Goal: Task Accomplishment & Management: Use online tool/utility

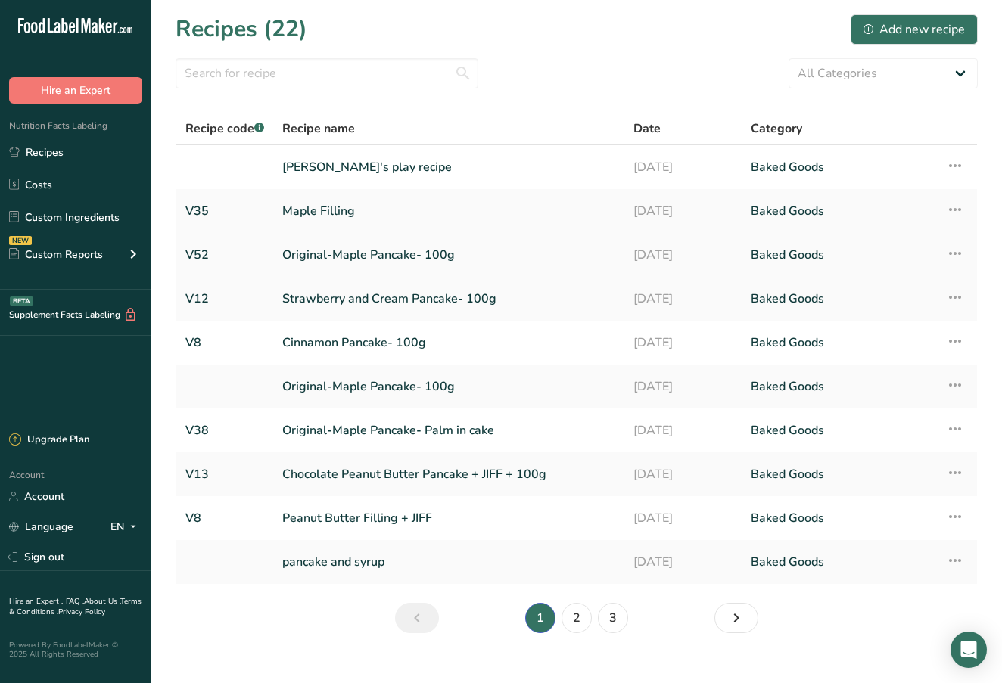
click at [319, 253] on link "Original-Maple Pancake- 100g" at bounding box center [448, 255] width 333 height 32
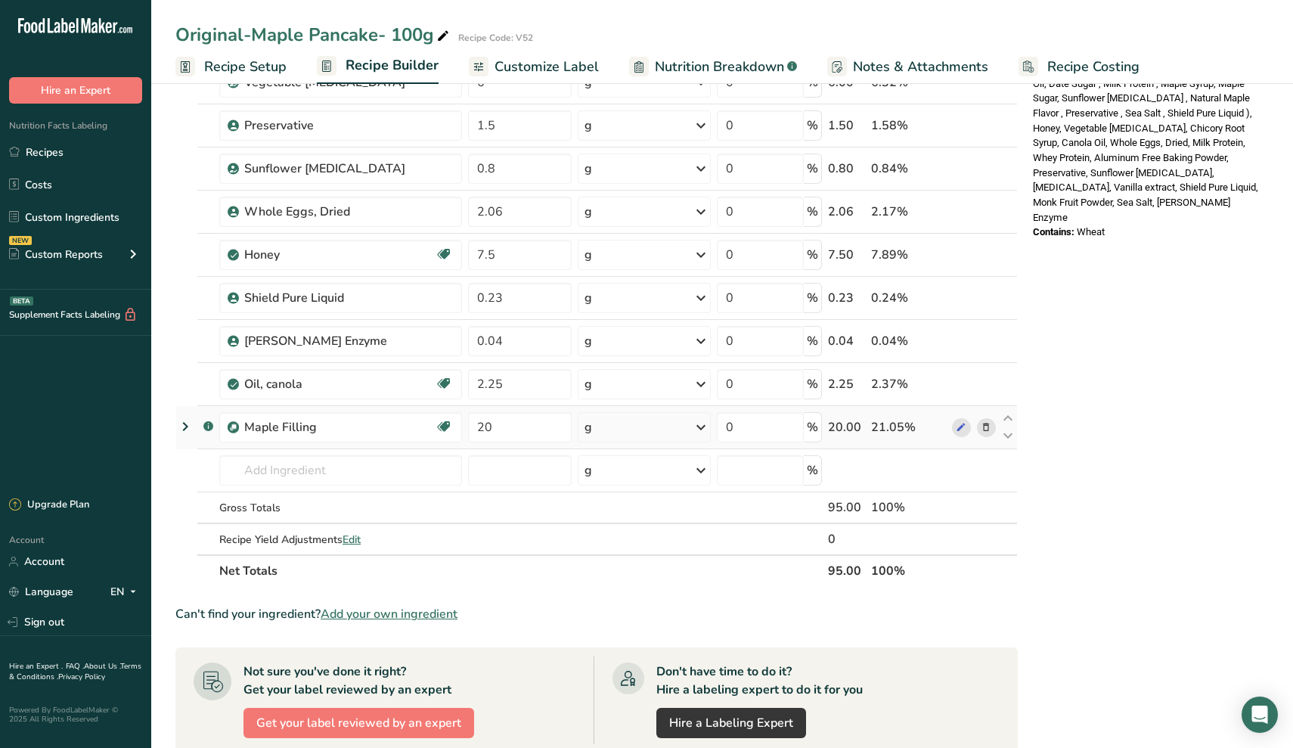
scroll to position [569, 0]
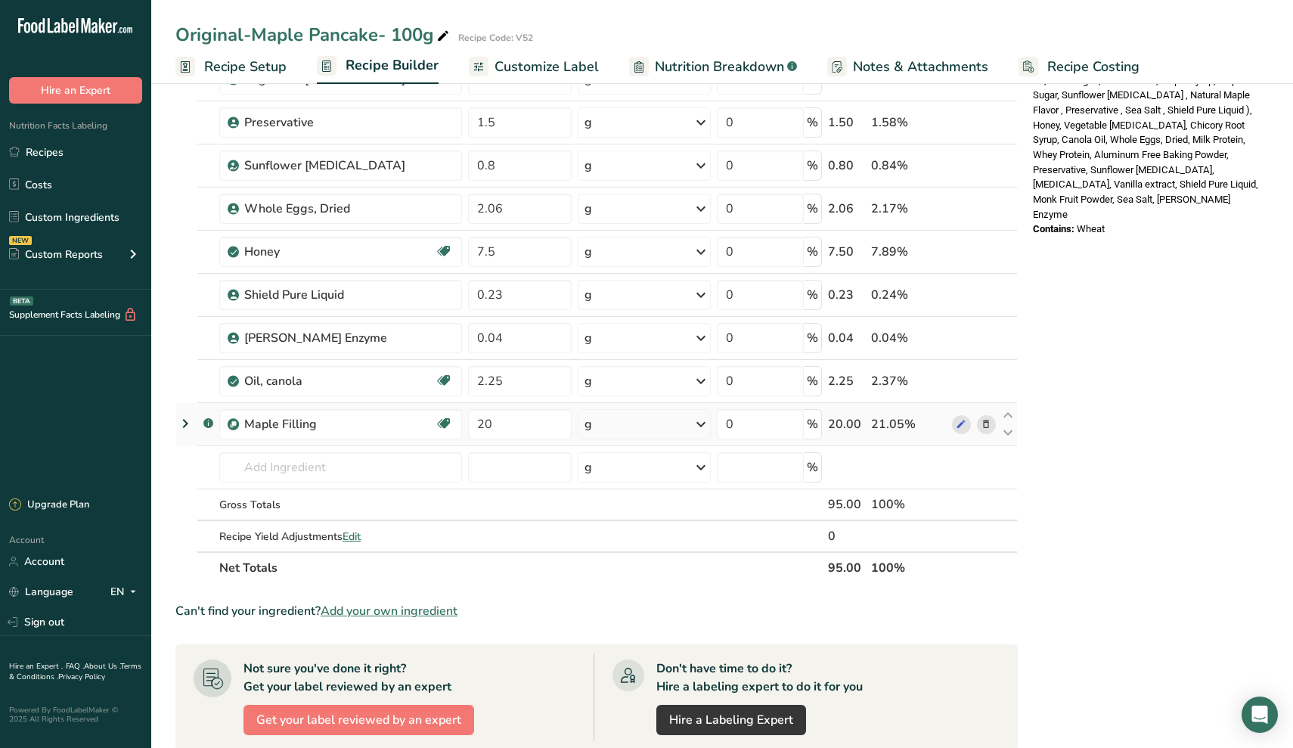
click at [990, 427] on icon at bounding box center [986, 425] width 11 height 16
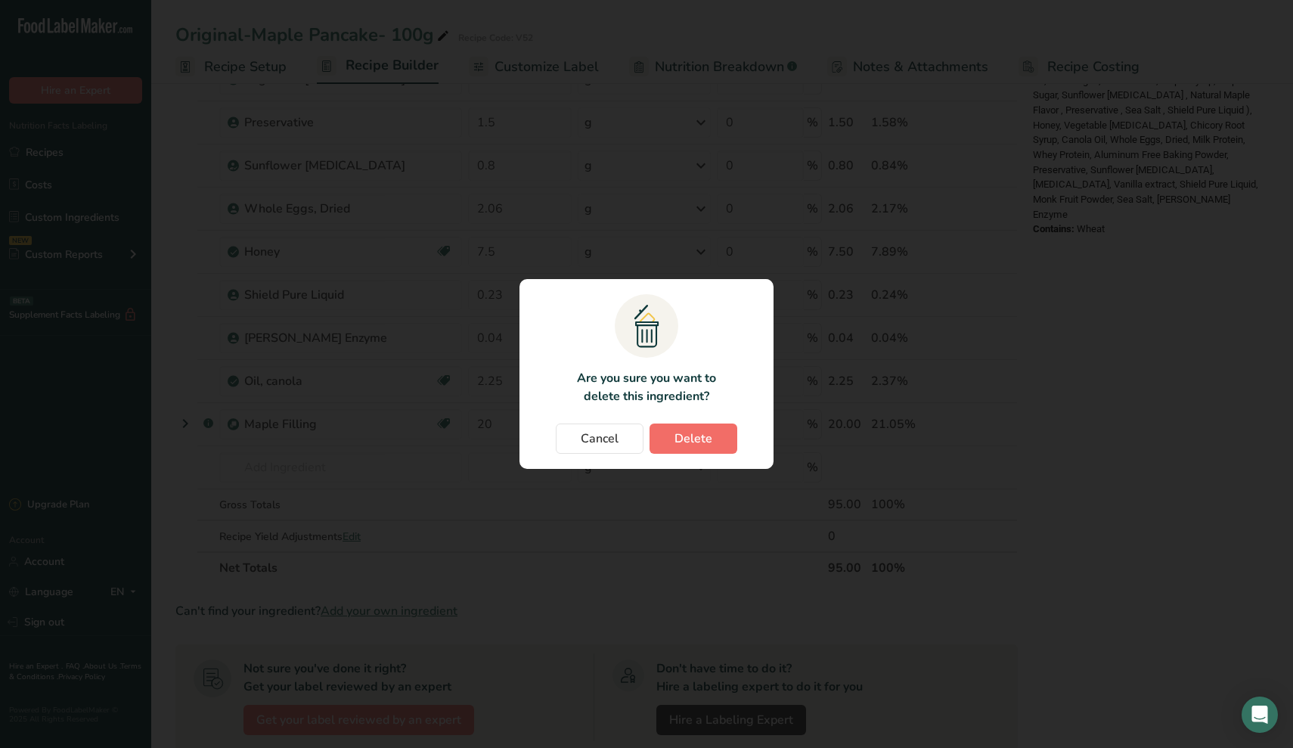
click at [688, 442] on span "Delete" at bounding box center [694, 439] width 38 height 18
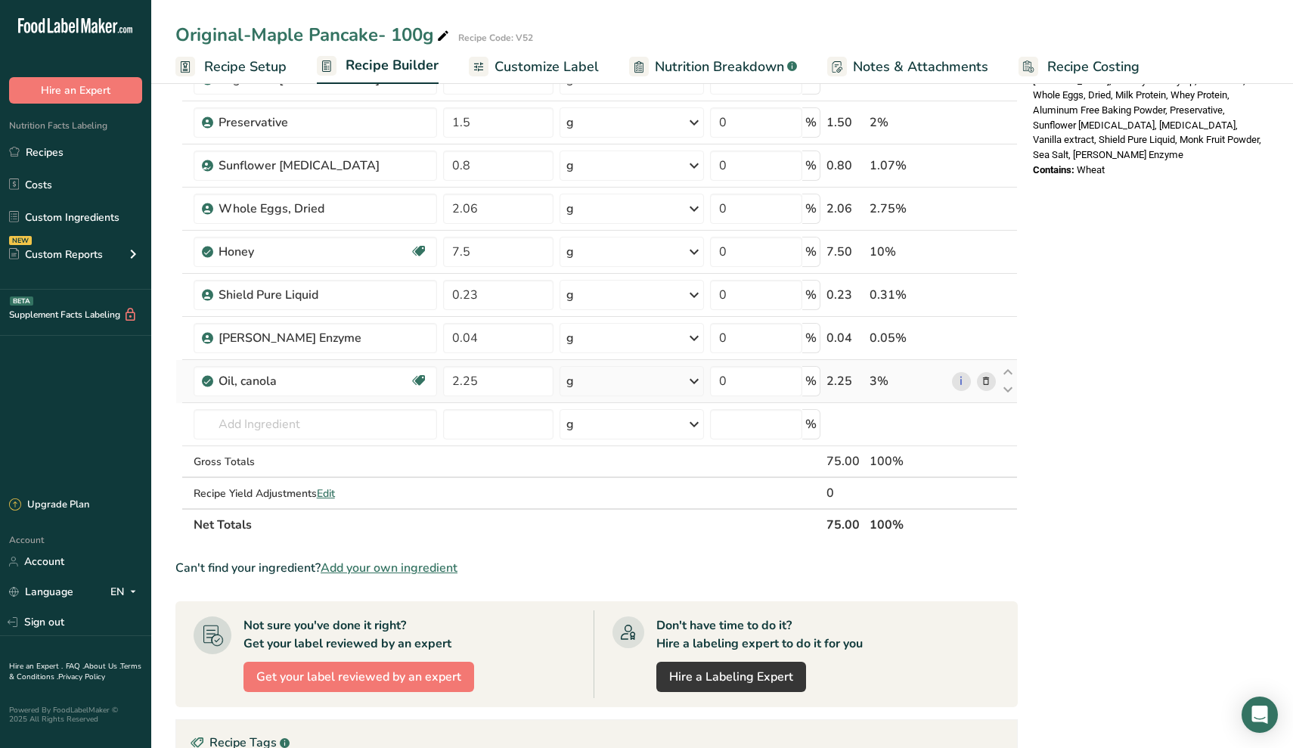
click at [987, 376] on icon at bounding box center [986, 382] width 11 height 16
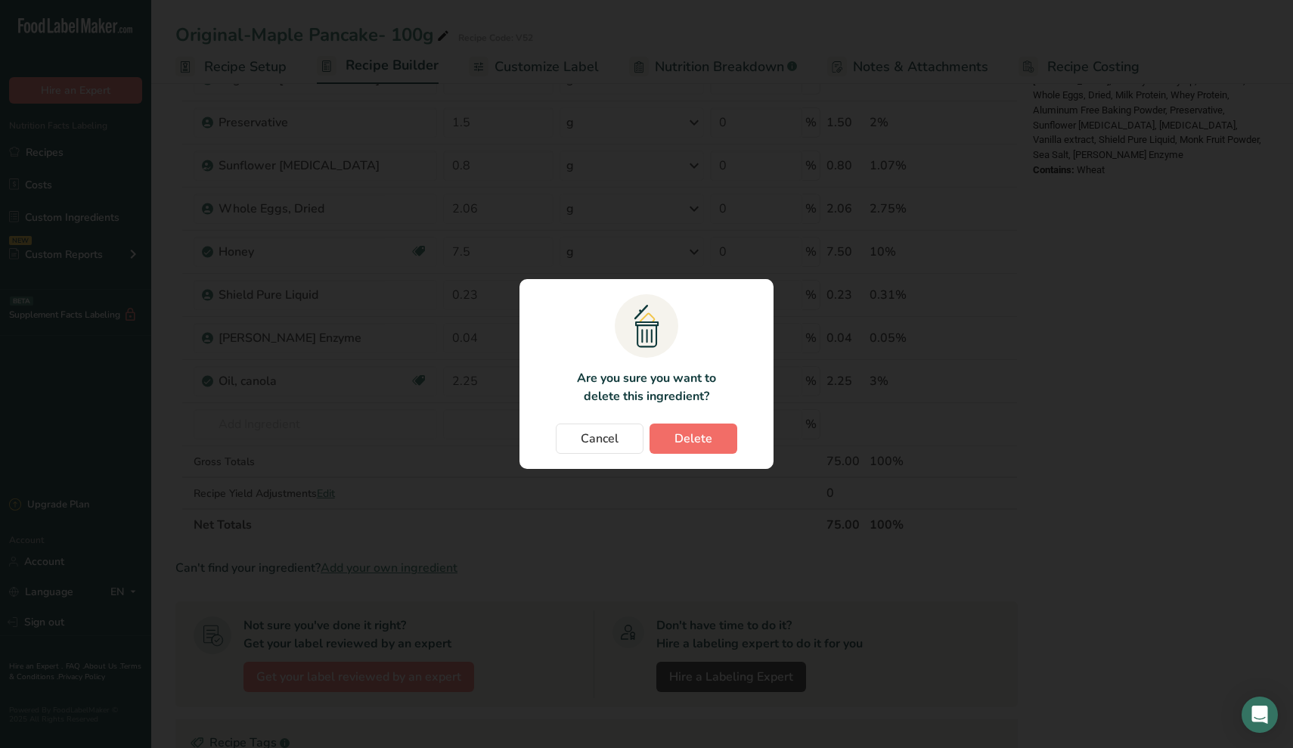
click at [684, 443] on span "Delete" at bounding box center [694, 439] width 38 height 18
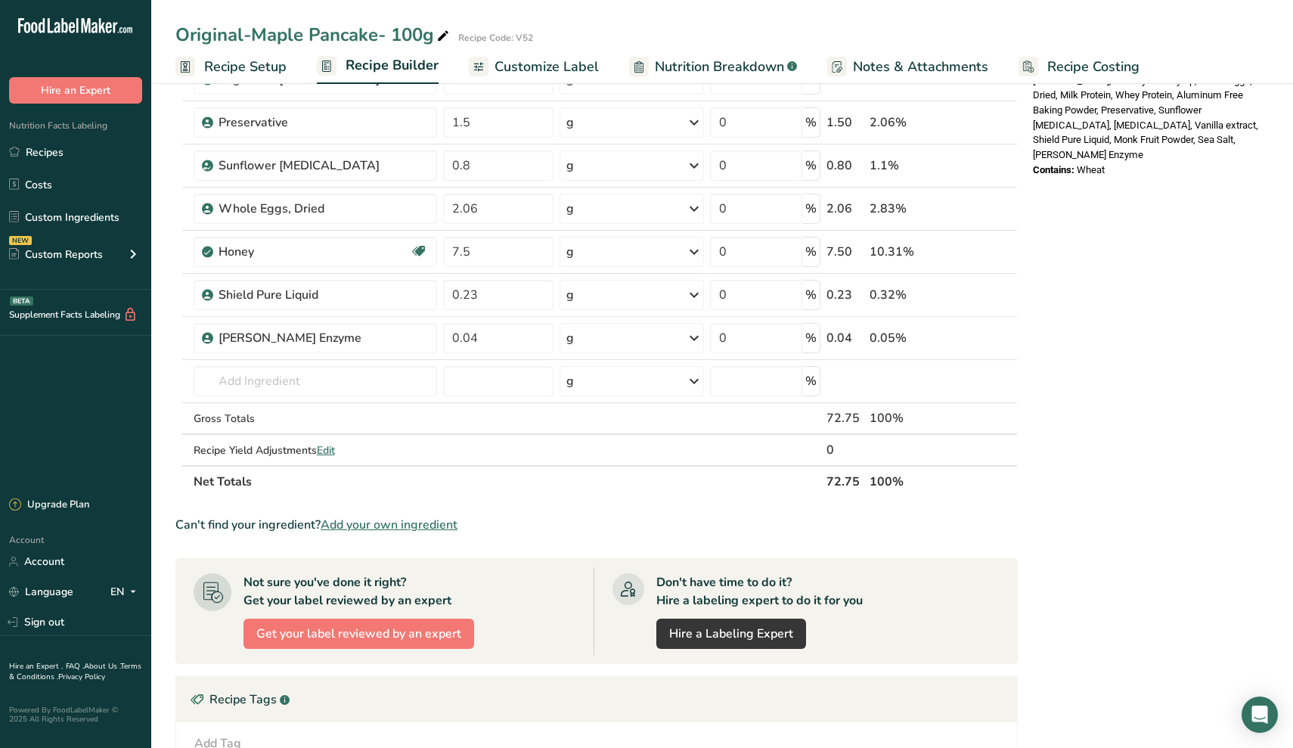
click at [254, 63] on span "Recipe Setup" at bounding box center [245, 67] width 82 height 20
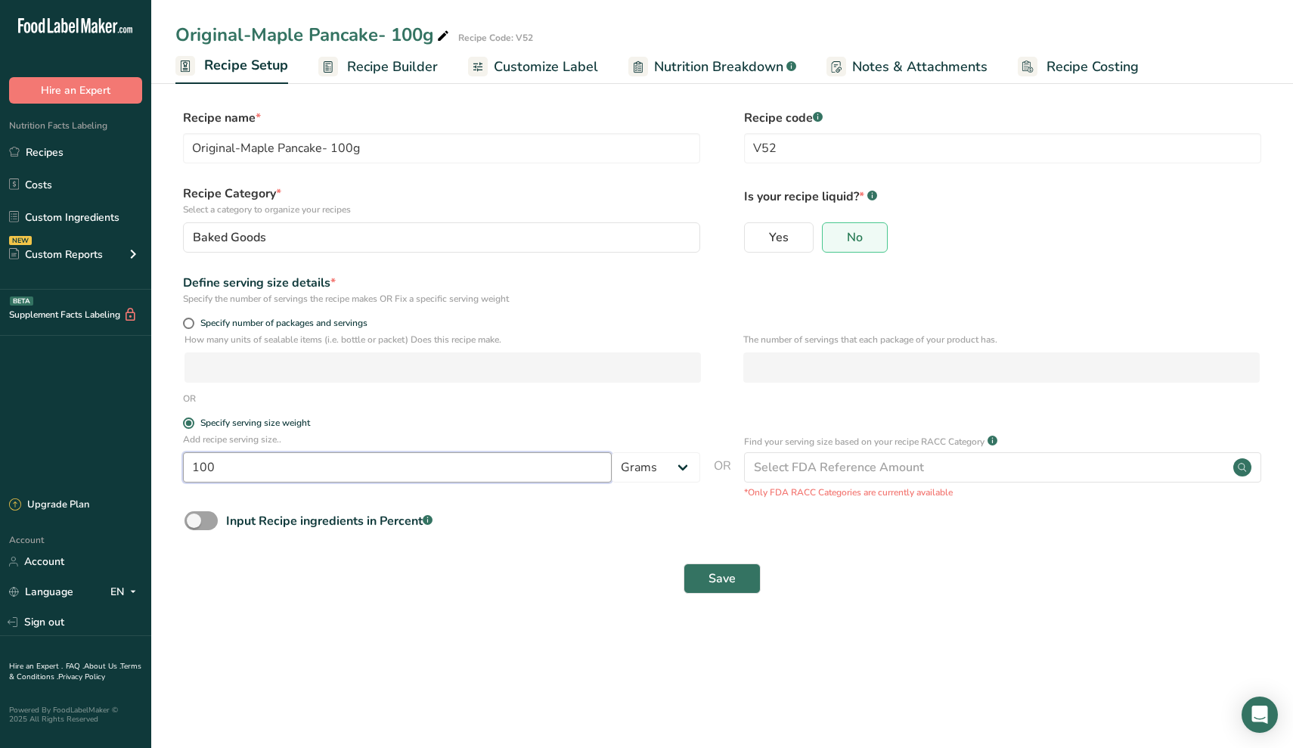
click at [300, 466] on input "100" at bounding box center [397, 467] width 429 height 30
type input "1"
type input "90"
click at [739, 583] on button "Save" at bounding box center [722, 579] width 77 height 30
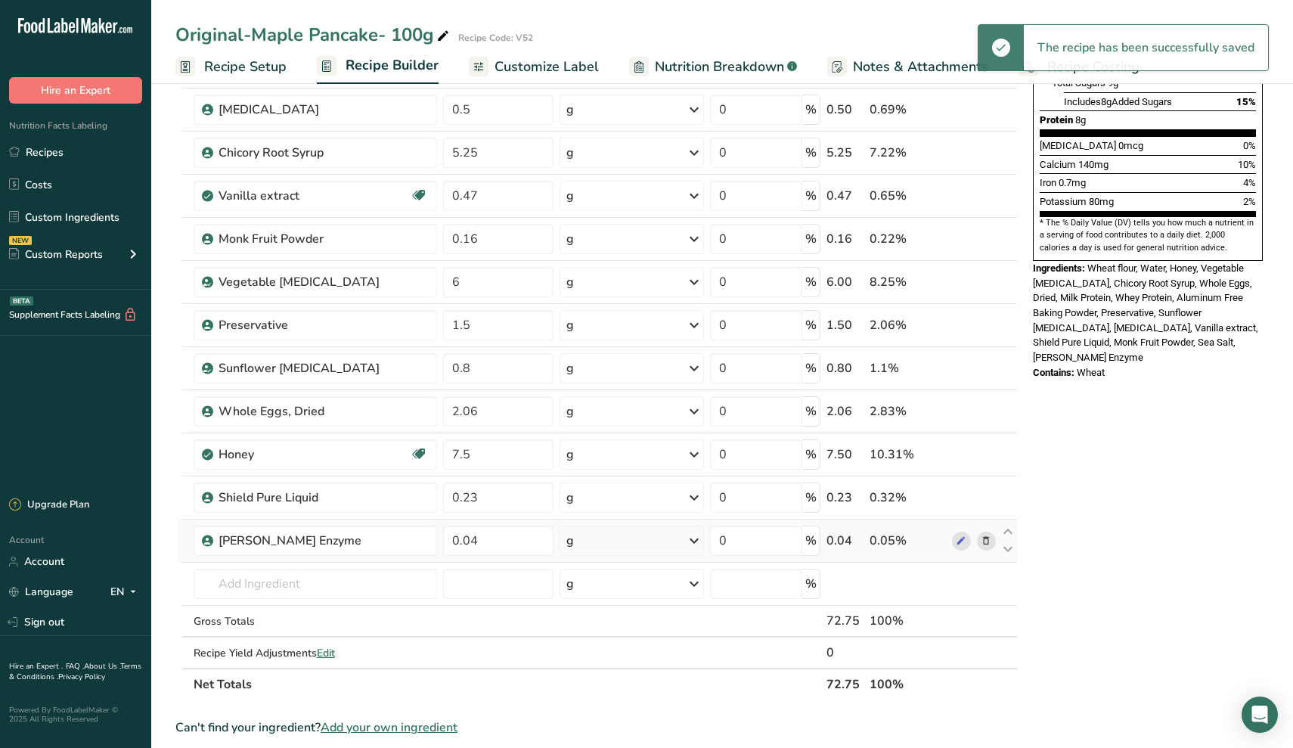
scroll to position [368, 0]
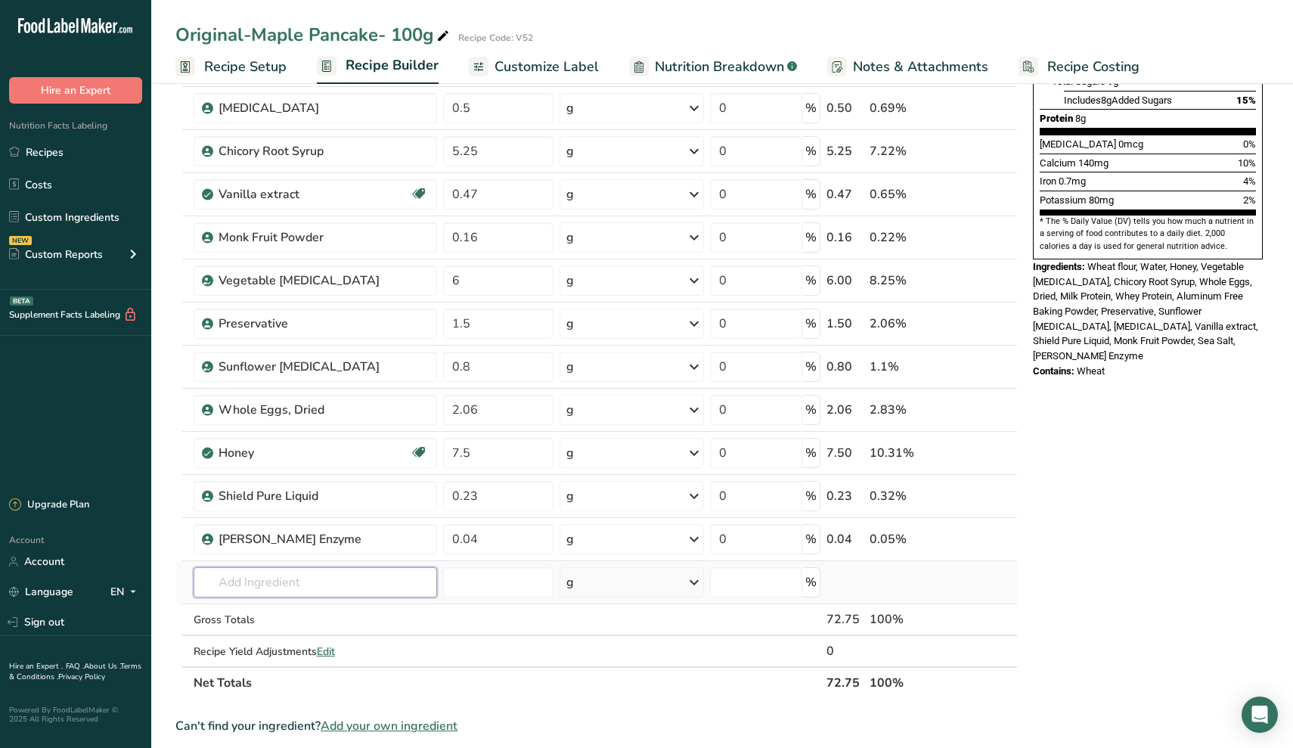
click at [346, 590] on input "text" at bounding box center [316, 582] width 244 height 30
type input "maple filling"
click at [270, 529] on p "Maple Filling" at bounding box center [243, 530] width 74 height 16
type input "Maple Filling"
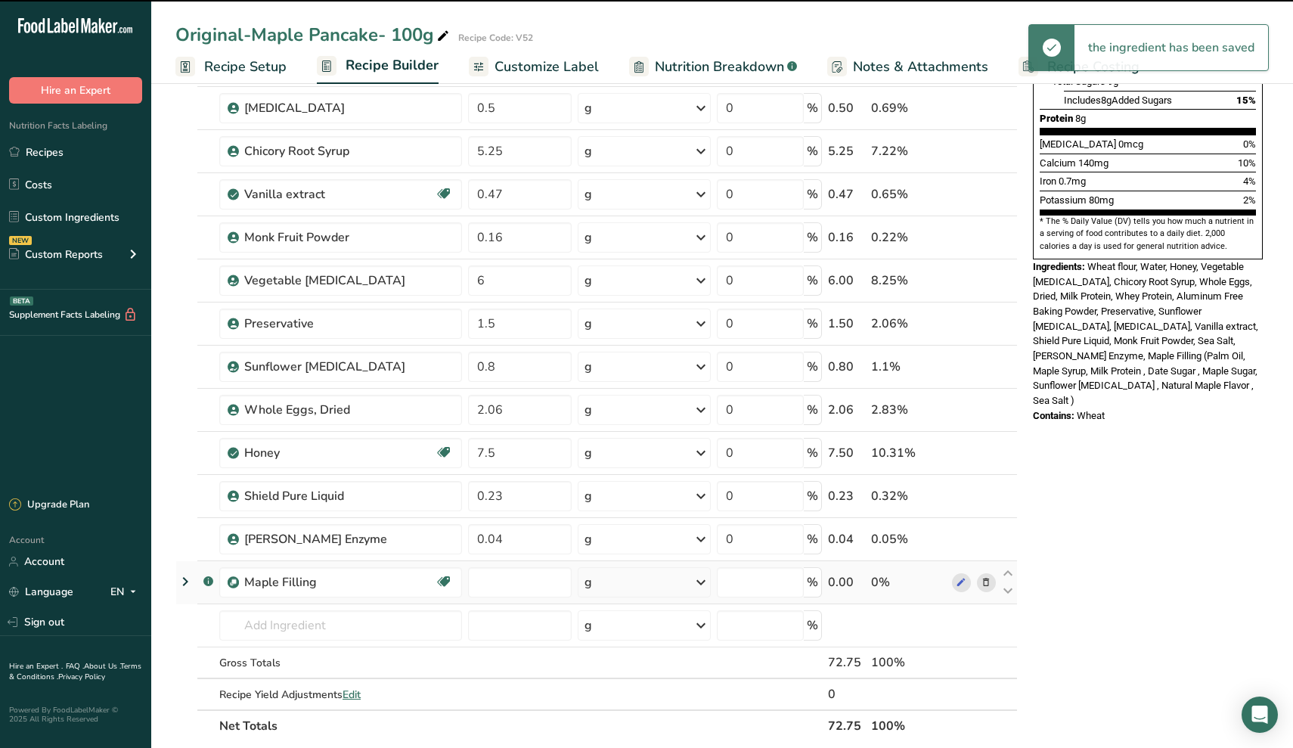
type input "0"
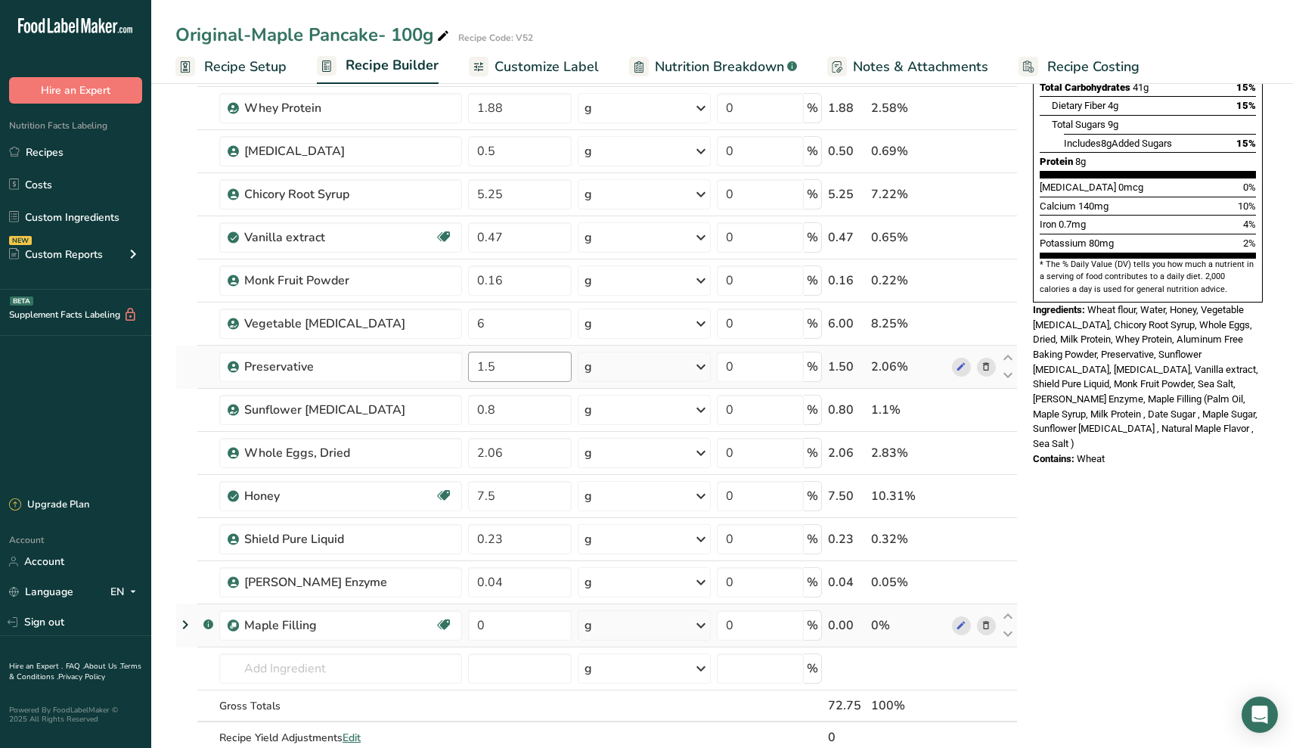
scroll to position [311, 0]
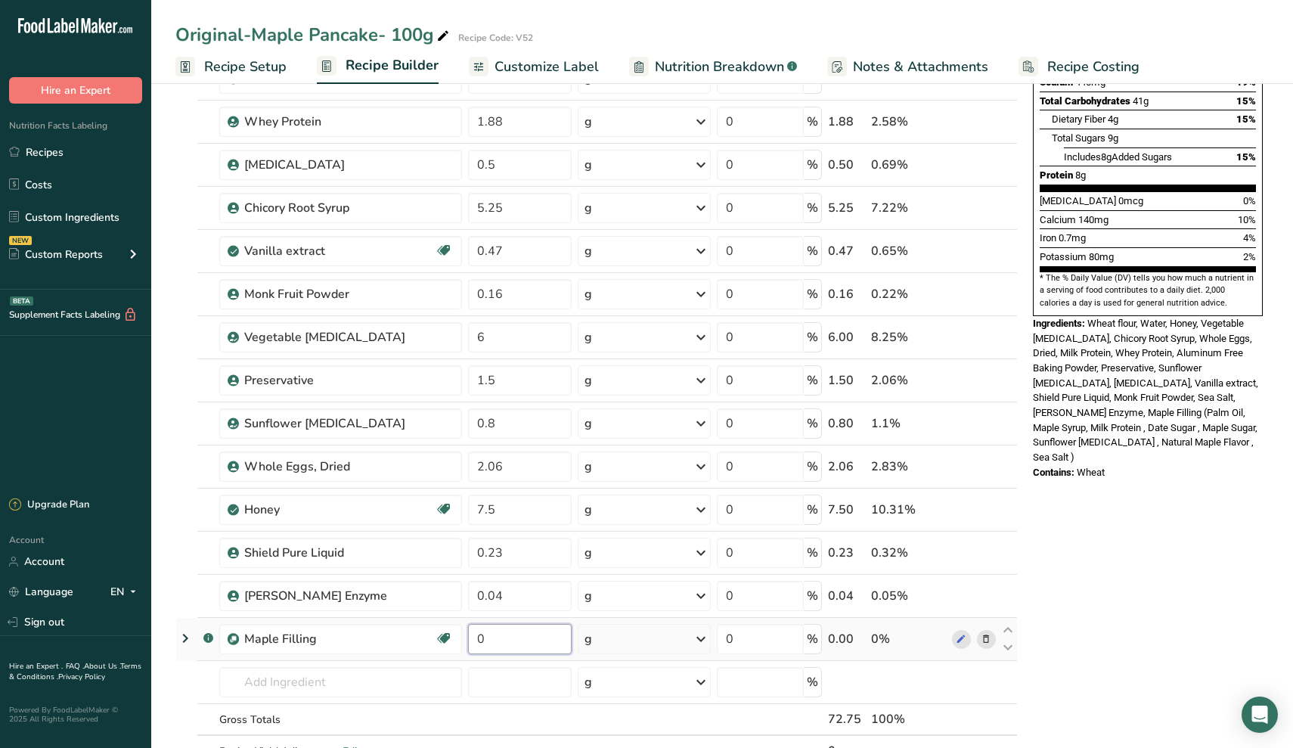
click at [532, 641] on input "0" at bounding box center [520, 639] width 104 height 30
type input "25"
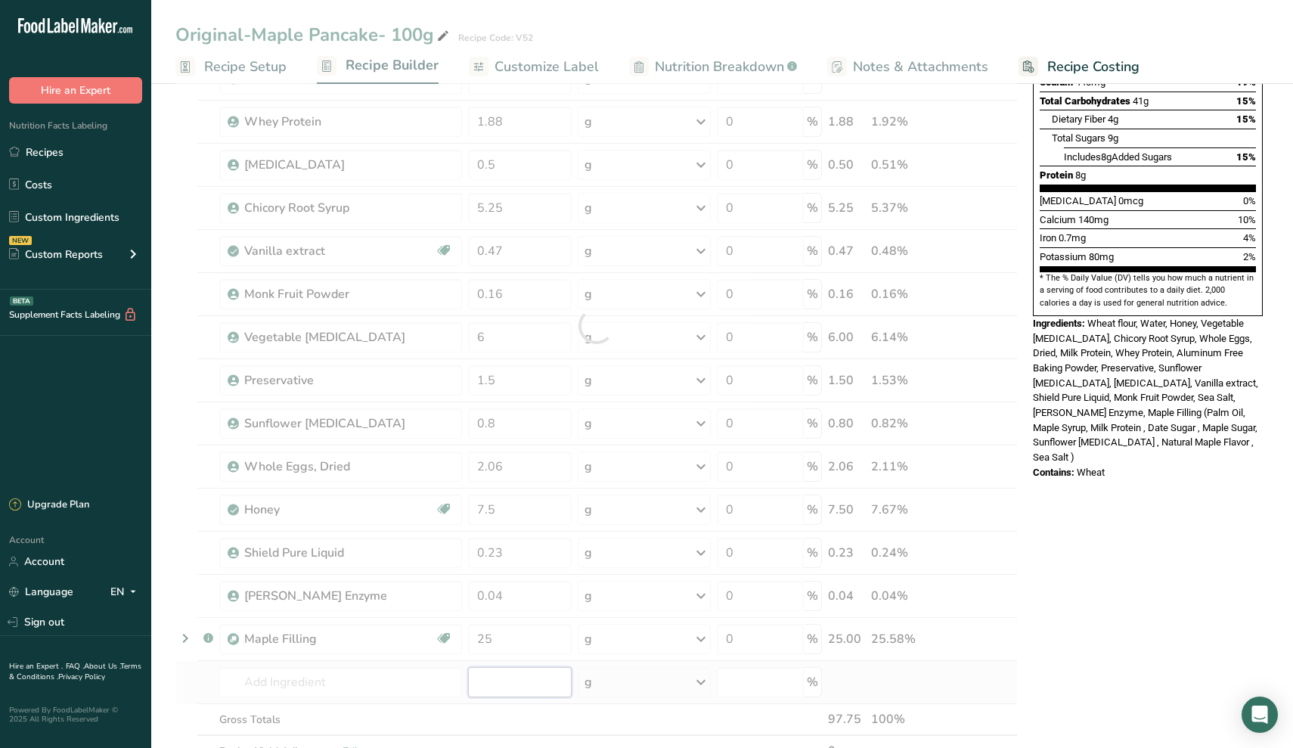
click at [491, 680] on div "Ingredient * Amount * Unit * Waste * .a-a{fill:#347362;}.b-a{fill:#fff;} Grams …" at bounding box center [596, 325] width 843 height 946
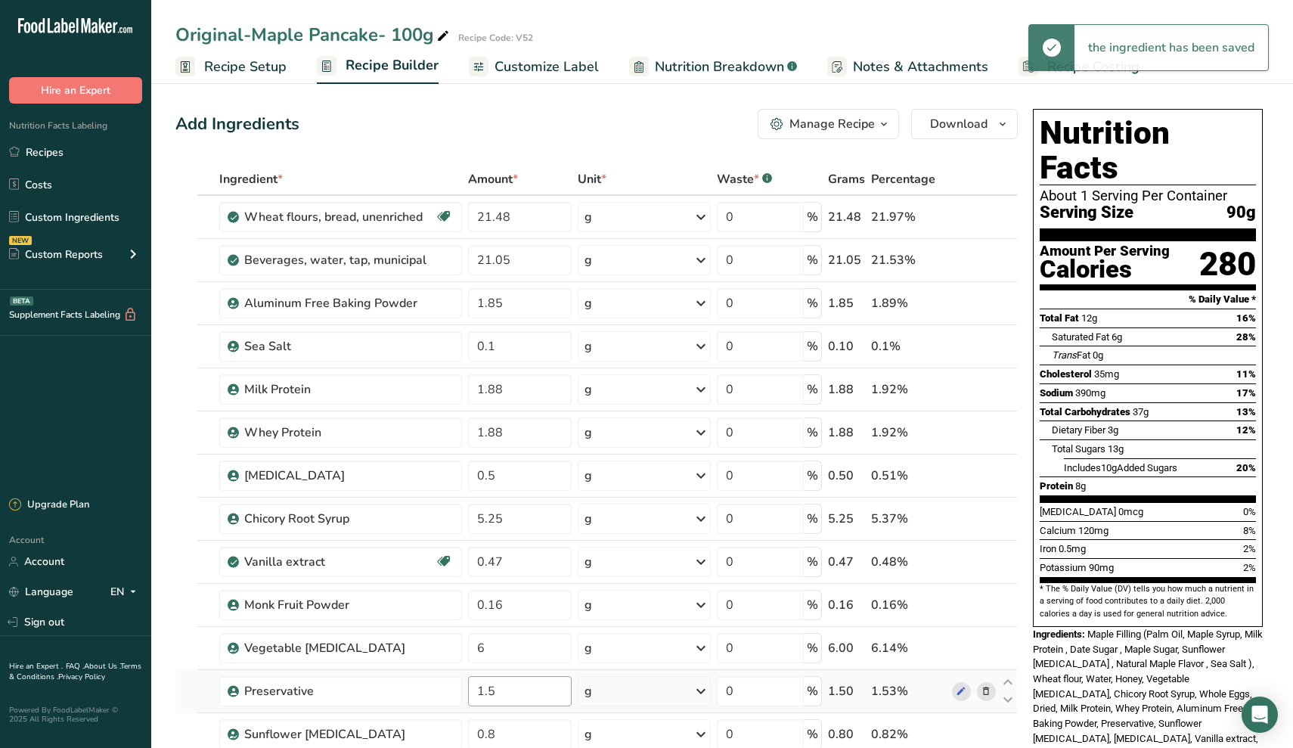
scroll to position [0, 0]
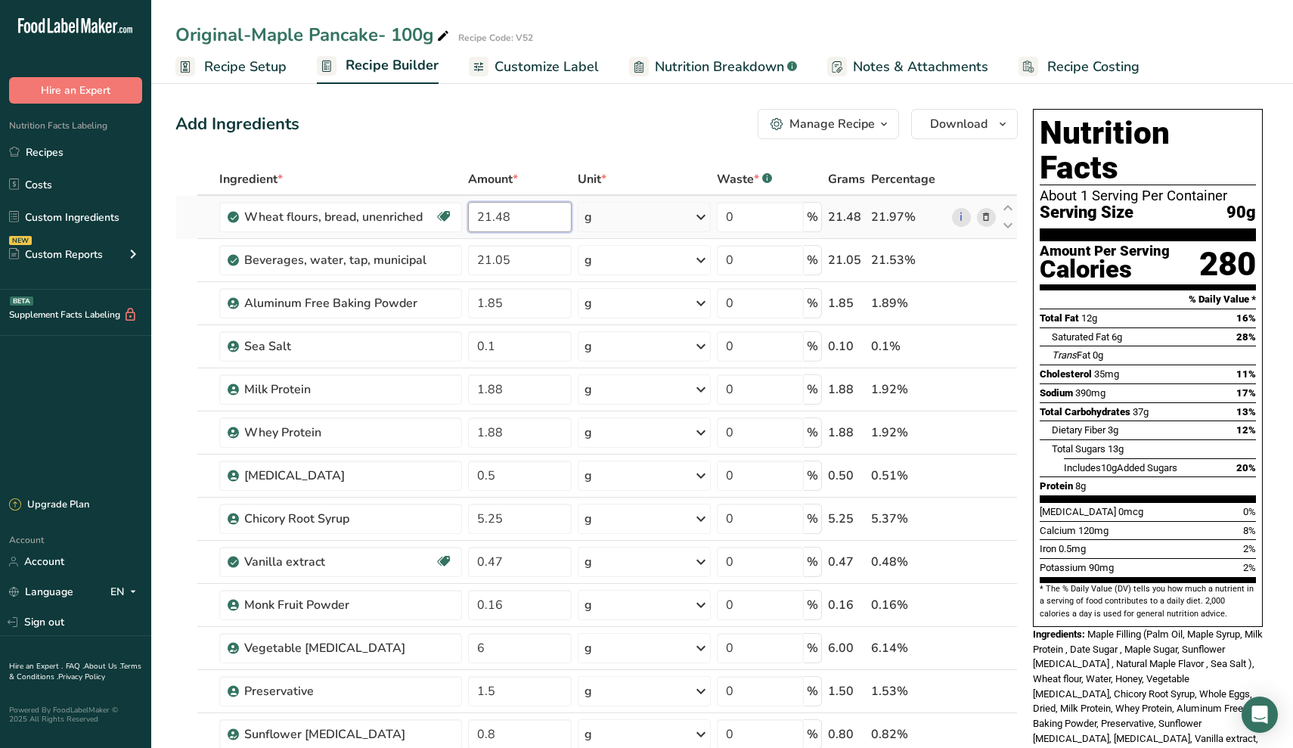
click at [498, 210] on input "21.48" at bounding box center [520, 217] width 104 height 30
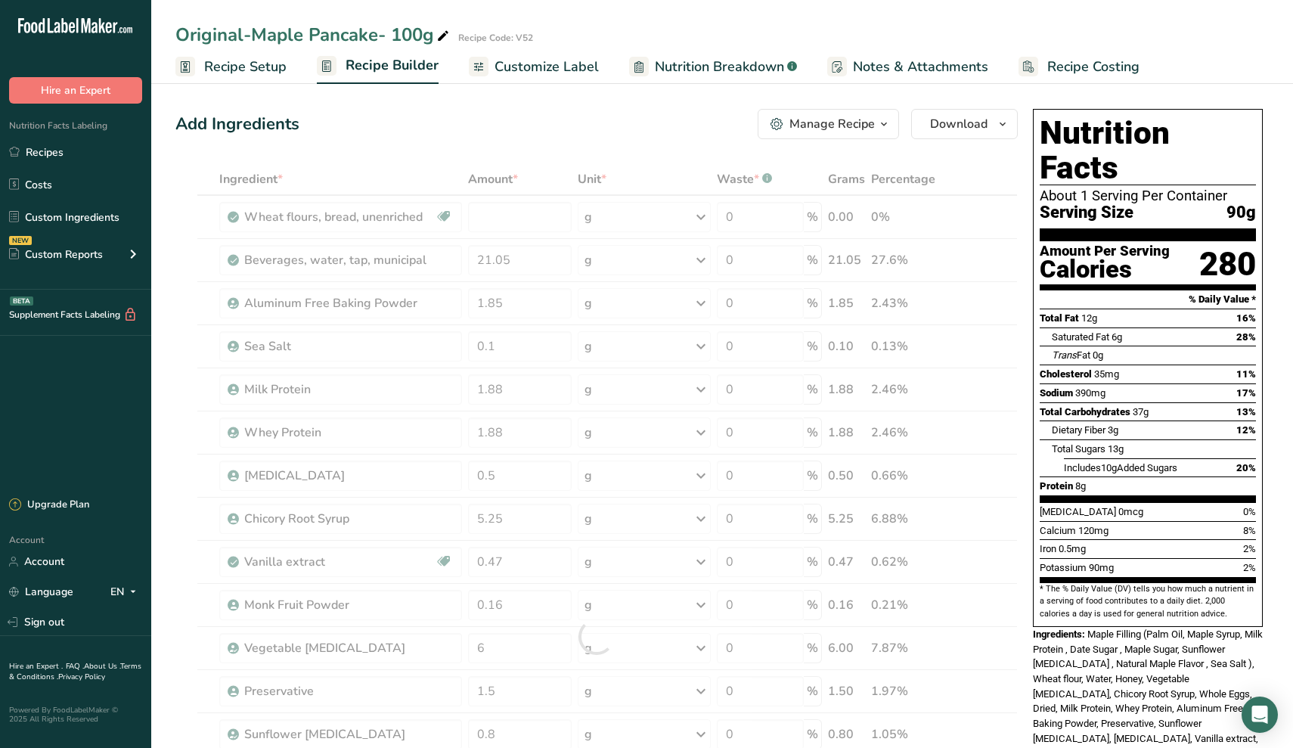
type input "0"
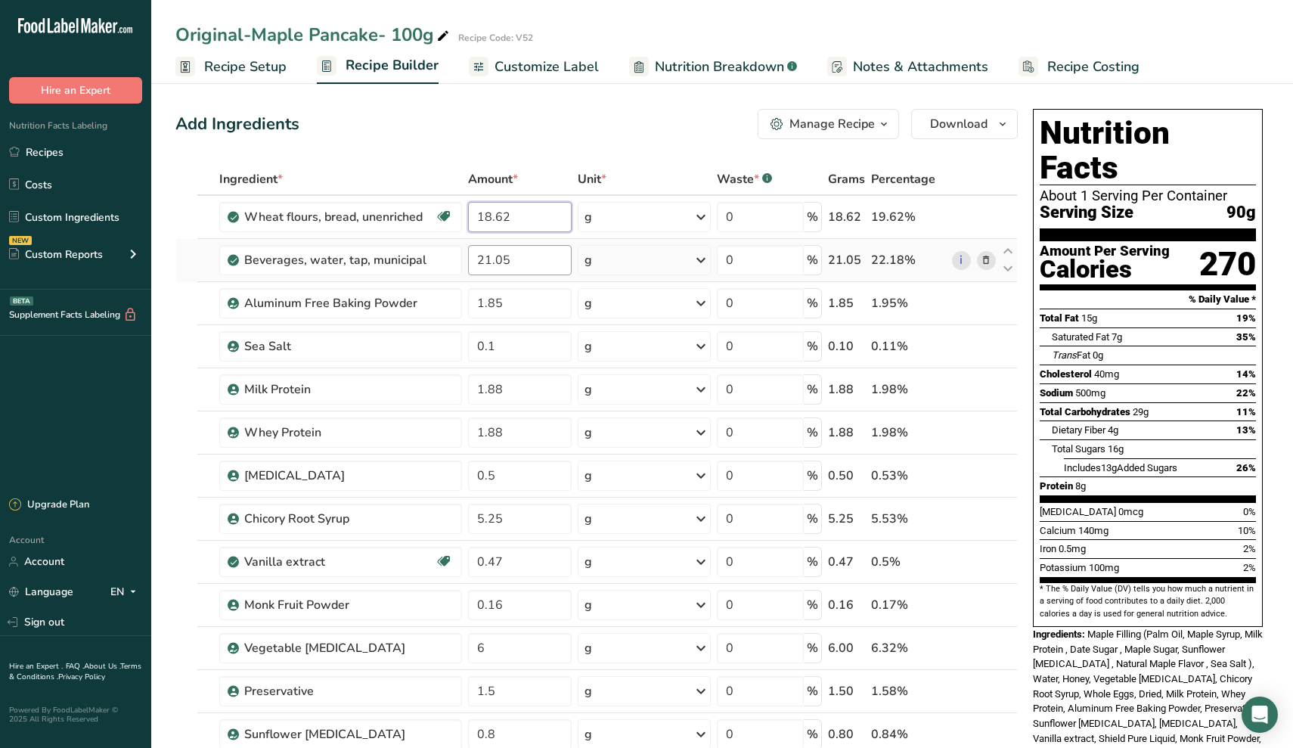
type input "18.62"
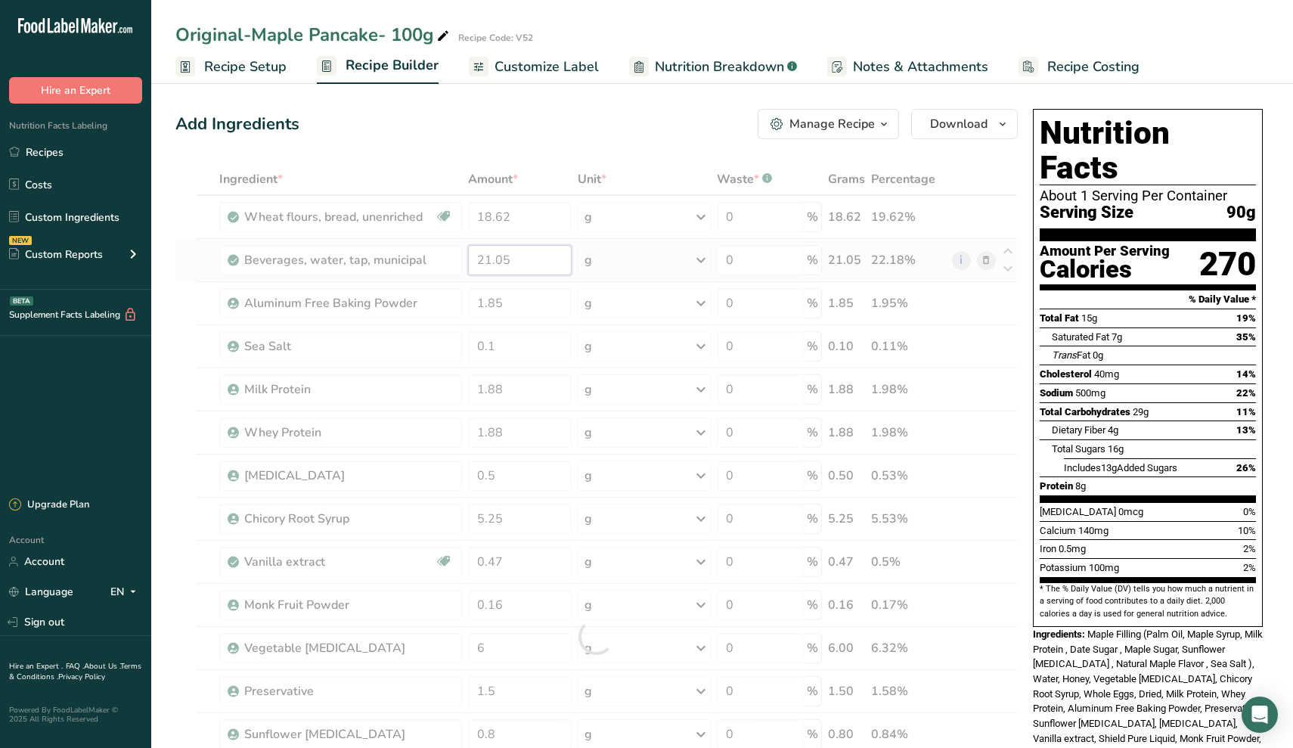
click at [515, 264] on div "Ingredient * Amount * Unit * Waste * .a-a{fill:#347362;}.b-a{fill:#fff;} Grams …" at bounding box center [596, 636] width 843 height 946
drag, startPoint x: 543, startPoint y: 221, endPoint x: 309, endPoint y: 170, distance: 239.2
click at [309, 170] on div "Ingredient * Amount * Unit * Waste * .a-a{fill:#347362;}.b-a{fill:#fff;} Grams …" at bounding box center [596, 636] width 843 height 946
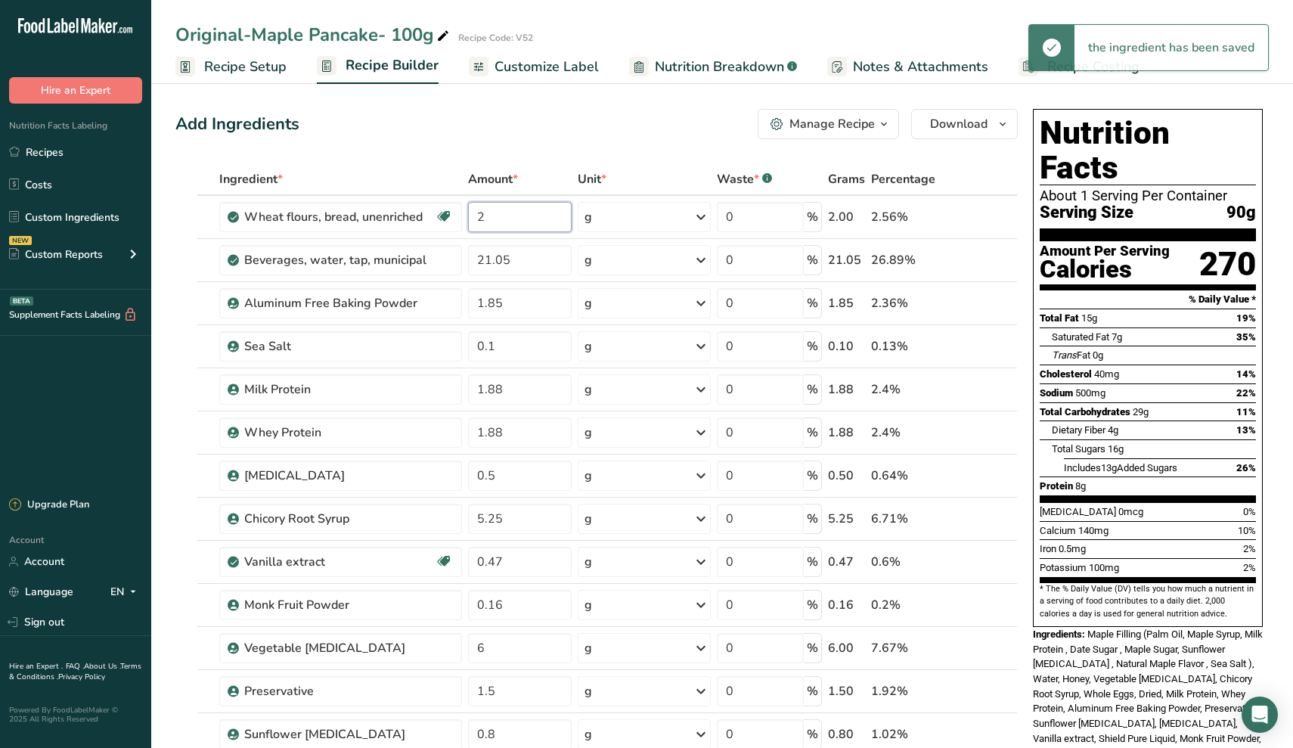
type input "21"
type input "21.49"
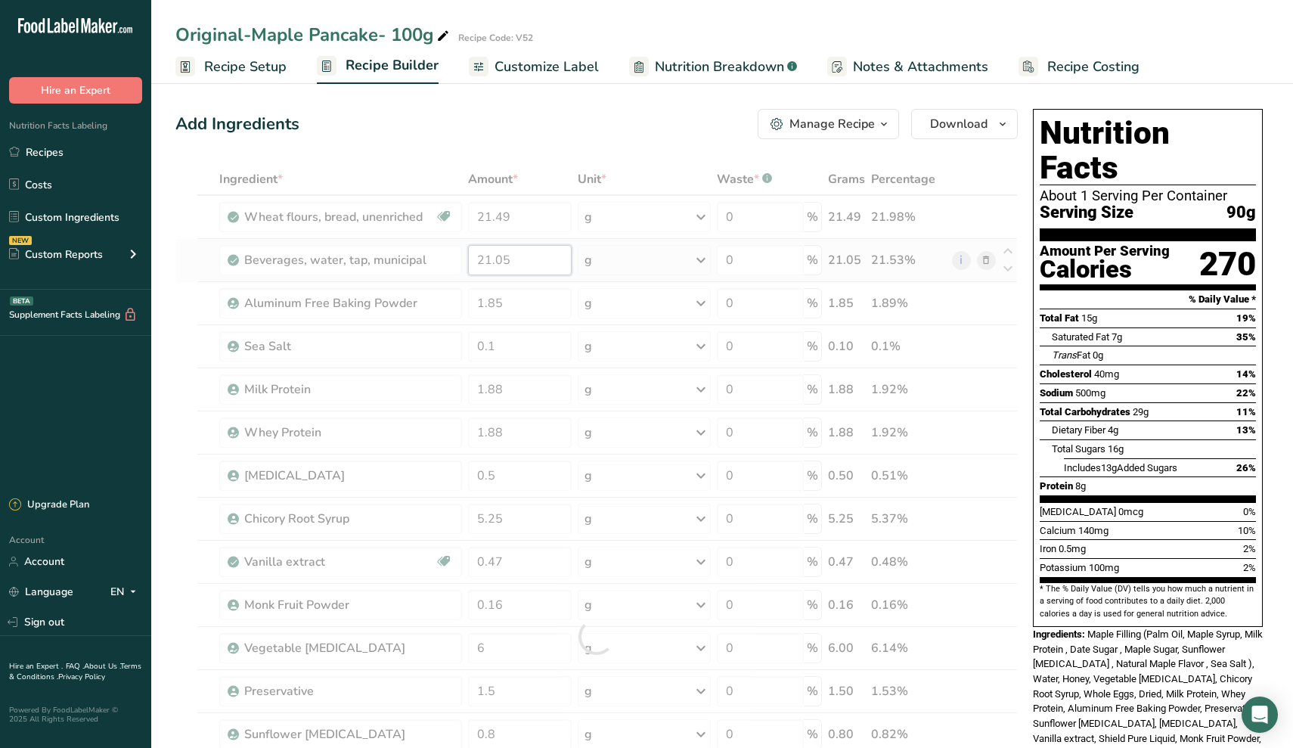
click at [508, 261] on div "Ingredient * Amount * Unit * Waste * .a-a{fill:#347362;}.b-a{fill:#fff;} Grams …" at bounding box center [596, 636] width 843 height 946
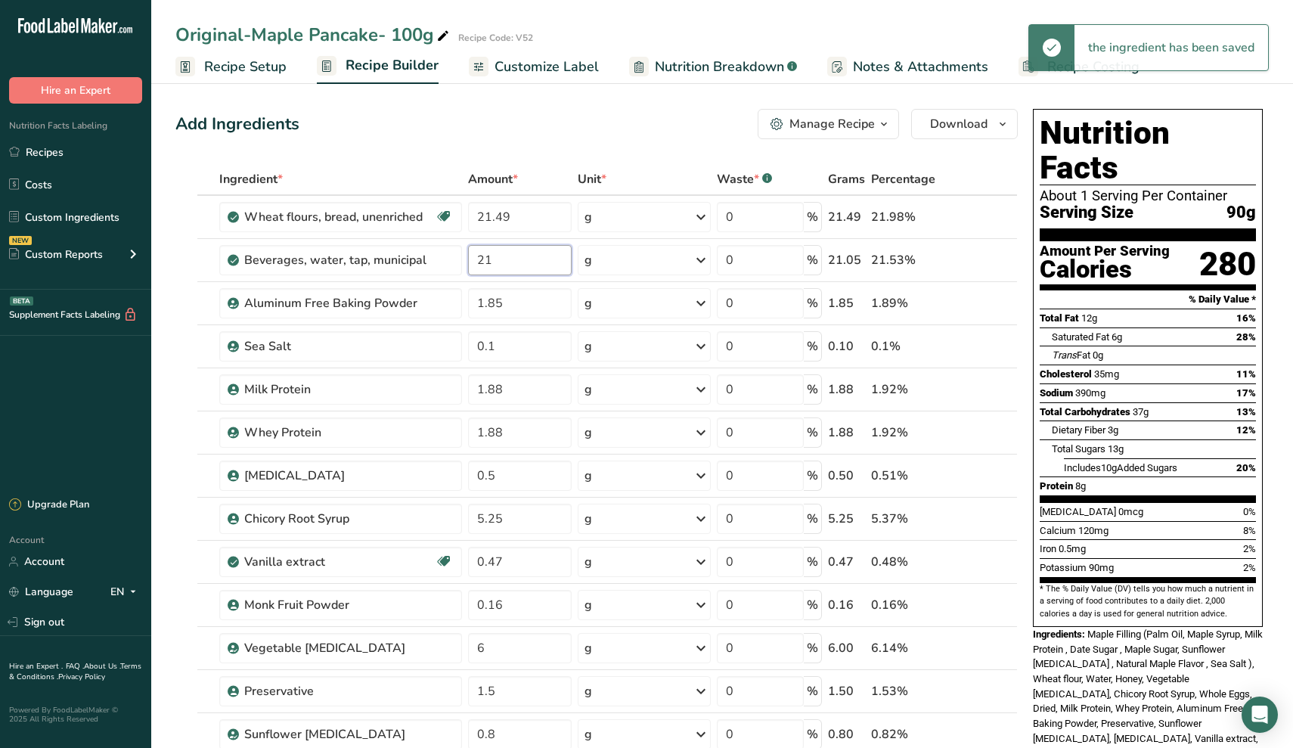
type input "2"
type input "24.8"
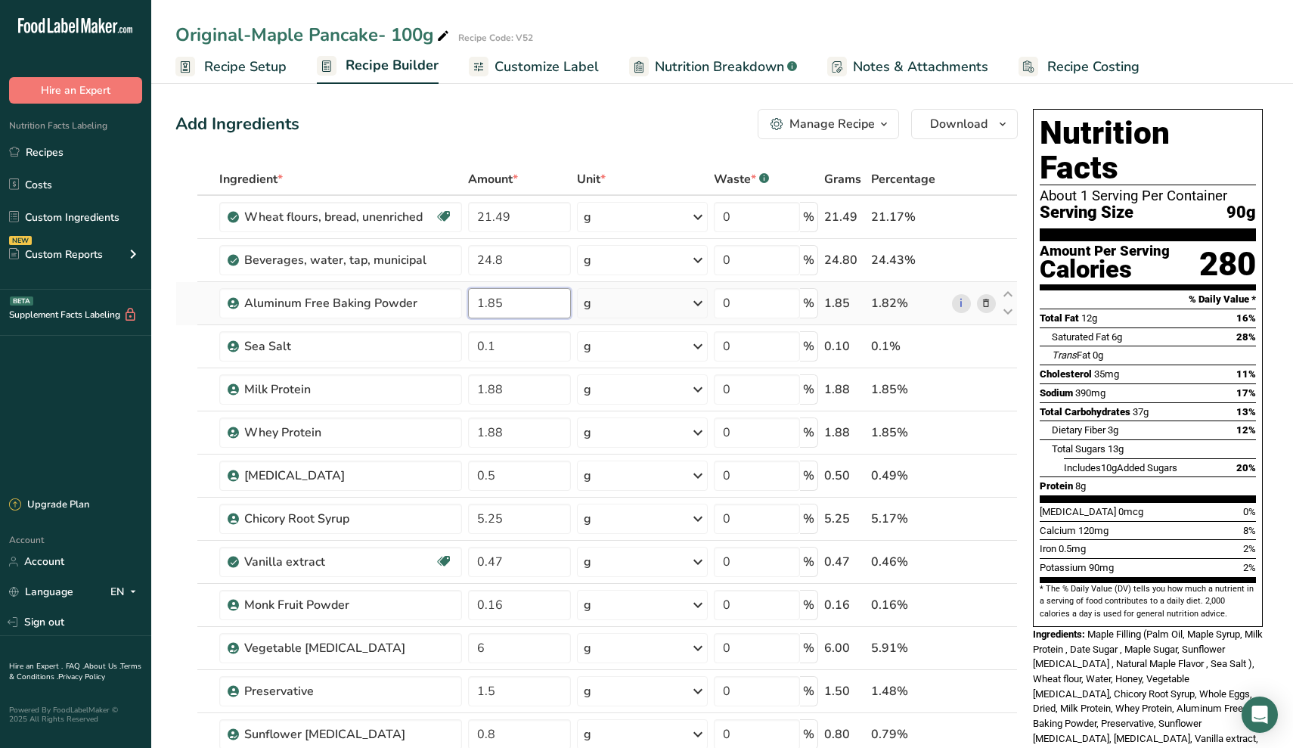
click at [536, 315] on div "Ingredient * Amount * Unit * Waste * .a-a{fill:#347362;}.b-a{fill:#fff;} Grams …" at bounding box center [596, 636] width 843 height 946
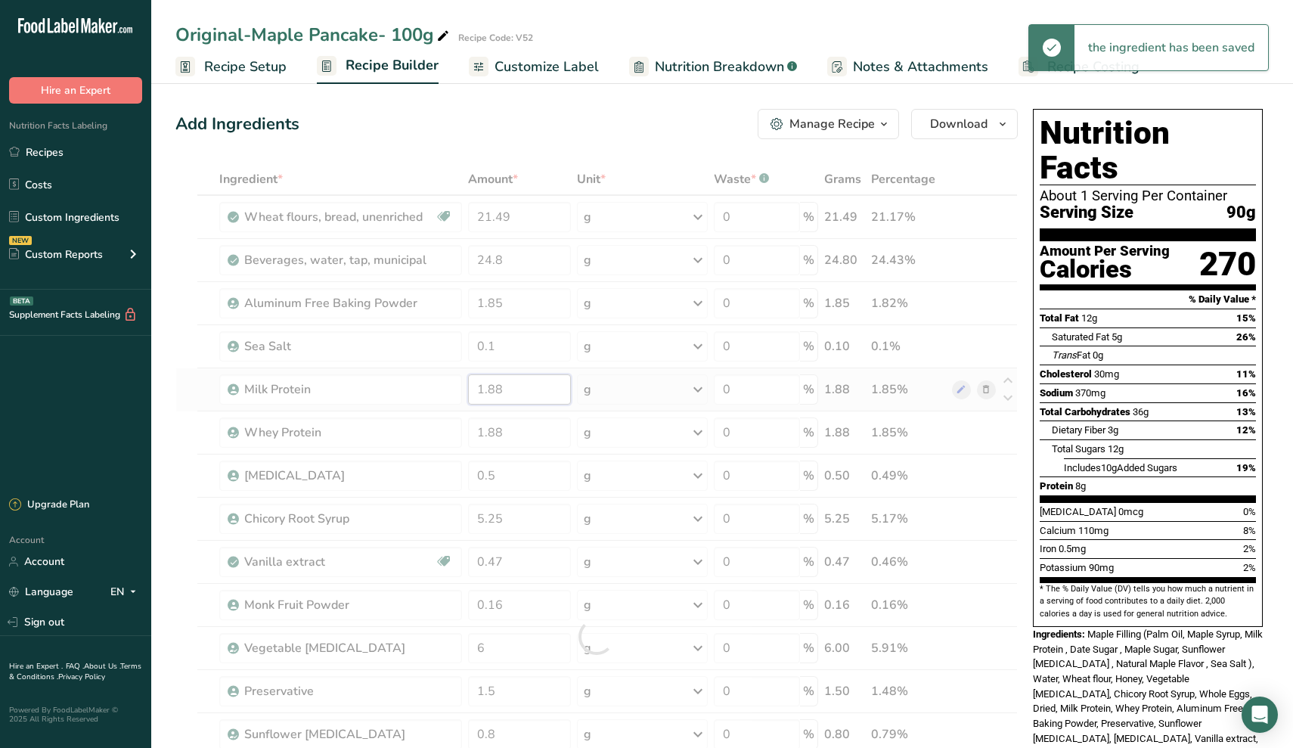
click at [515, 395] on div "Ingredient * Amount * Unit * Waste * .a-a{fill:#347362;}.b-a{fill:#fff;} Grams …" at bounding box center [596, 636] width 843 height 946
click at [527, 466] on div "Ingredient * Amount * Unit * Waste * .a-a{fill:#347362;}.b-a{fill:#fff;} Grams …" at bounding box center [596, 636] width 843 height 946
click at [521, 524] on div "Ingredient * Amount * Unit * Waste * .a-a{fill:#347362;}.b-a{fill:#fff;} Grams …" at bounding box center [596, 636] width 843 height 946
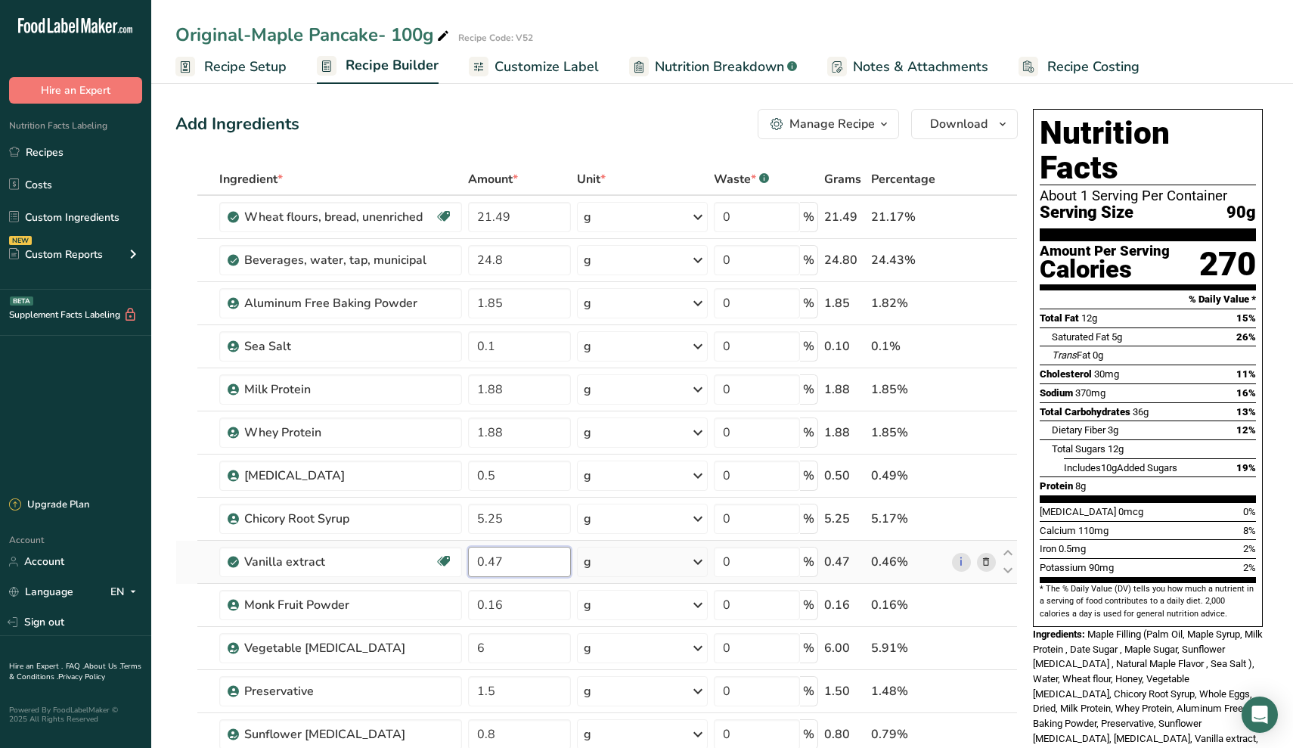
click at [529, 562] on div "Ingredient * Amount * Unit * Waste * .a-a{fill:#347362;}.b-a{fill:#fff;} Grams …" at bounding box center [596, 636] width 843 height 946
type input "0.48"
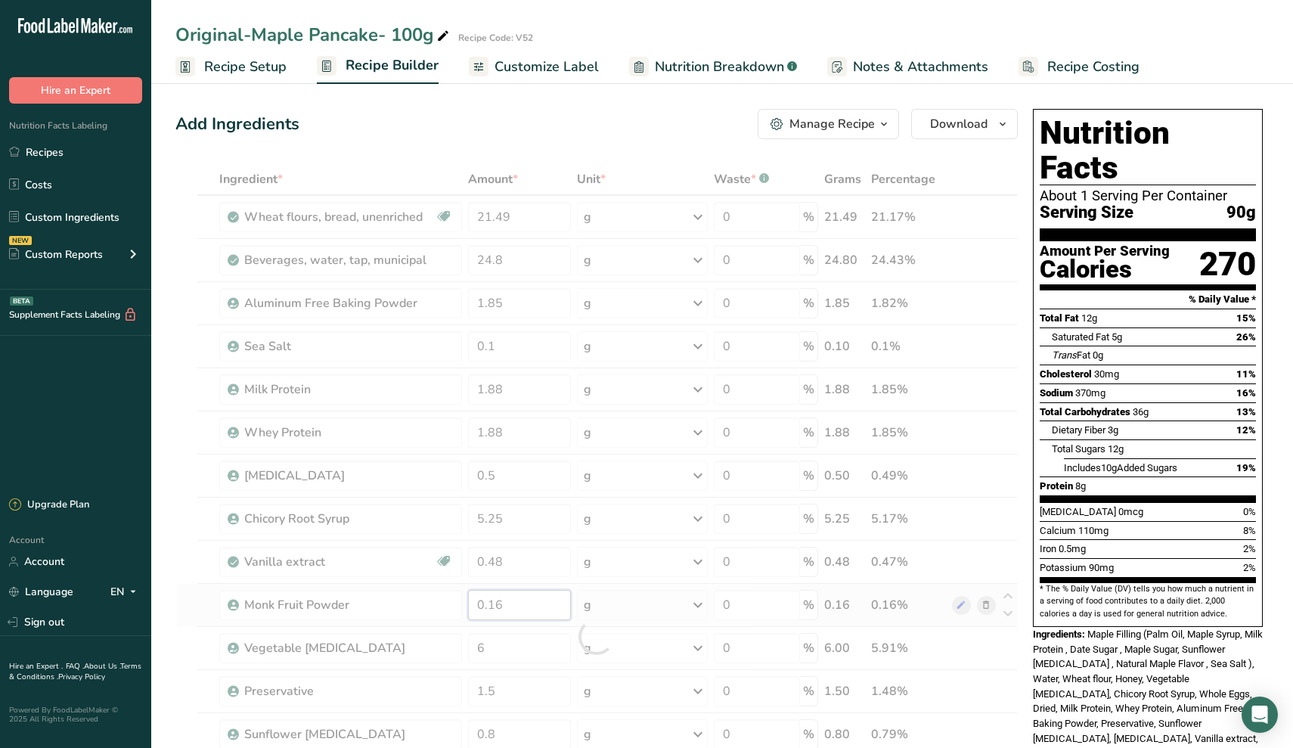
click at [538, 614] on div "Ingredient * Amount * Unit * Waste * .a-a{fill:#347362;}.b-a{fill:#fff;} Grams …" at bounding box center [596, 636] width 843 height 946
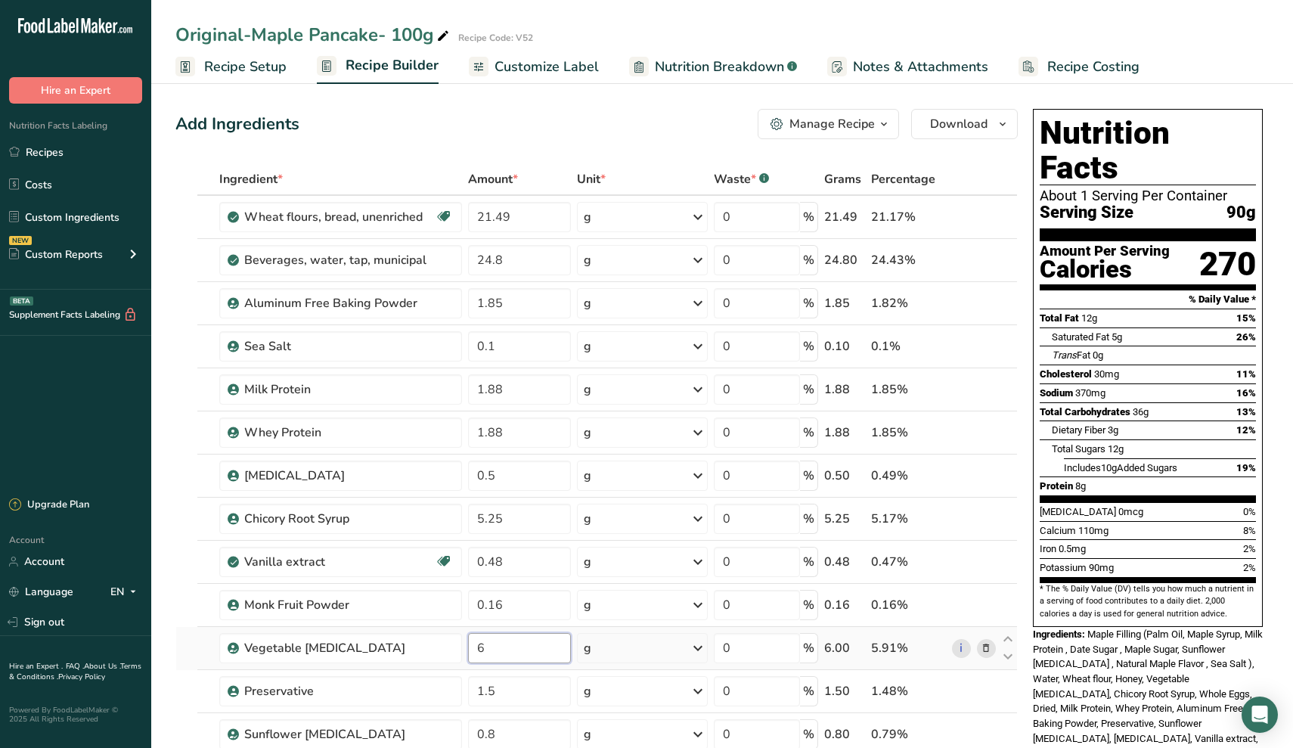
click at [541, 656] on div "Ingredient * Amount * Unit * Waste * .a-a{fill:#347362;}.b-a{fill:#fff;} Grams …" at bounding box center [596, 636] width 843 height 946
type input "5.25"
click at [505, 682] on div "Ingredient * Amount * Unit * Waste * .a-a{fill:#347362;}.b-a{fill:#fff;} Grams …" at bounding box center [596, 636] width 843 height 946
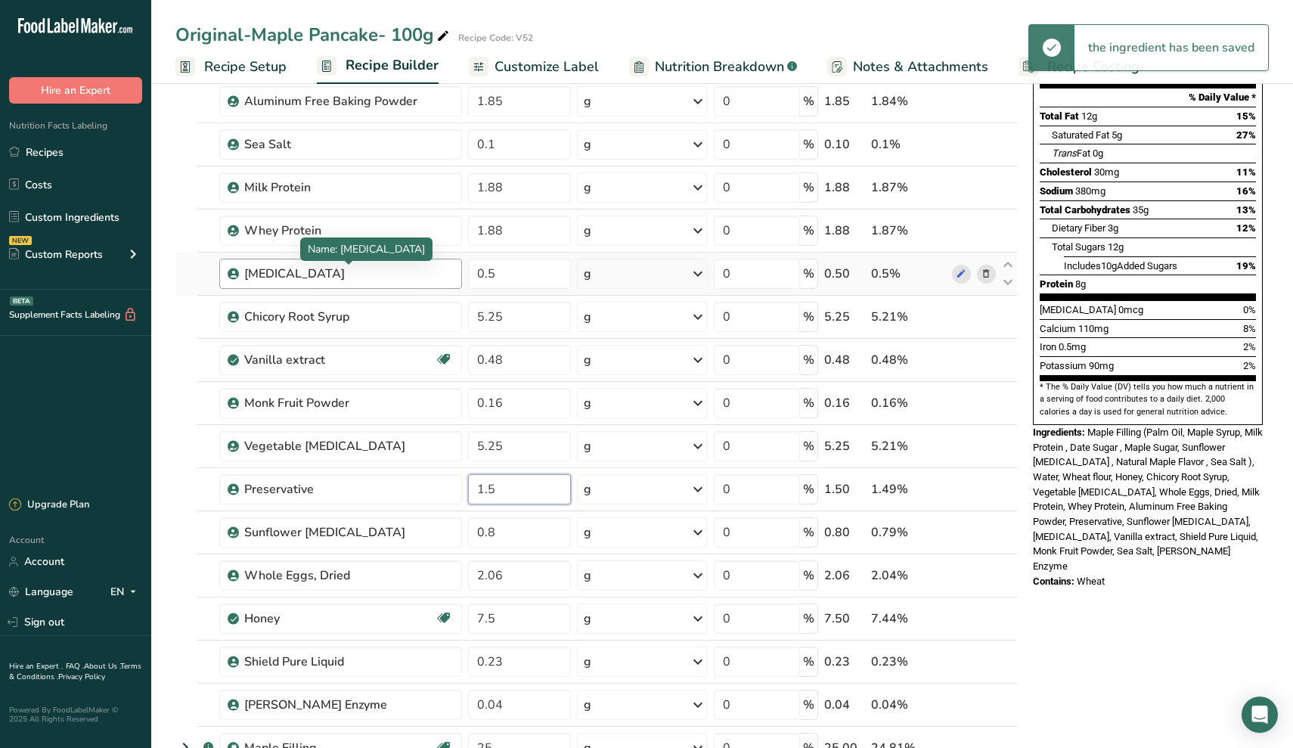
scroll to position [212, 0]
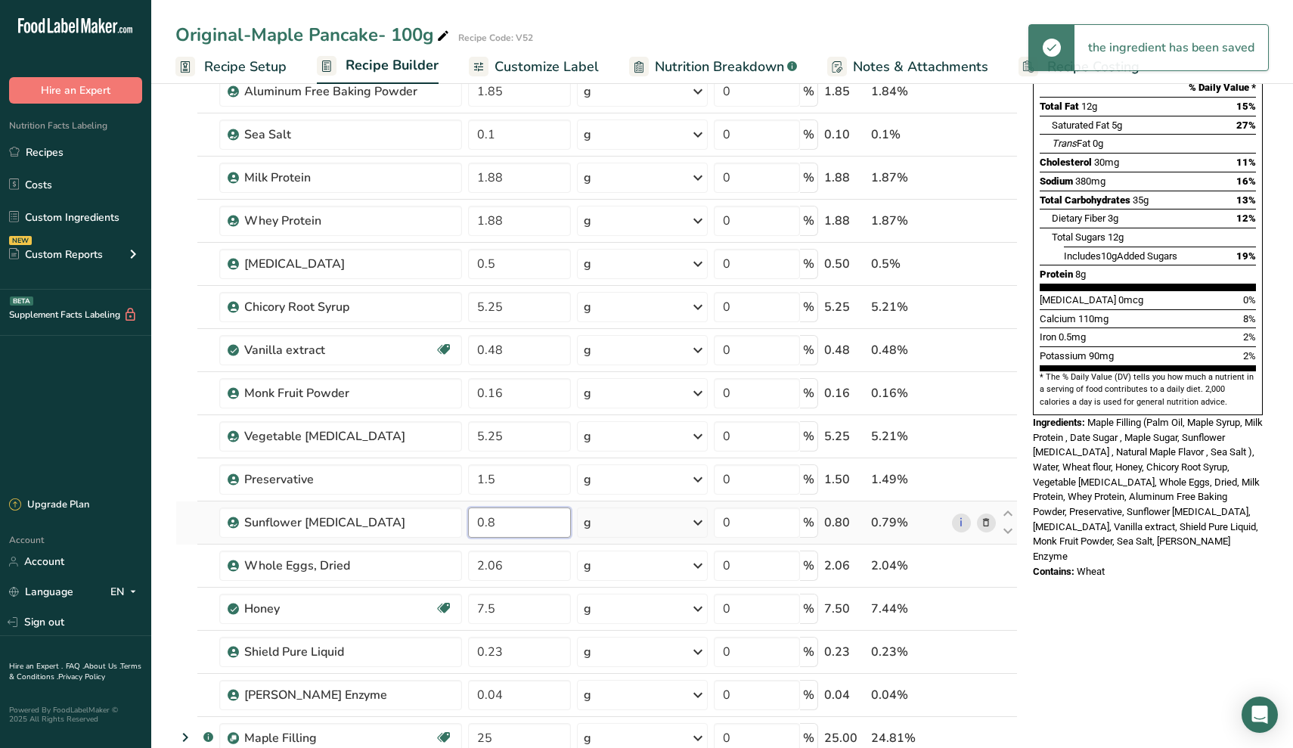
click at [539, 531] on div "Ingredient * Amount * Unit * Waste * .a-a{fill:#347362;}.b-a{fill:#fff;} Grams …" at bounding box center [596, 425] width 843 height 946
type input "0.75"
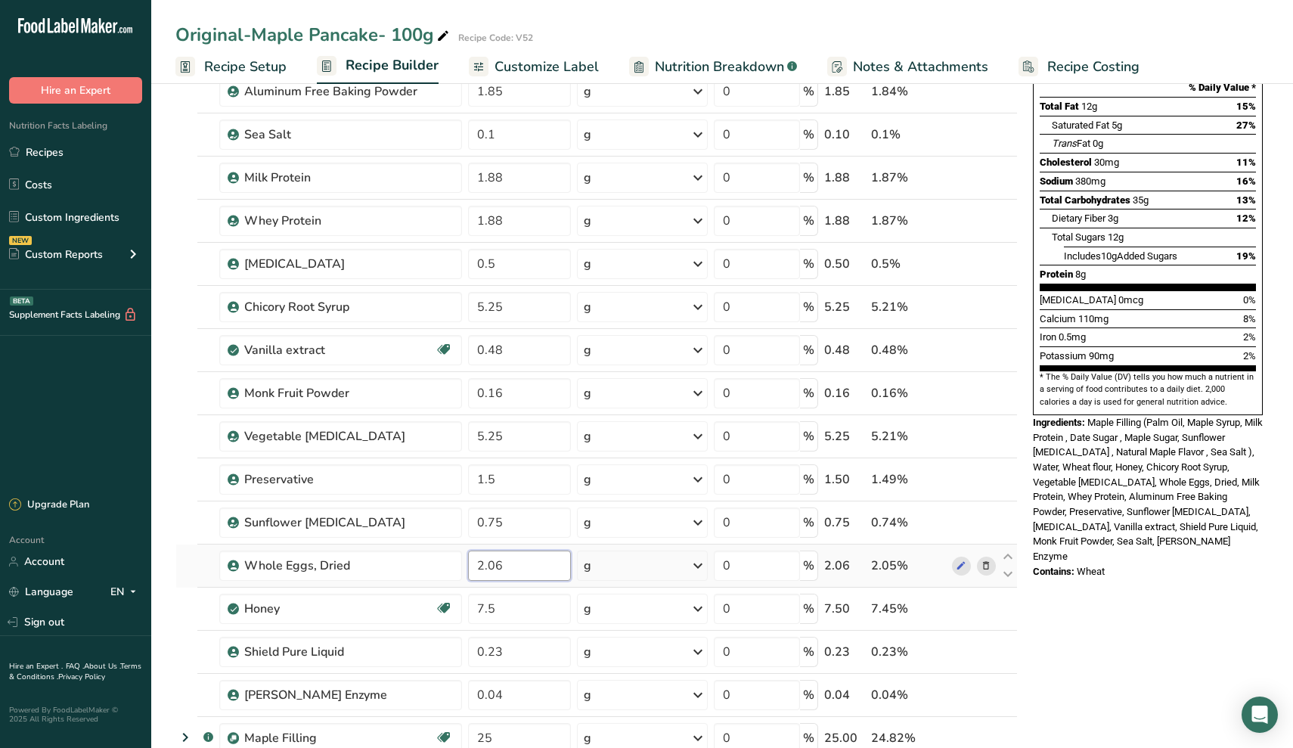
click at [538, 562] on div "Ingredient * Amount * Unit * Waste * .a-a{fill:#347362;}.b-a{fill:#fff;} Grams …" at bounding box center [596, 425] width 843 height 946
type input "2"
type input "2.06"
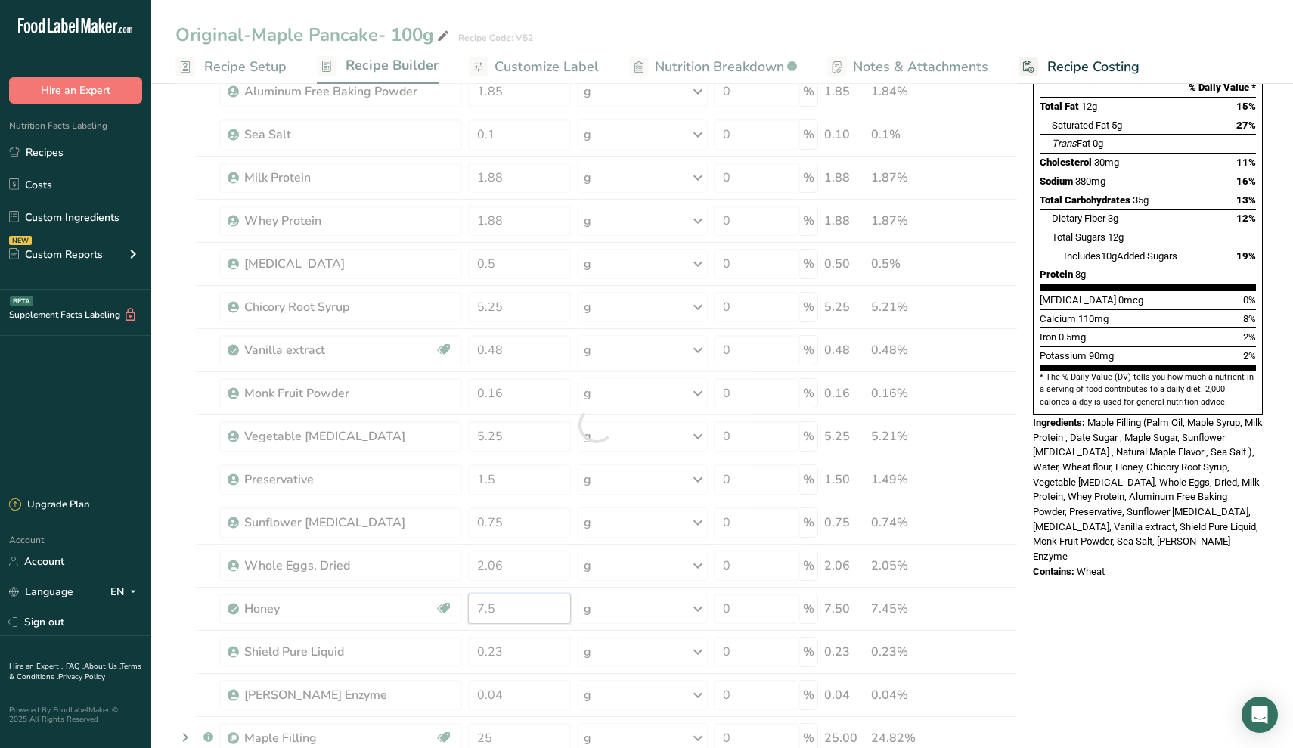
drag, startPoint x: 523, startPoint y: 610, endPoint x: 339, endPoint y: 602, distance: 184.0
click at [339, 602] on div "Ingredient * Amount * Unit * Waste * .a-a{fill:#347362;}.b-a{fill:#fff;} Grams …" at bounding box center [596, 425] width 843 height 946
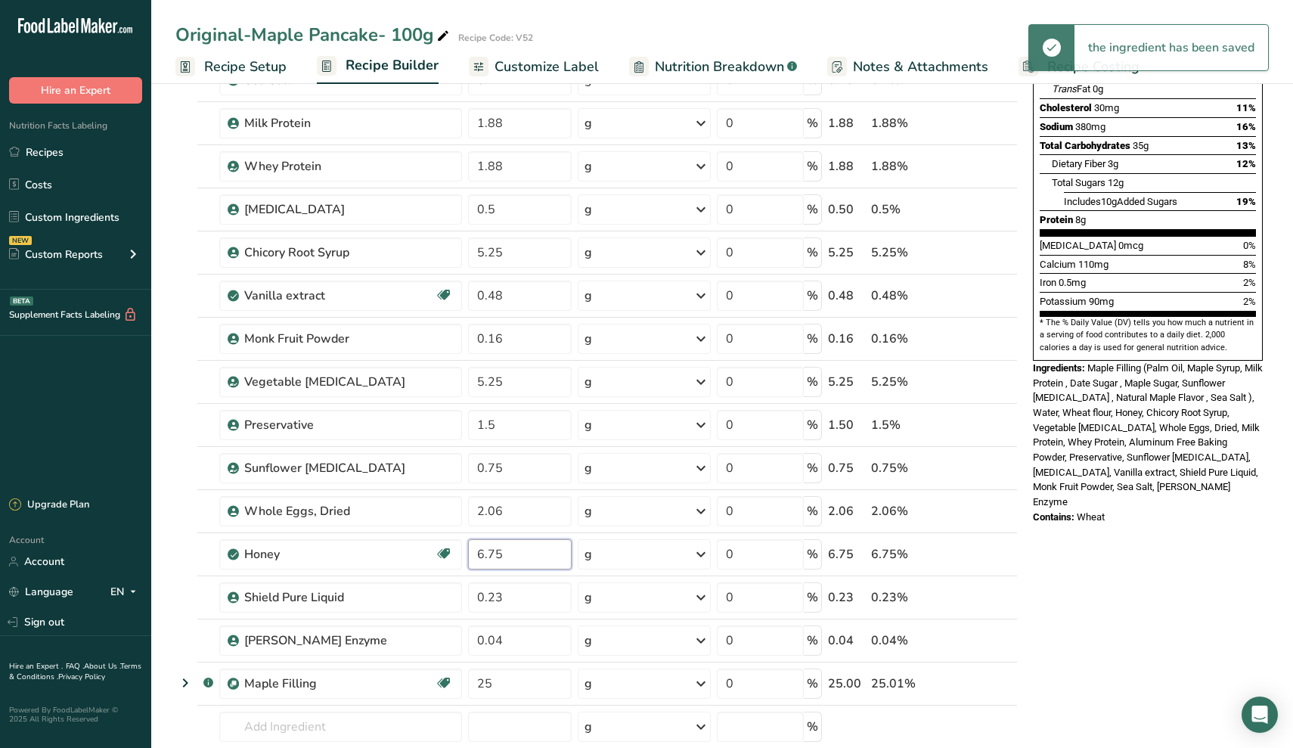
scroll to position [269, 0]
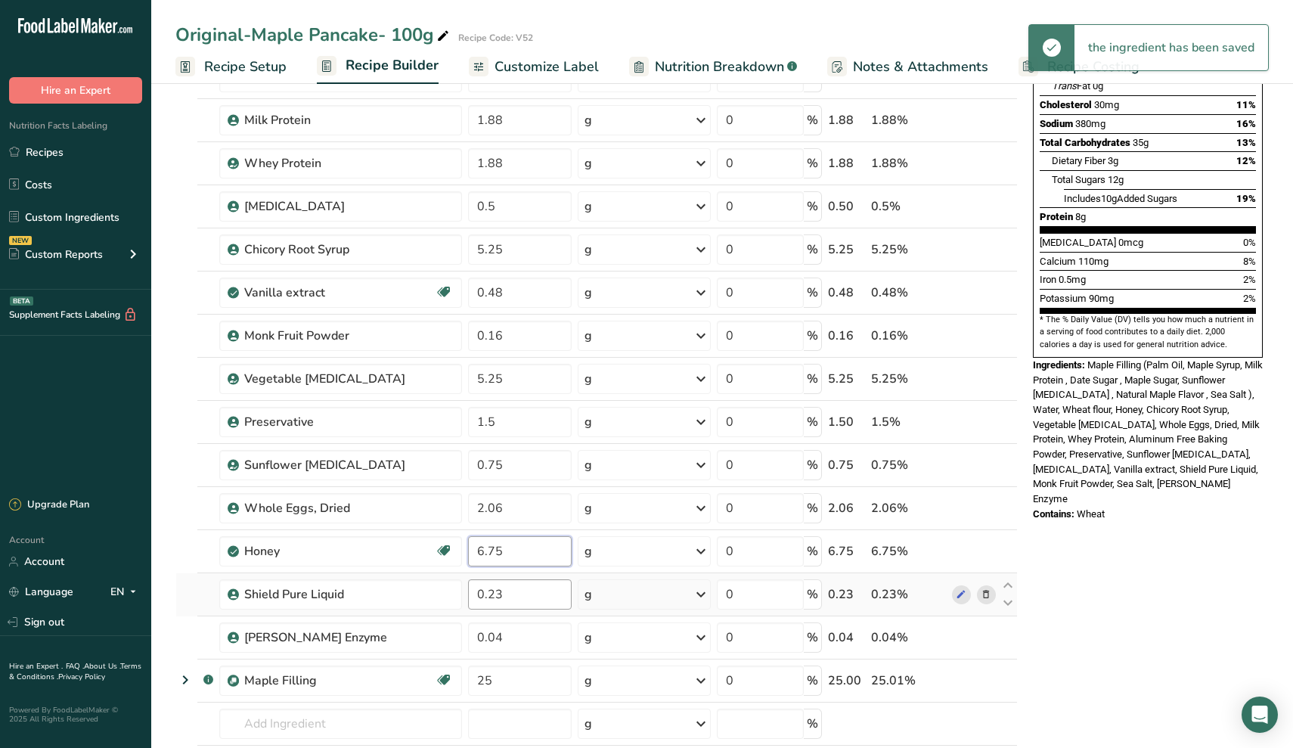
type input "6.75"
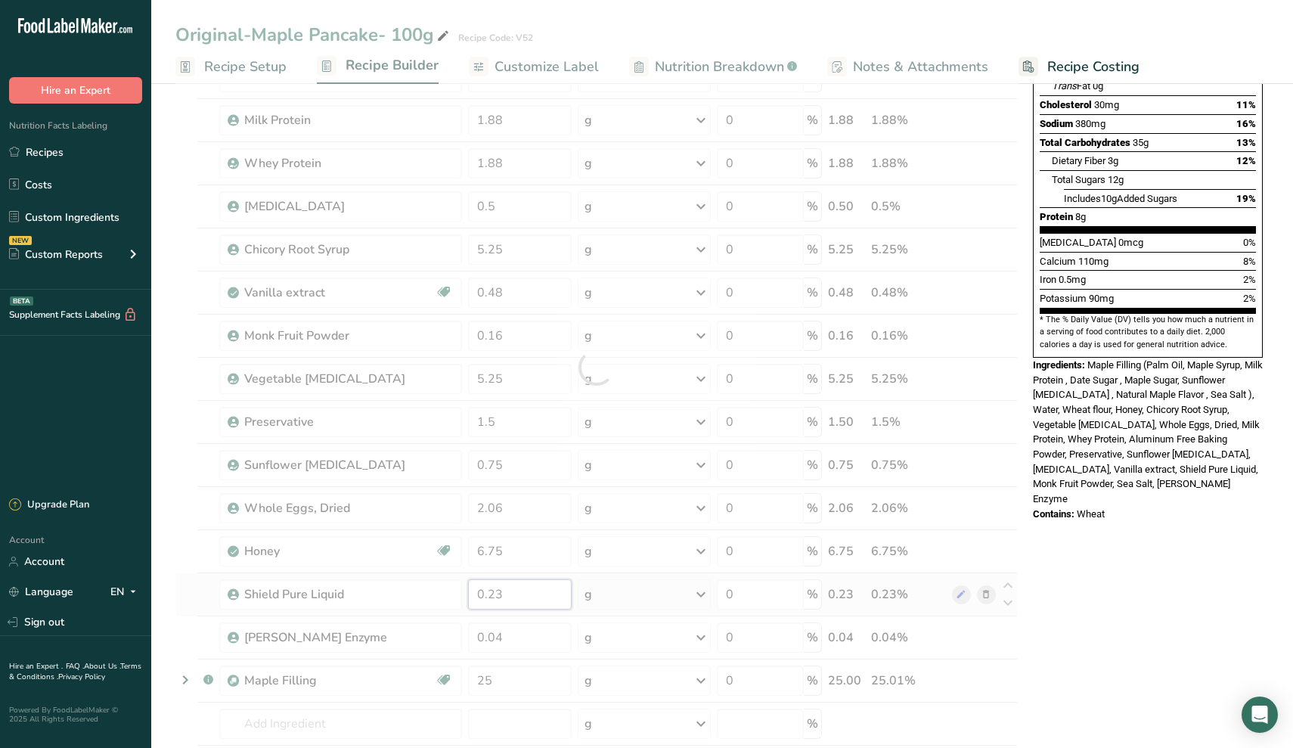
click at [515, 601] on div "Ingredient * Amount * Unit * Waste * .a-a{fill:#347362;}.b-a{fill:#fff;} Grams …" at bounding box center [596, 367] width 843 height 946
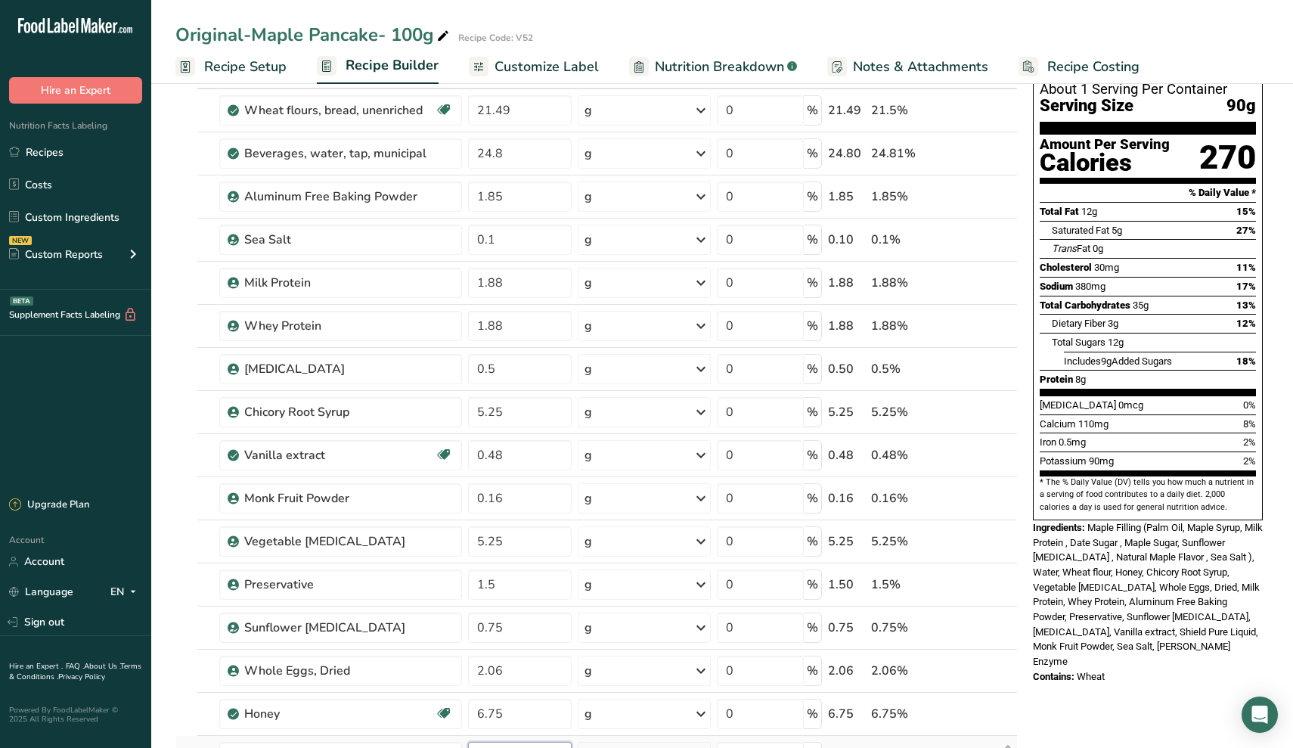
scroll to position [85, 0]
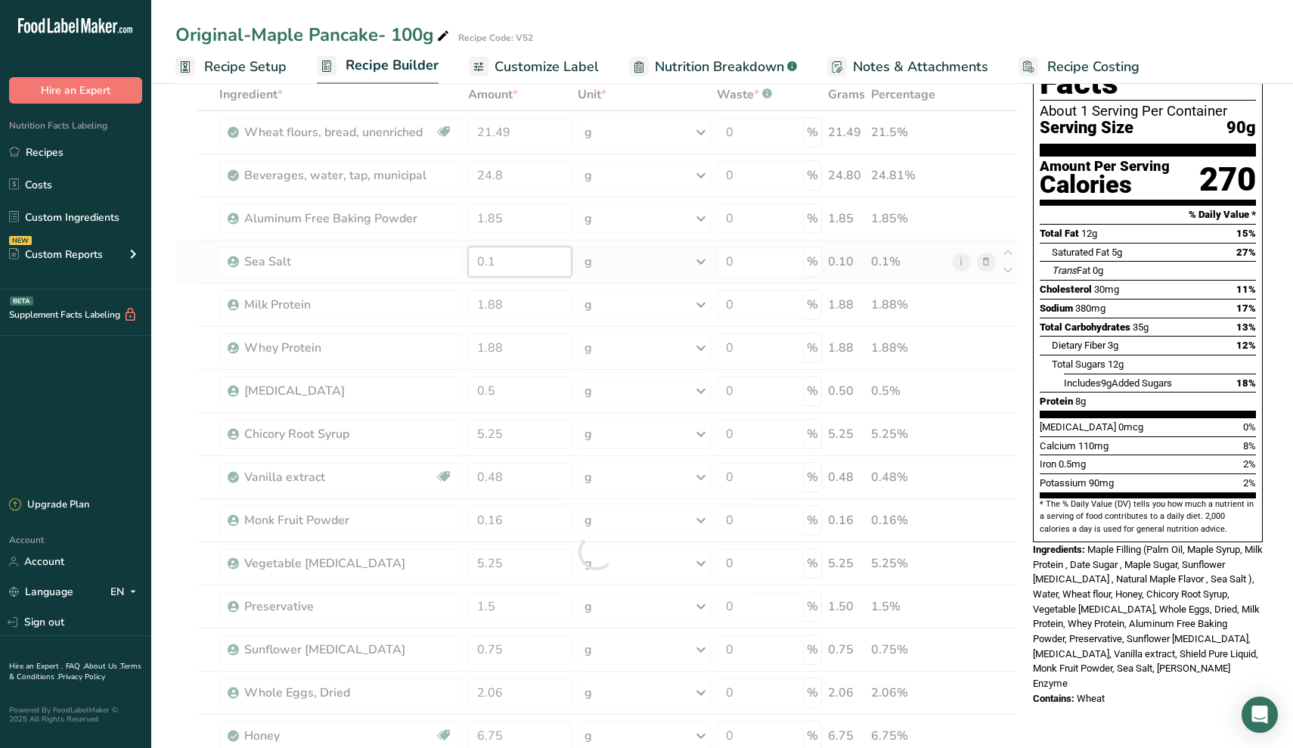
click at [517, 250] on div "Ingredient * Amount * Unit * Waste * .a-a{fill:#347362;}.b-a{fill:#fff;} Grams …" at bounding box center [596, 552] width 843 height 946
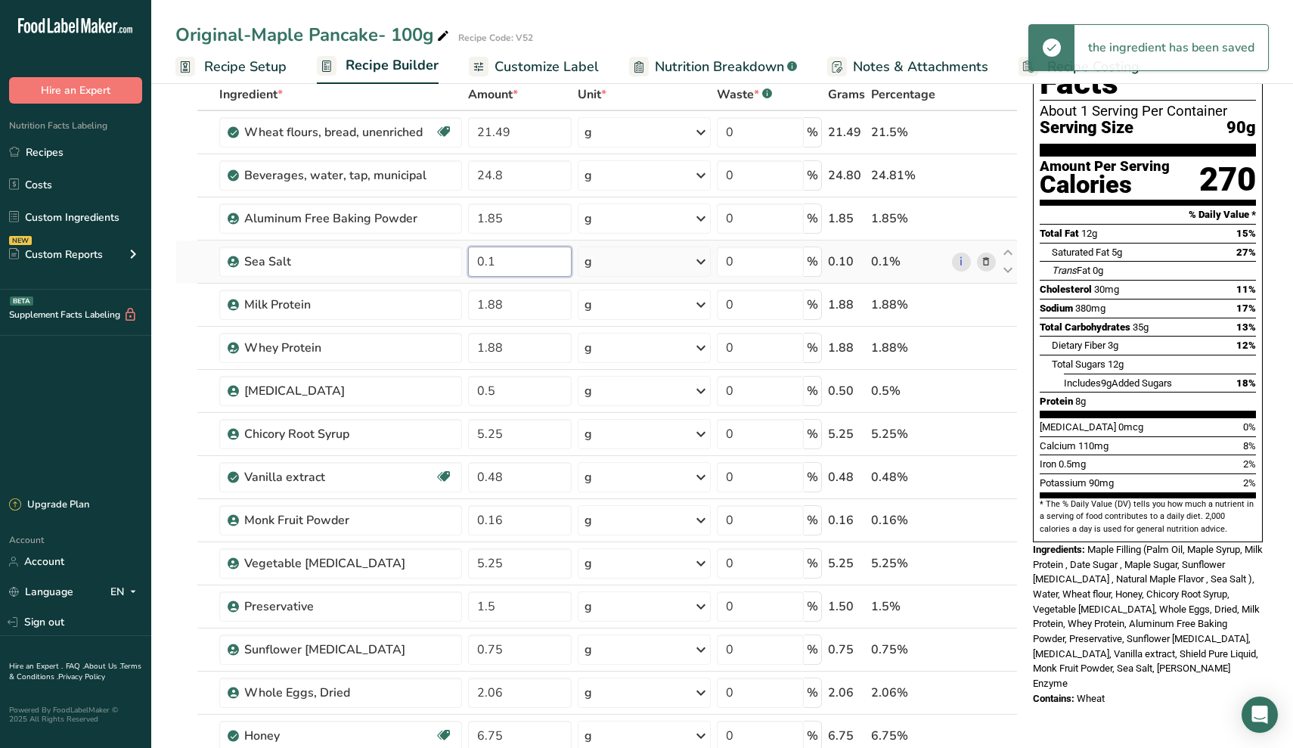
click at [521, 261] on input "0.1" at bounding box center [520, 262] width 104 height 30
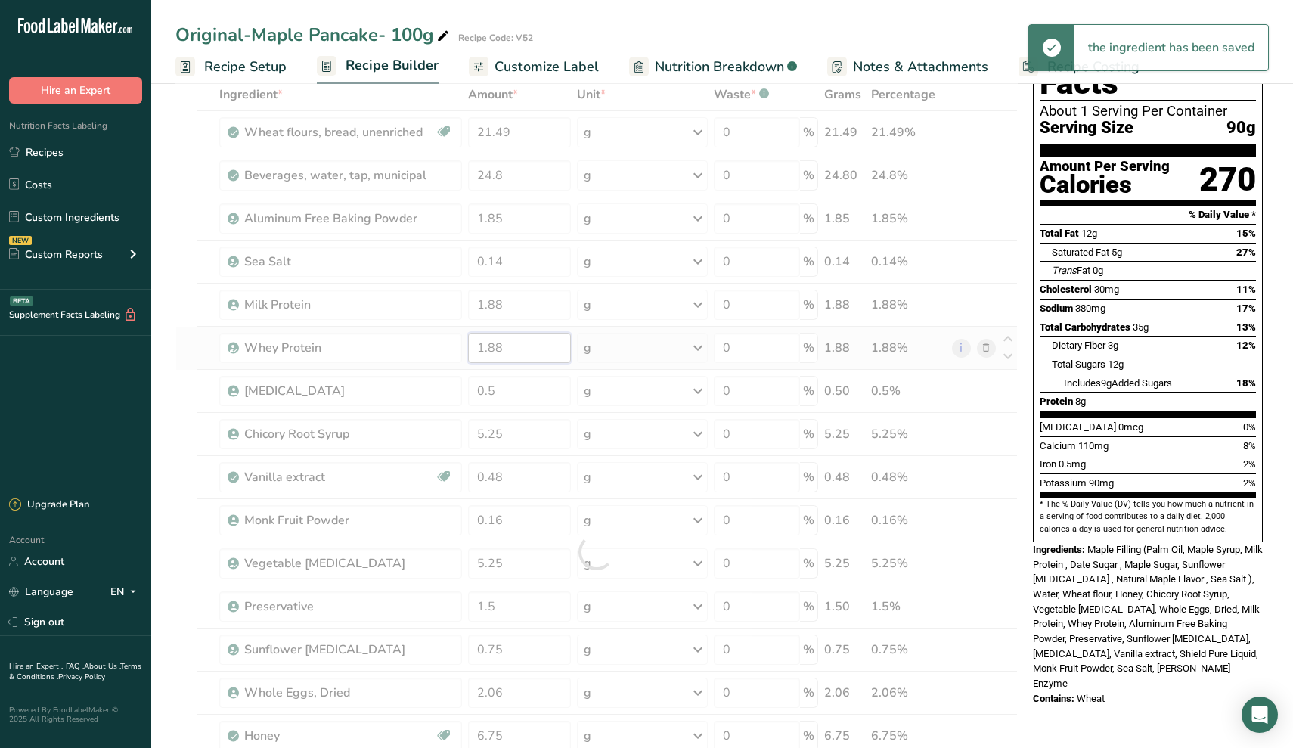
click at [553, 359] on div "Ingredient * Amount * Unit * Waste * .a-a{fill:#347362;}.b-a{fill:#fff;} Grams …" at bounding box center [596, 552] width 843 height 946
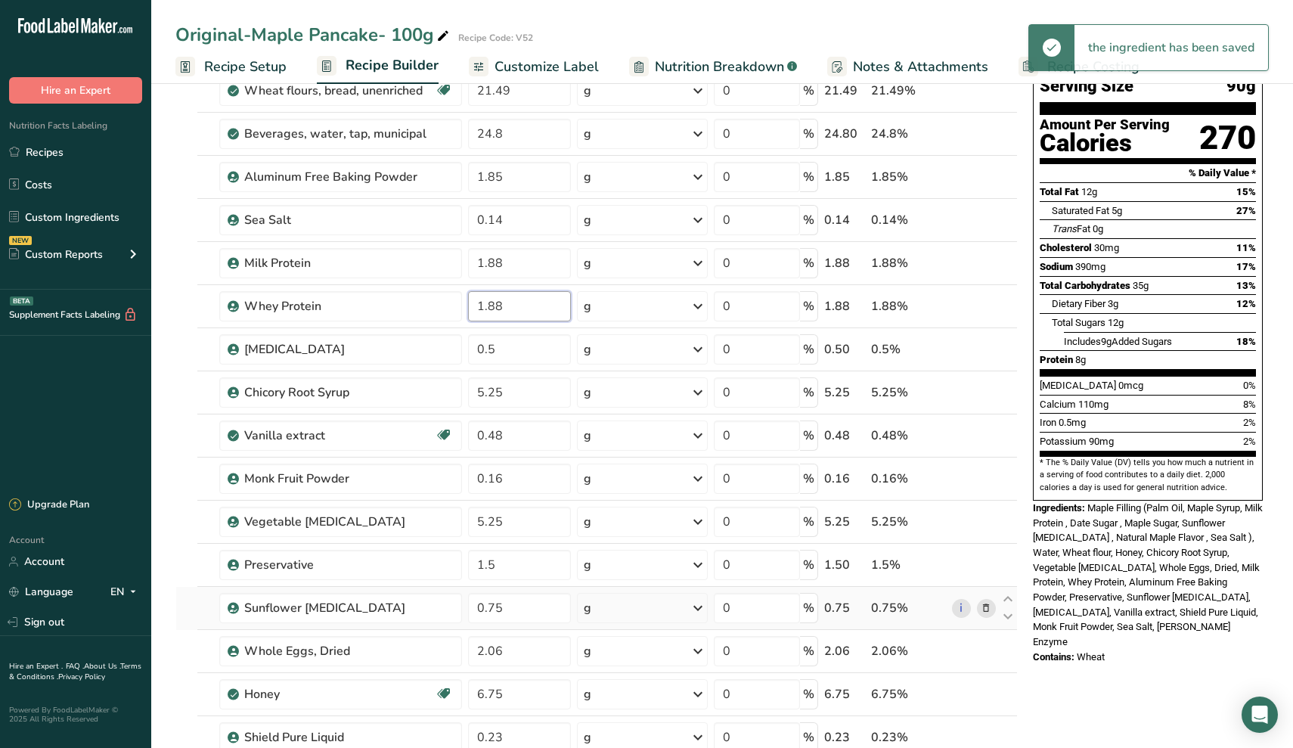
scroll to position [126, 0]
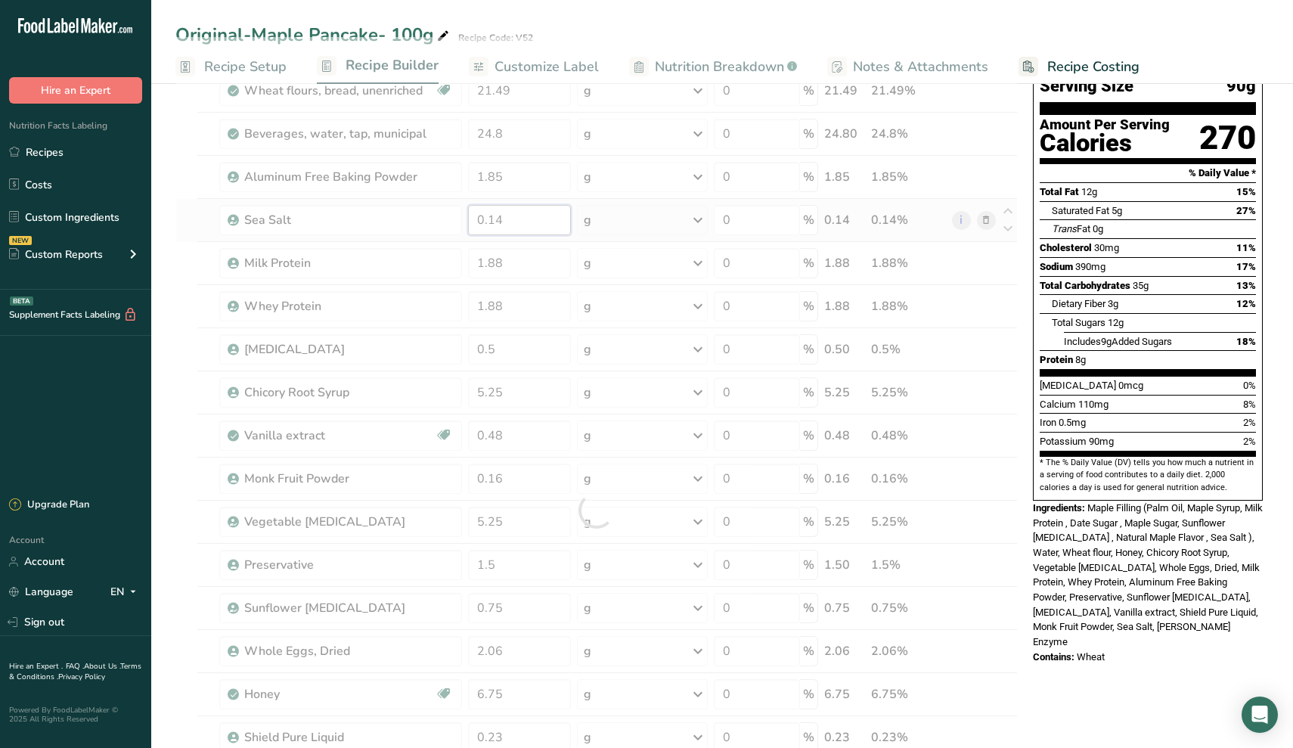
click at [522, 223] on div "Ingredient * Amount * Unit * Waste * .a-a{fill:#347362;}.b-a{fill:#fff;} Grams …" at bounding box center [596, 510] width 843 height 946
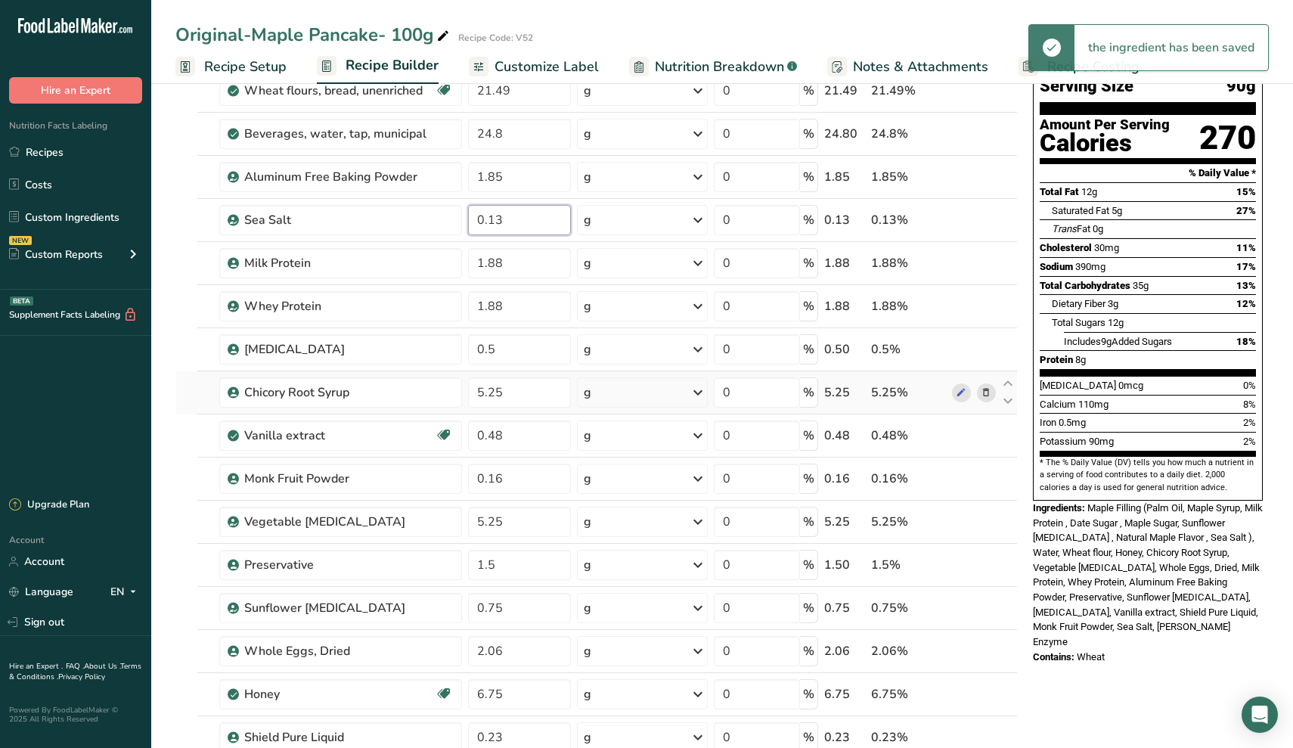
type input "0.13"
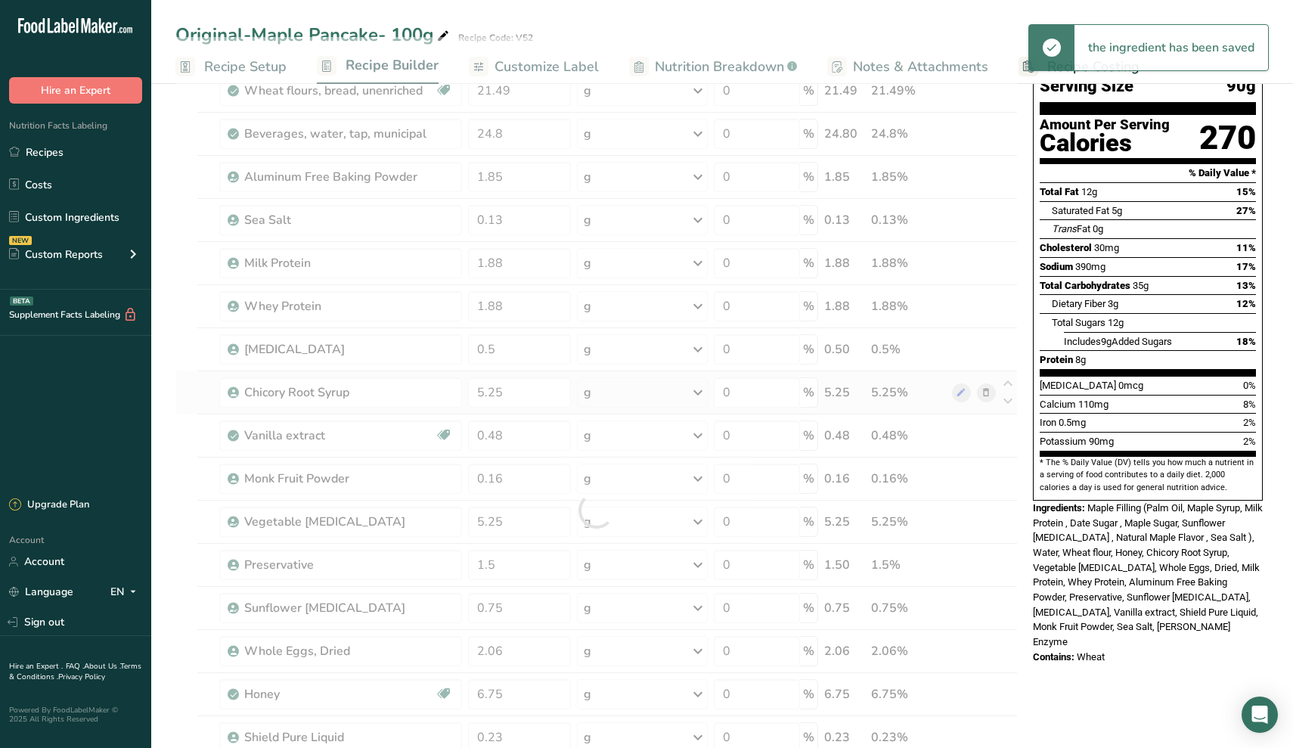
click at [615, 375] on div "Ingredient * Amount * Unit * Waste * .a-a{fill:#347362;}.b-a{fill:#fff;} Grams …" at bounding box center [596, 510] width 843 height 946
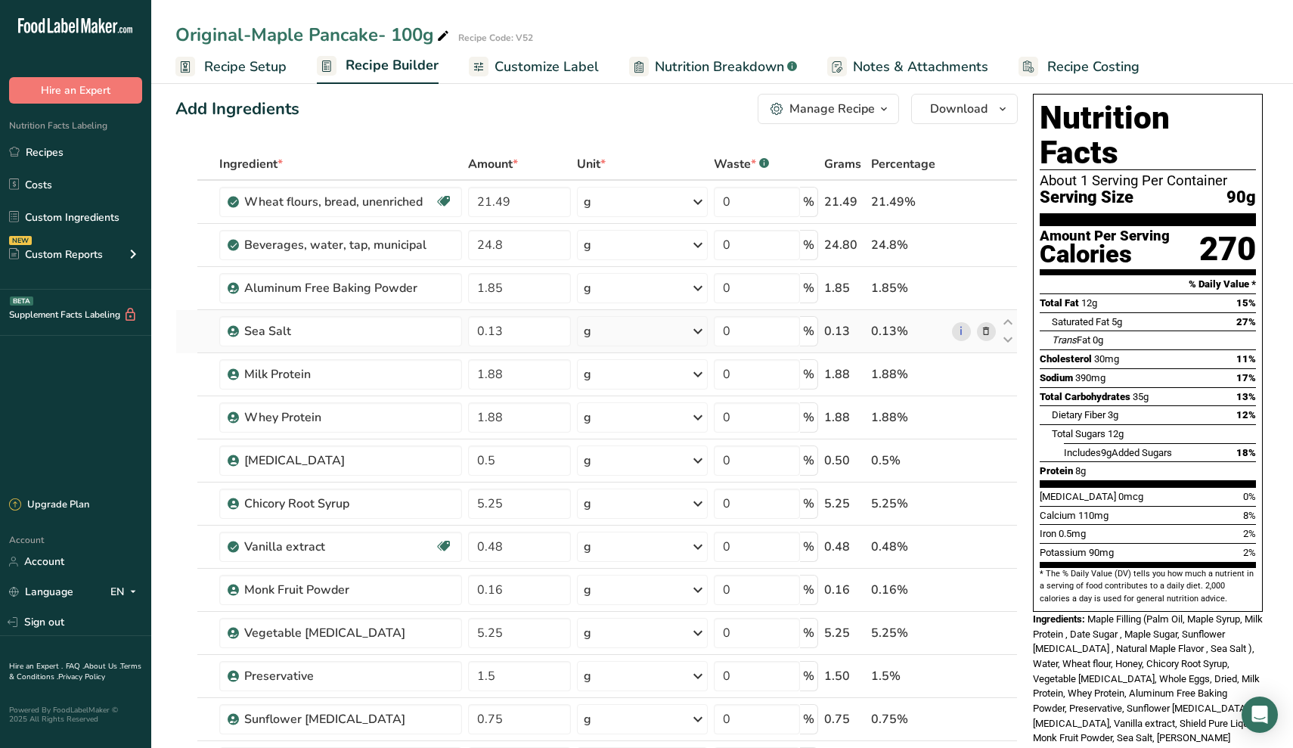
scroll to position [16, 0]
click at [247, 59] on span "Recipe Setup" at bounding box center [245, 67] width 82 height 20
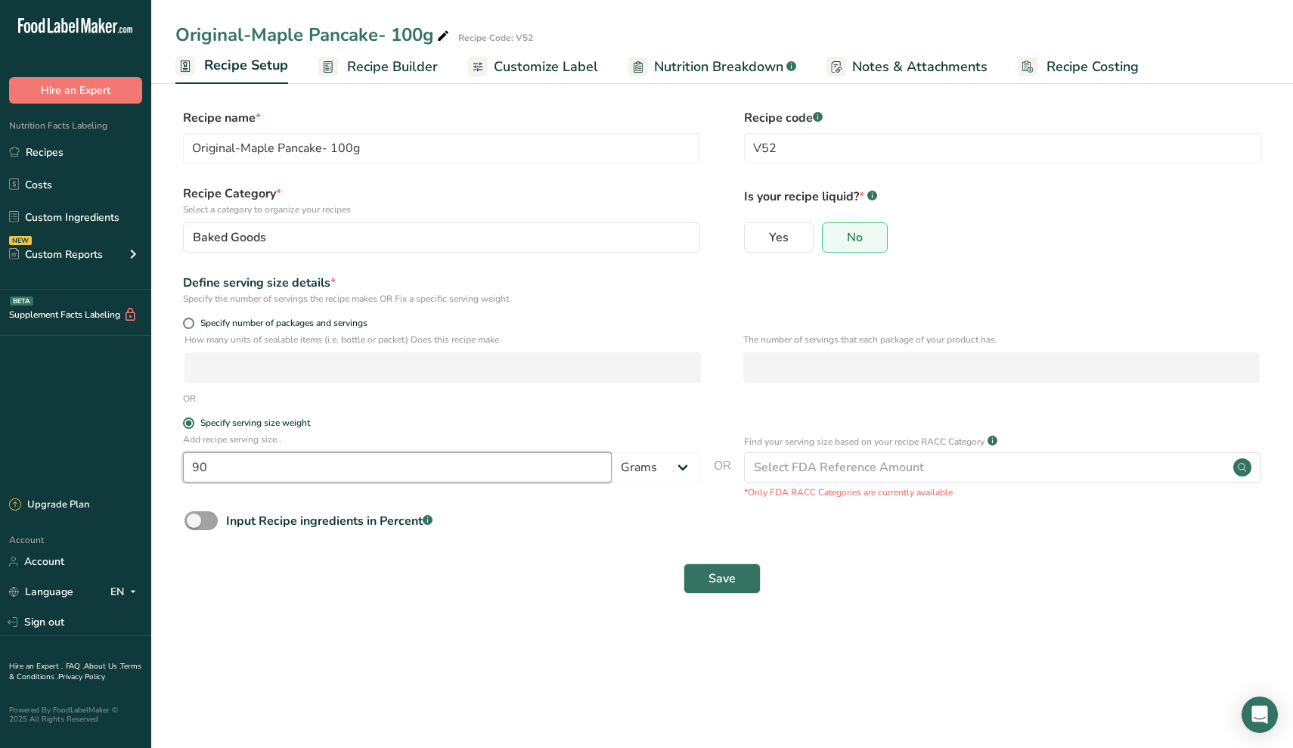
drag, startPoint x: 239, startPoint y: 459, endPoint x: 92, endPoint y: 411, distance: 155.0
click at [92, 411] on div ".a-20{fill:#fff;} Hire an Expert Nutrition Facts Labeling Recipes Costs Custom …" at bounding box center [646, 374] width 1293 height 748
type input "100"
click at [709, 579] on span "Save" at bounding box center [722, 579] width 27 height 18
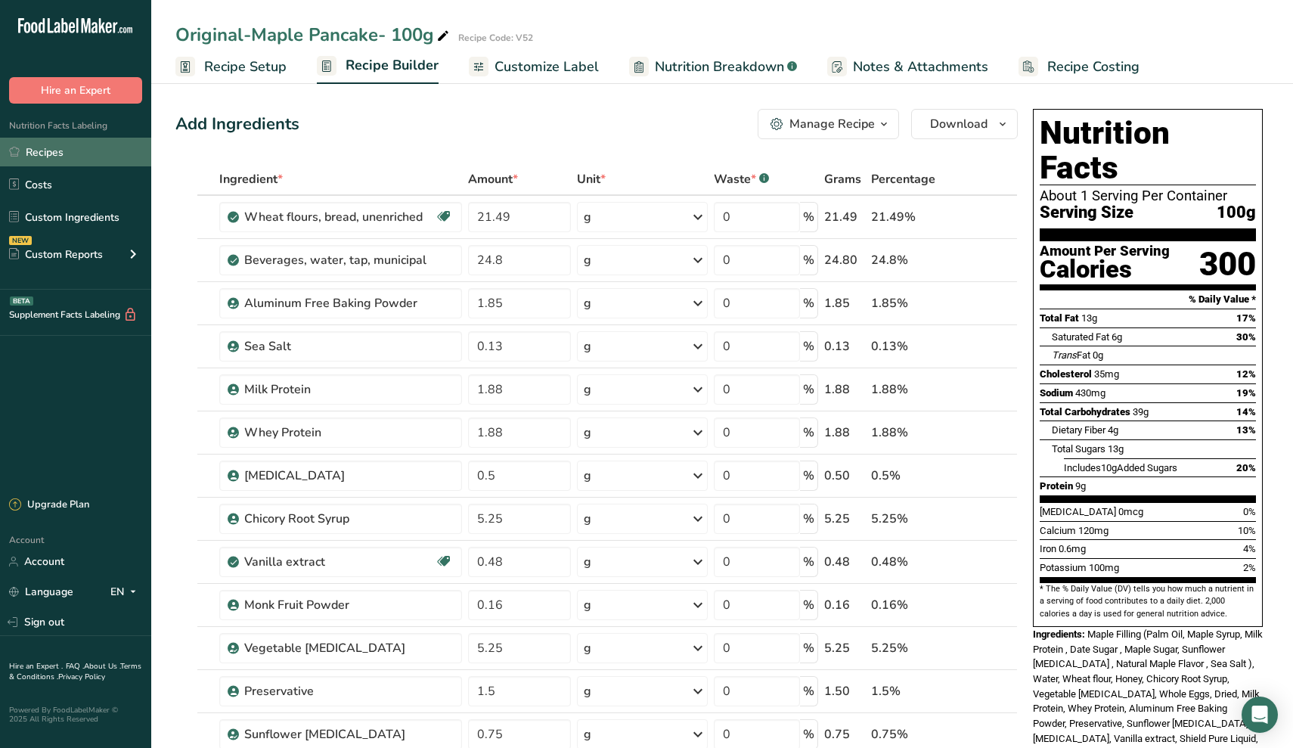
click at [47, 151] on link "Recipes" at bounding box center [75, 152] width 151 height 29
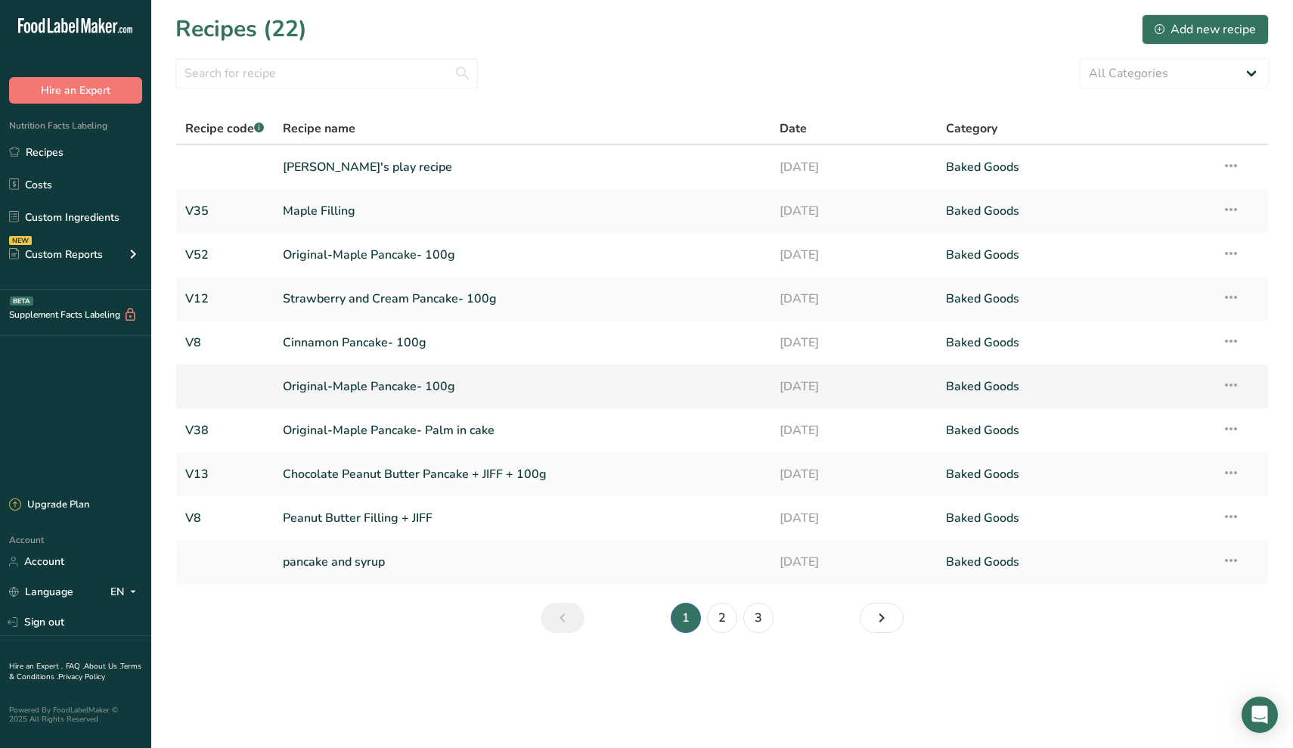
click at [361, 384] on link "Original-Maple Pancake- 100g" at bounding box center [523, 387] width 480 height 32
click at [216, 413] on td "V38" at bounding box center [225, 430] width 98 height 44
click at [287, 380] on link "Original-Maple Pancake- 100g" at bounding box center [523, 387] width 480 height 32
click at [511, 73] on div "All Categories Baked Goods [GEOGRAPHIC_DATA] Confectionery Cooked Meals, Salads…" at bounding box center [722, 73] width 1094 height 30
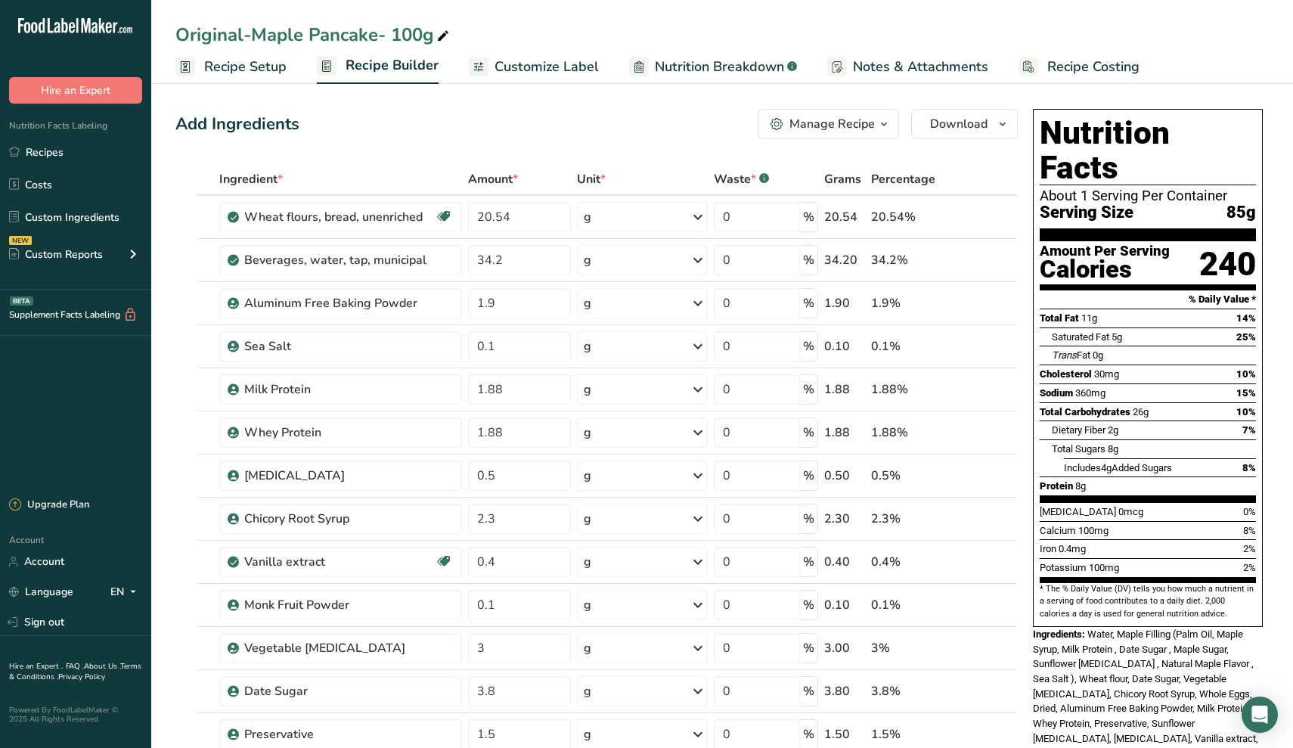
click at [228, 71] on span "Recipe Setup" at bounding box center [245, 67] width 82 height 20
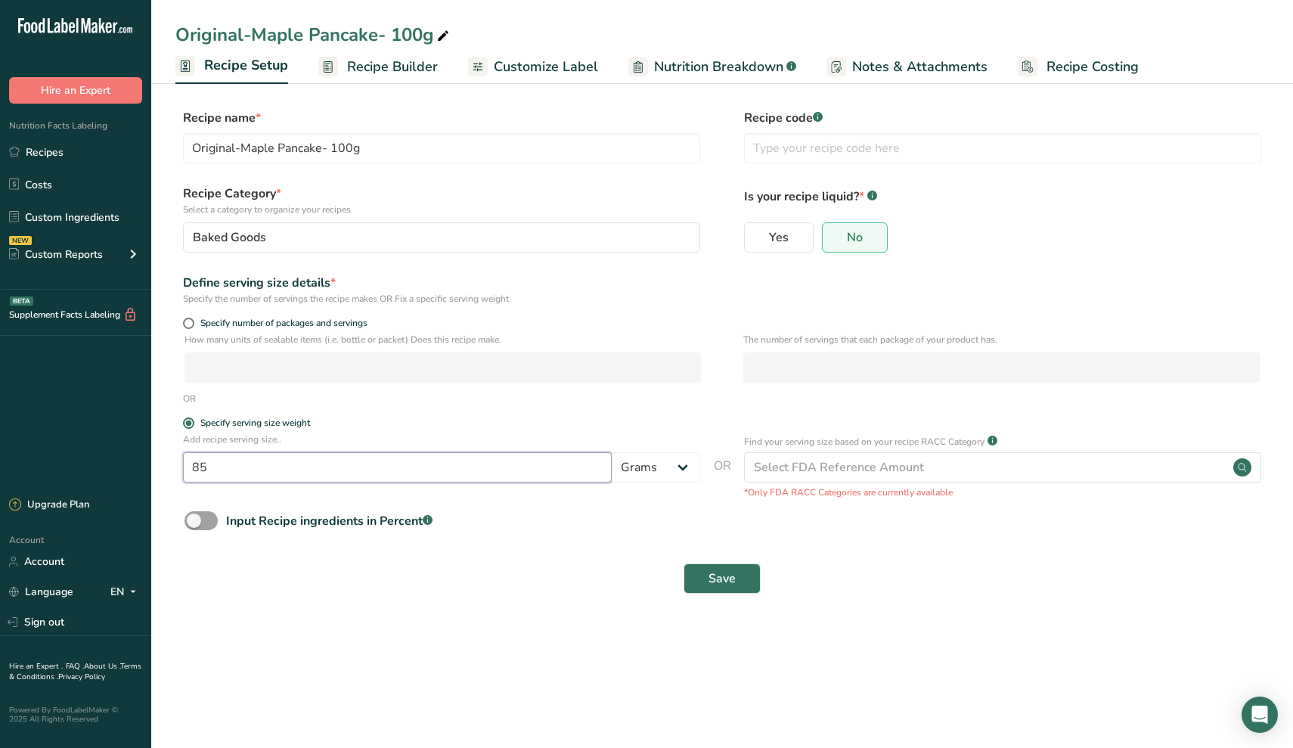
drag, startPoint x: 228, startPoint y: 460, endPoint x: 110, endPoint y: 418, distance: 125.4
click at [110, 418] on div ".a-20{fill:#fff;} Hire an Expert Nutrition Facts Labeling Recipes Costs Custom …" at bounding box center [646, 374] width 1293 height 748
type input "100"
click at [747, 576] on button "Save" at bounding box center [722, 579] width 77 height 30
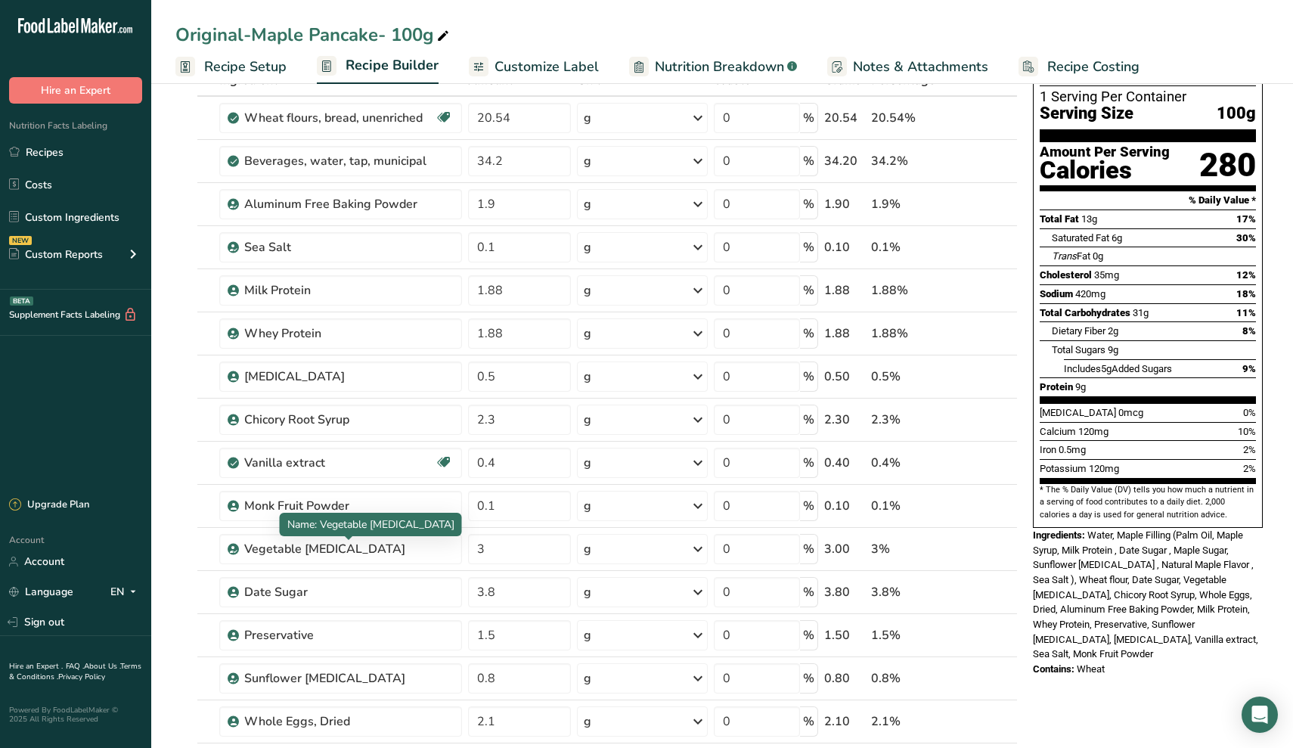
scroll to position [94, 0]
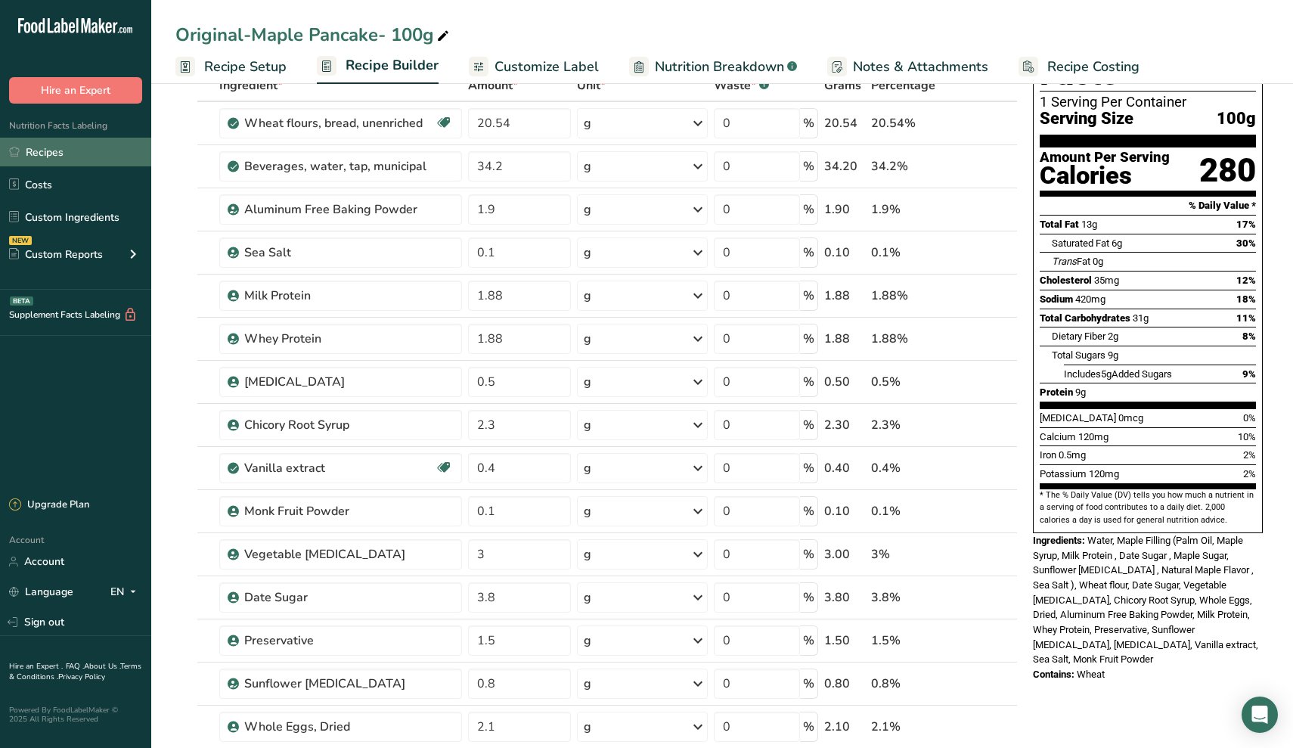
click at [64, 151] on link "Recipes" at bounding box center [75, 152] width 151 height 29
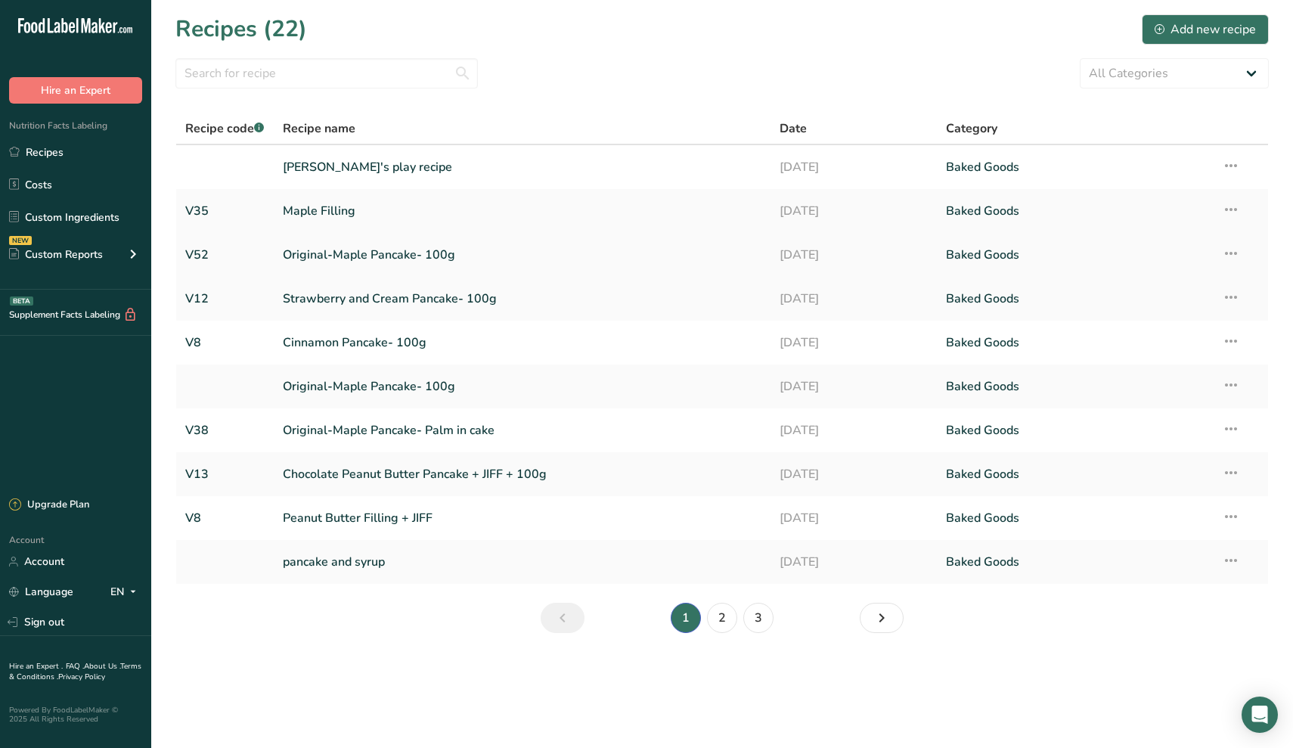
click at [369, 253] on link "Original-Maple Pancake- 100g" at bounding box center [523, 255] width 480 height 32
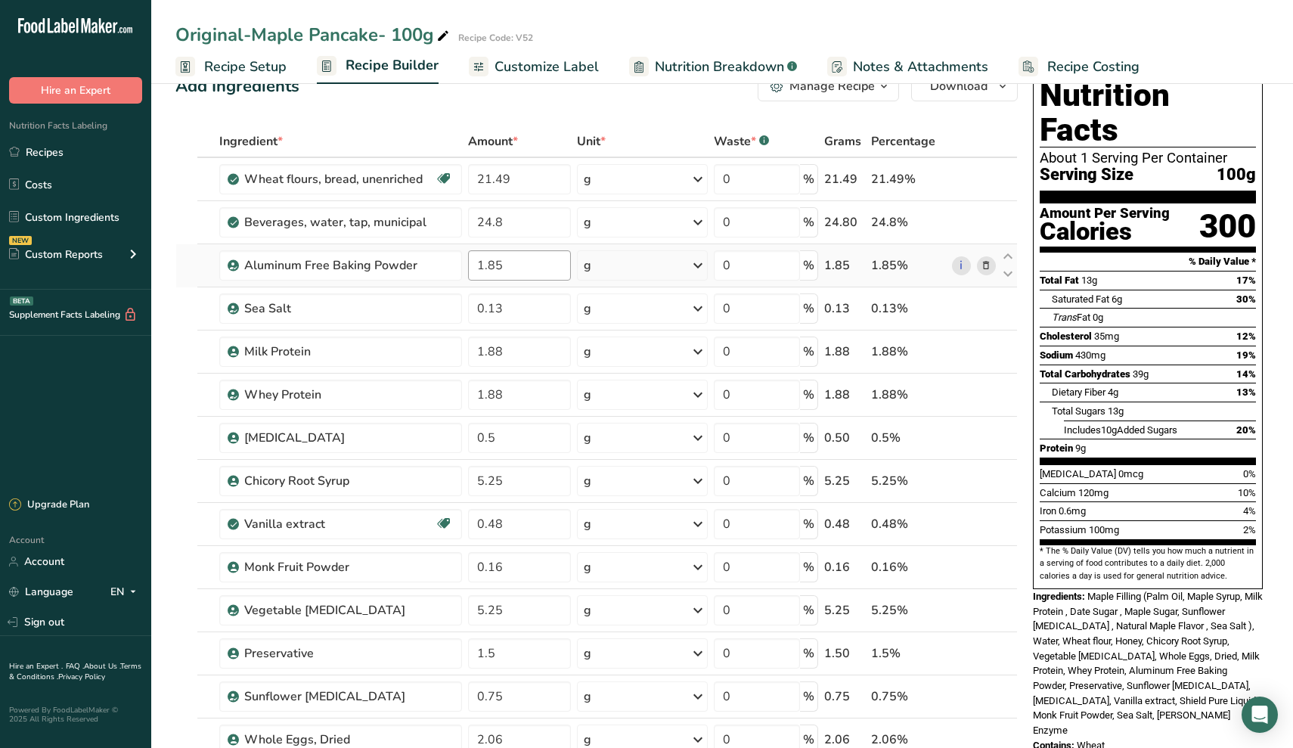
scroll to position [41, 0]
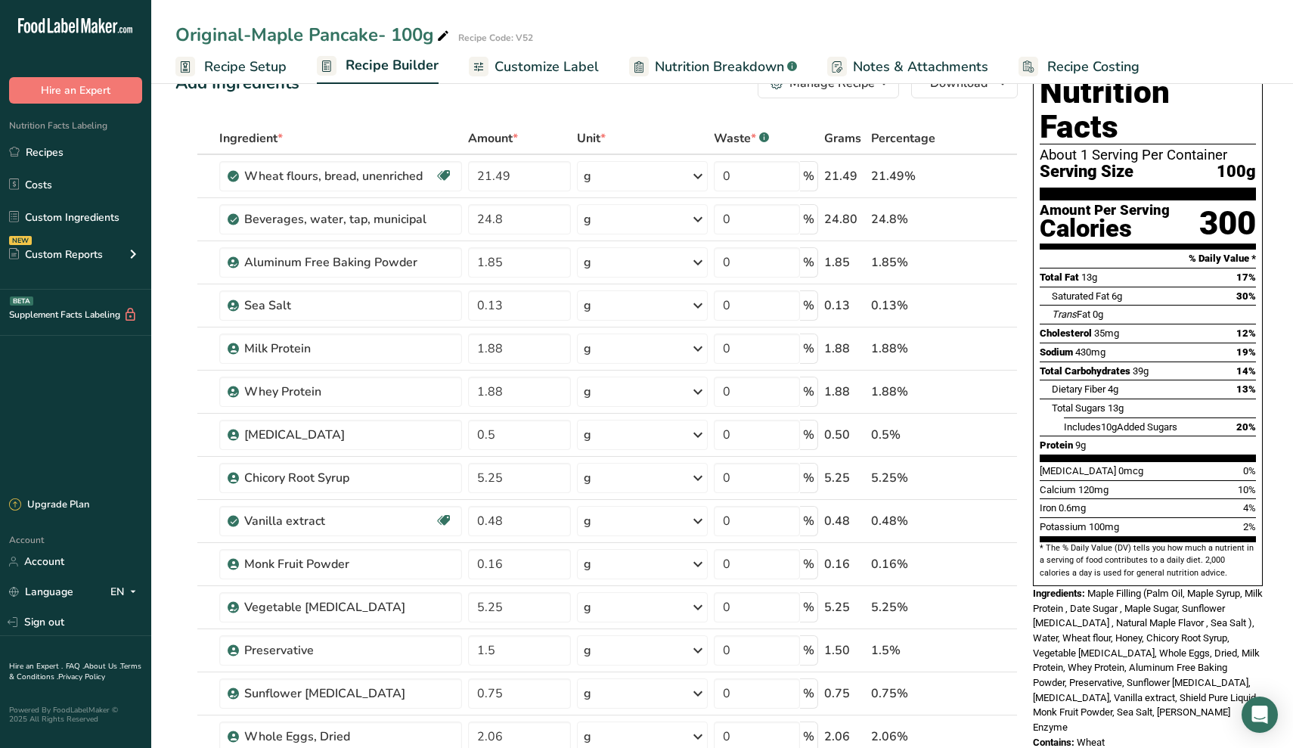
click at [266, 71] on span "Recipe Setup" at bounding box center [245, 67] width 82 height 20
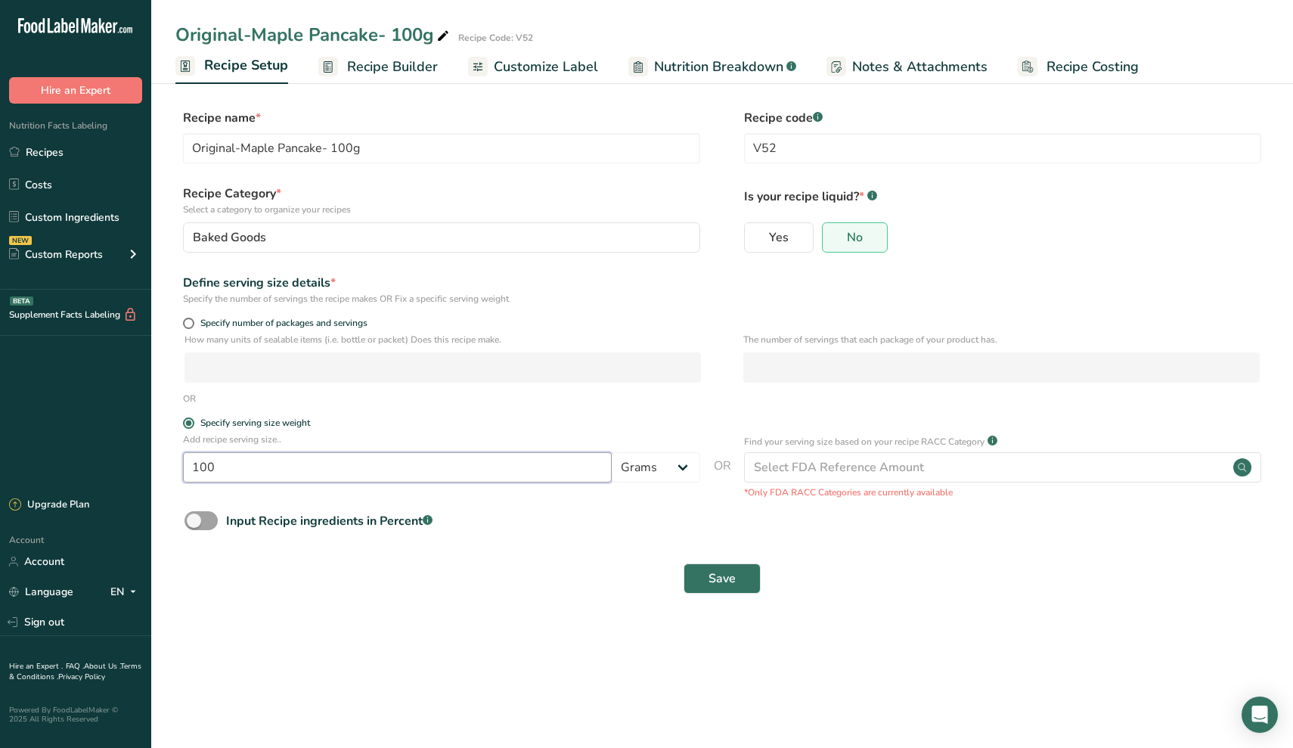
click at [261, 452] on input "100" at bounding box center [397, 467] width 429 height 30
type input "90"
click at [703, 581] on button "Save" at bounding box center [722, 579] width 77 height 30
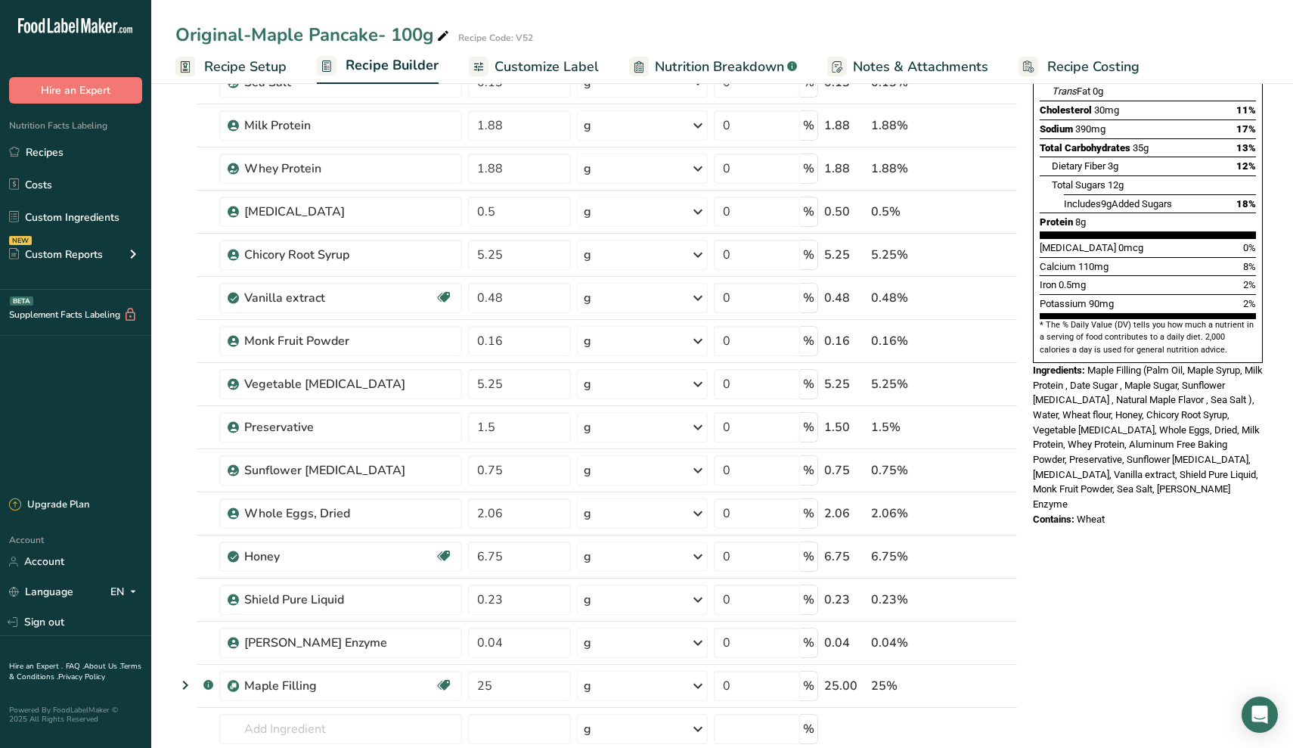
scroll to position [401, 0]
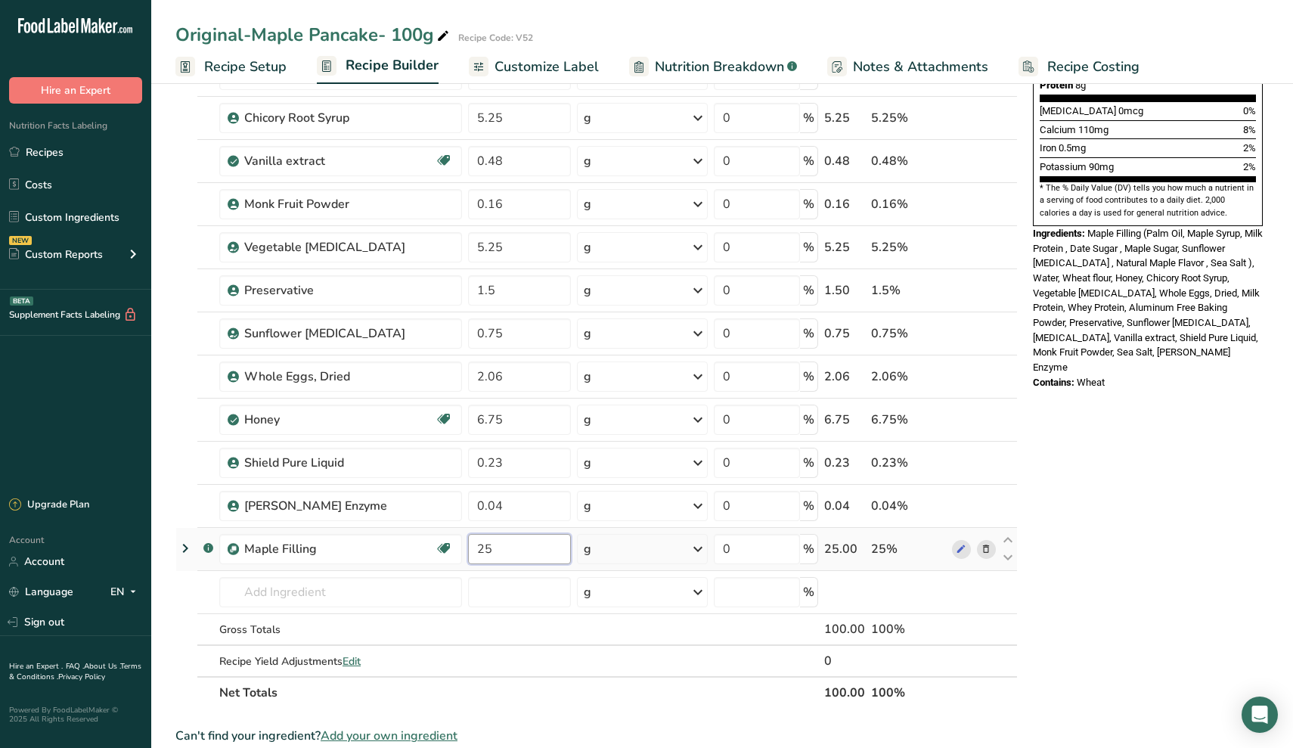
click at [528, 551] on input "25" at bounding box center [519, 549] width 103 height 30
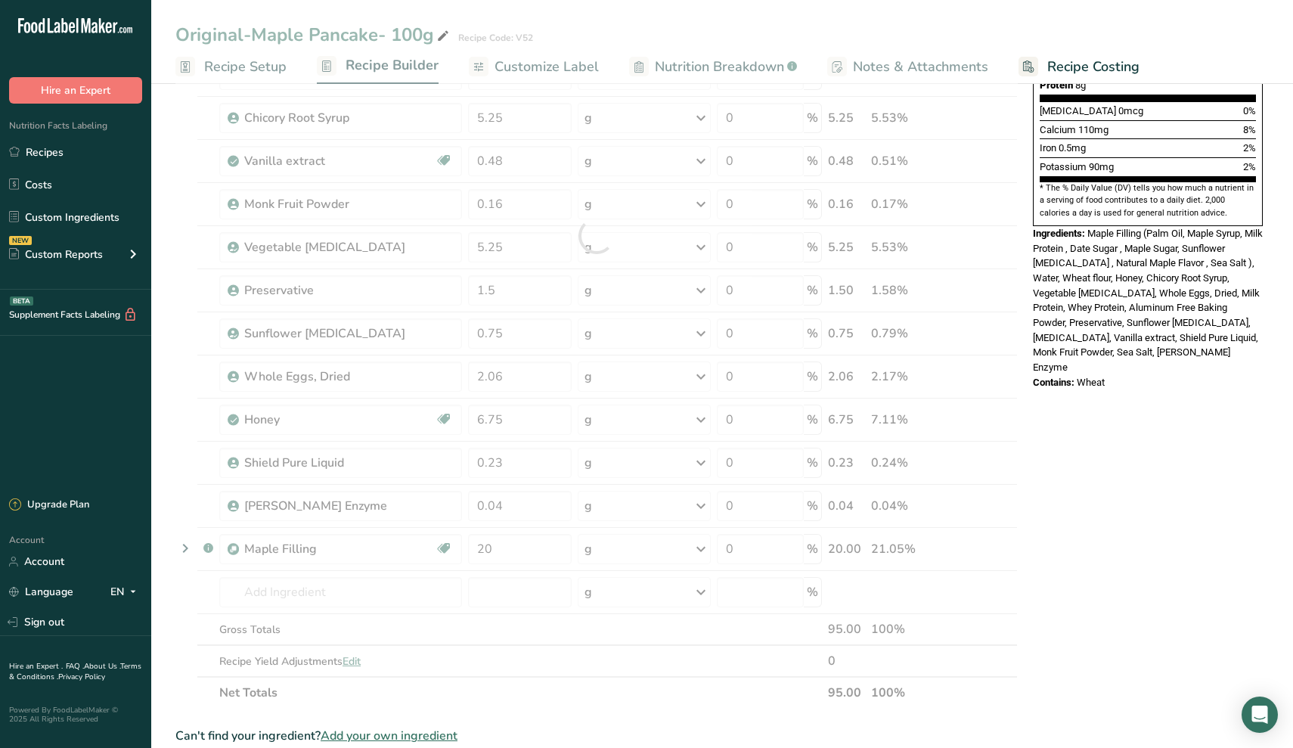
click at [1149, 481] on div "Nutrition Facts About 1 Serving Per Container Serving Size 90g Amount Per Servi…" at bounding box center [1148, 453] width 242 height 1502
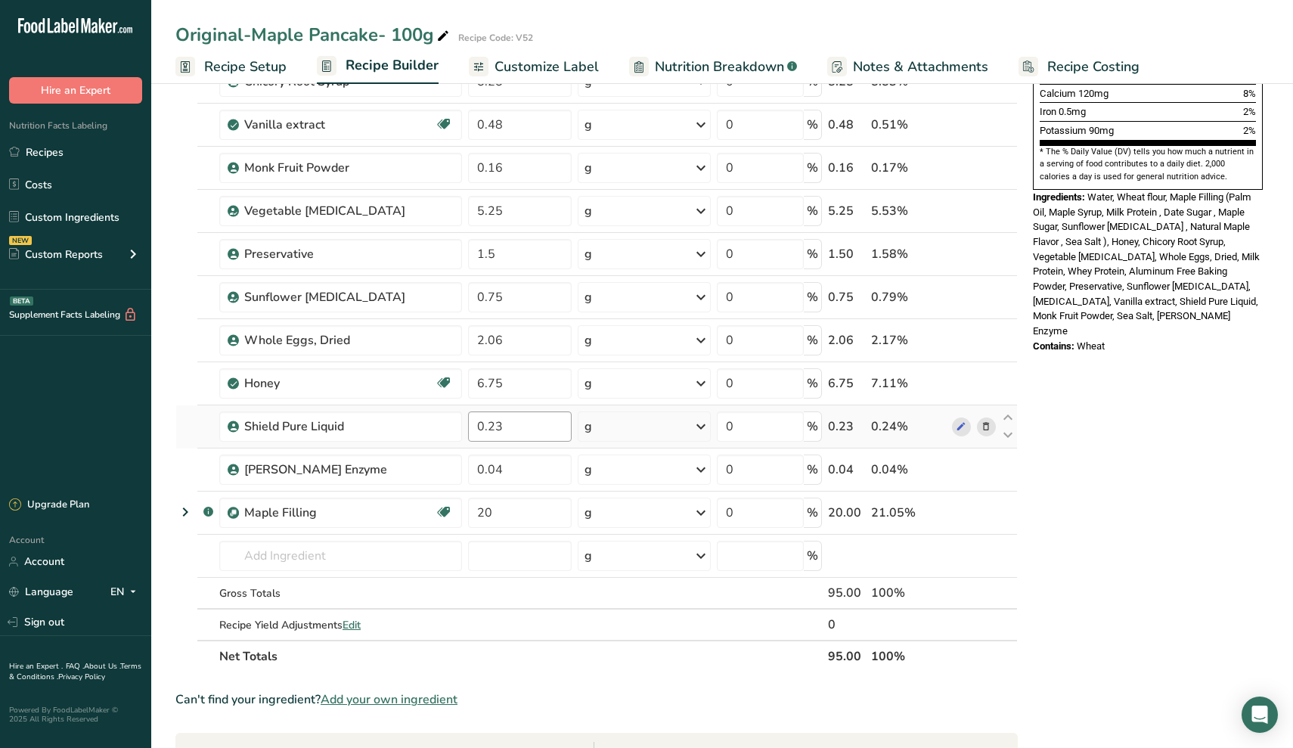
scroll to position [443, 0]
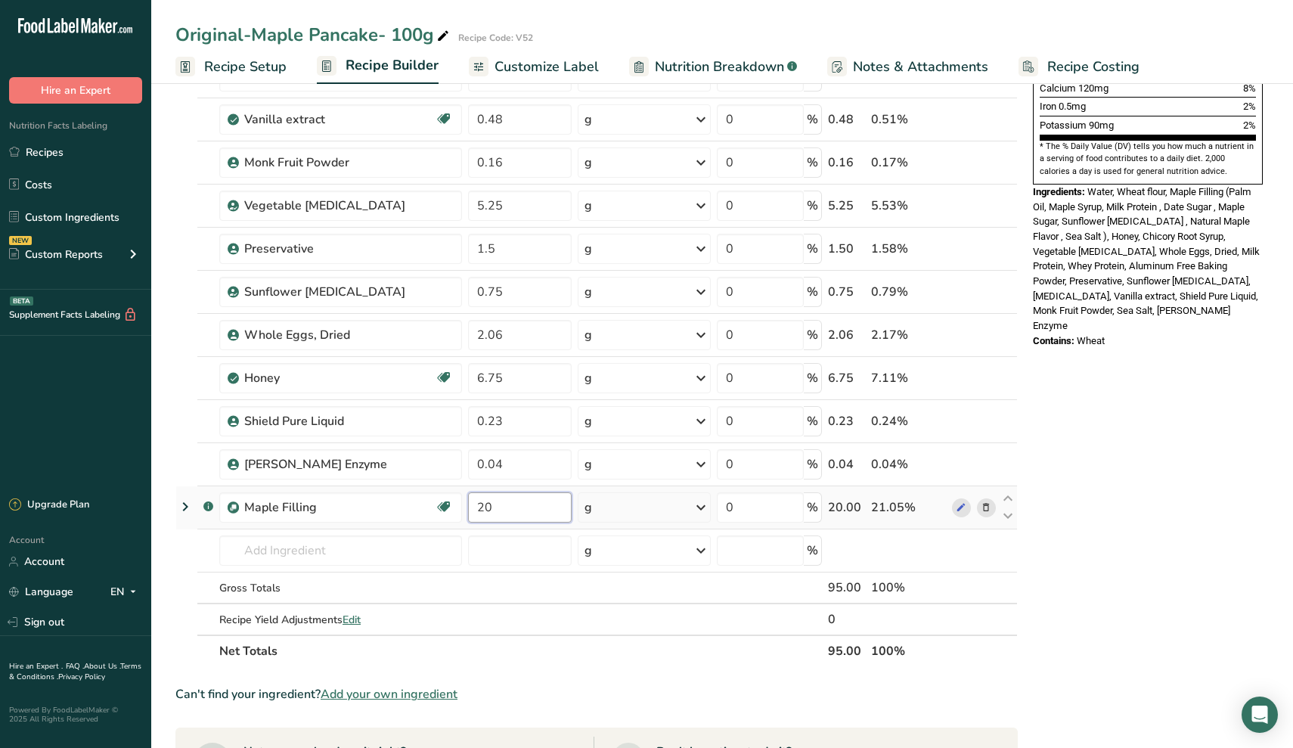
click at [516, 505] on input "20" at bounding box center [520, 507] width 104 height 30
click at [1090, 444] on div "Nutrition Facts About 1 Serving Per Container Serving Size 90g Amount Per Servi…" at bounding box center [1148, 411] width 242 height 1502
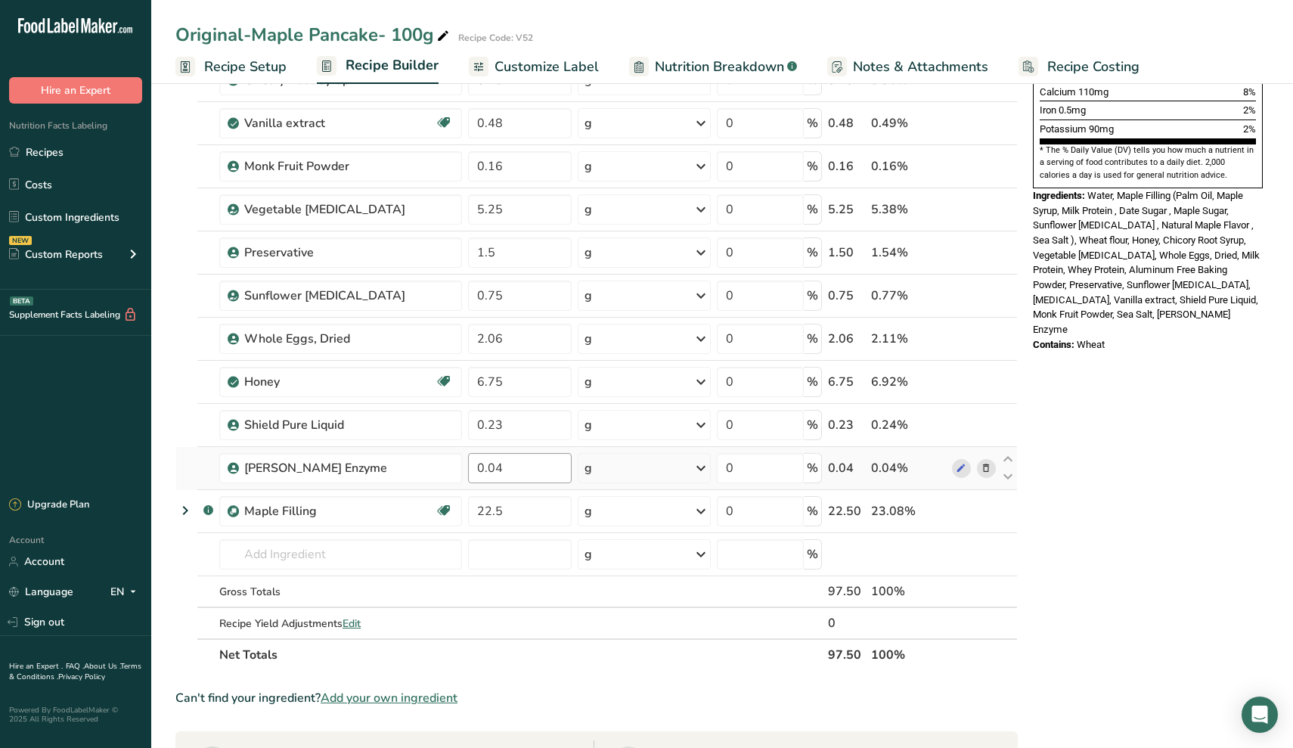
scroll to position [452, 0]
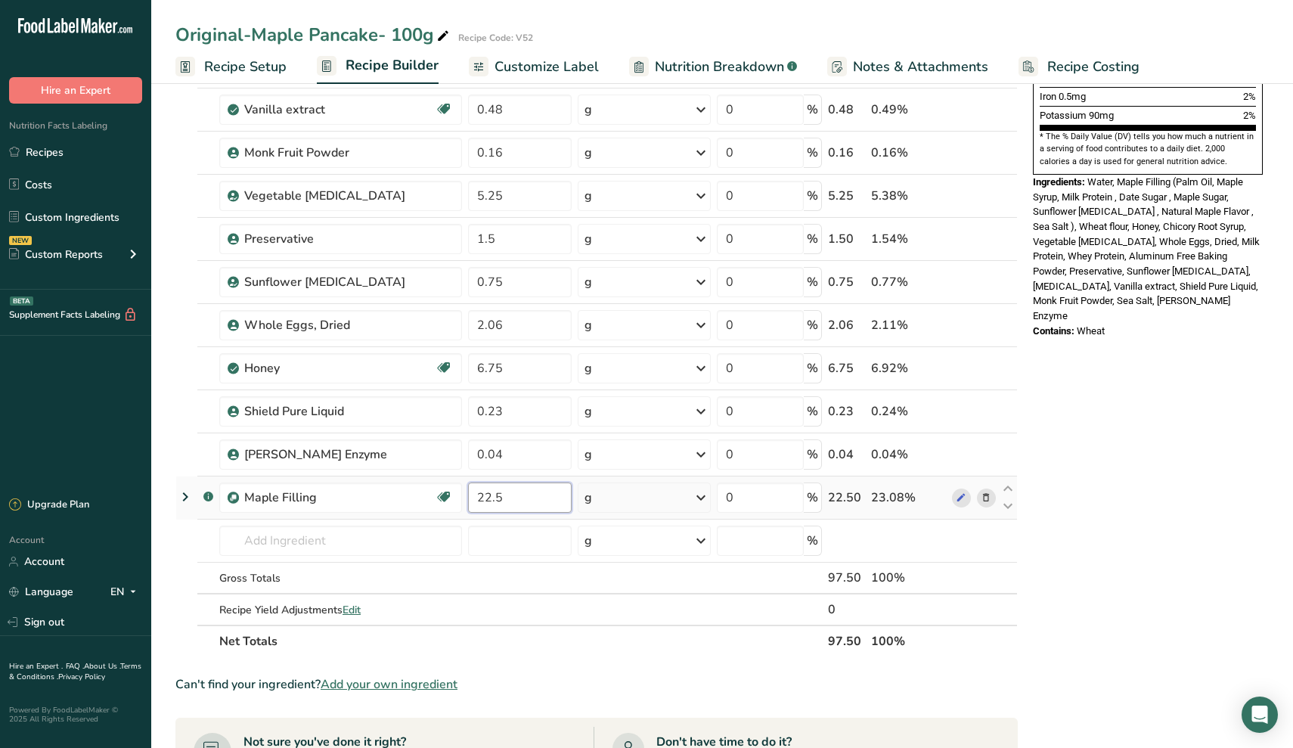
click at [513, 498] on input "22.5" at bounding box center [520, 498] width 104 height 30
type input "25"
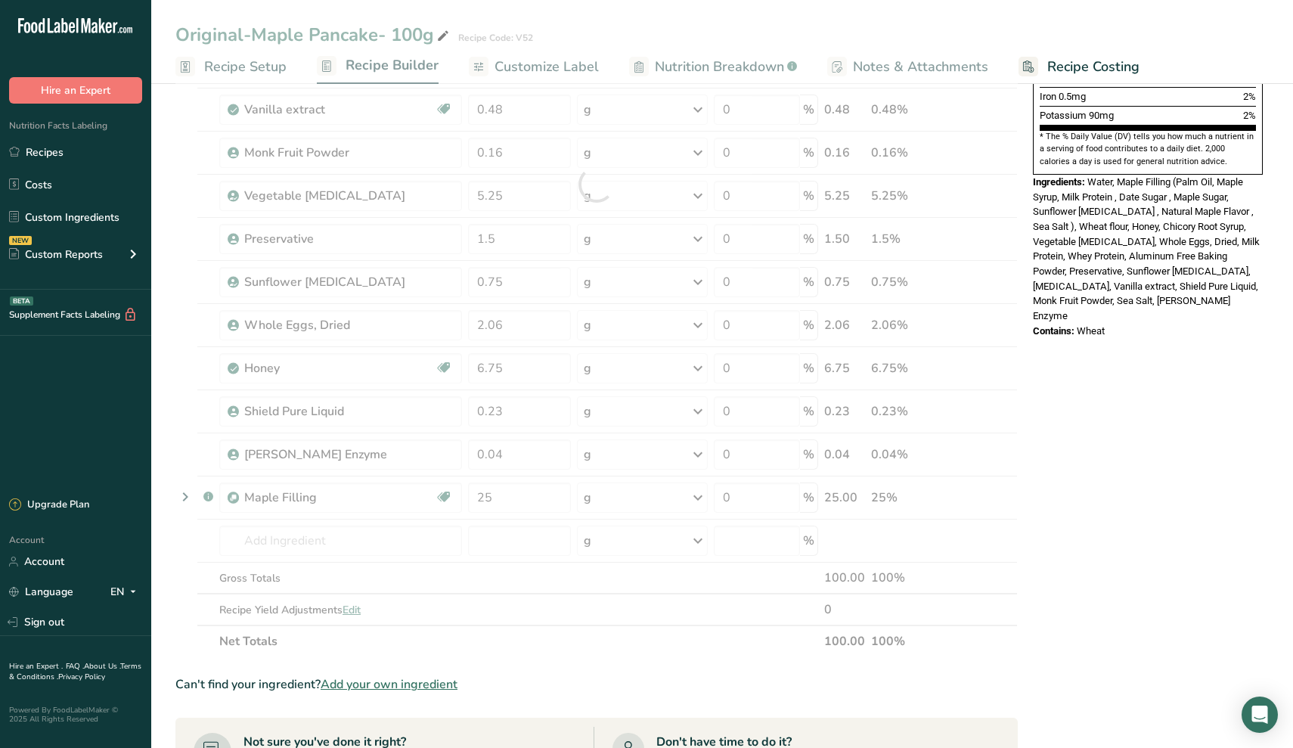
click at [1173, 463] on div "Nutrition Facts About 1 Serving Per Container Serving Size 90g Amount Per Servi…" at bounding box center [1148, 402] width 242 height 1502
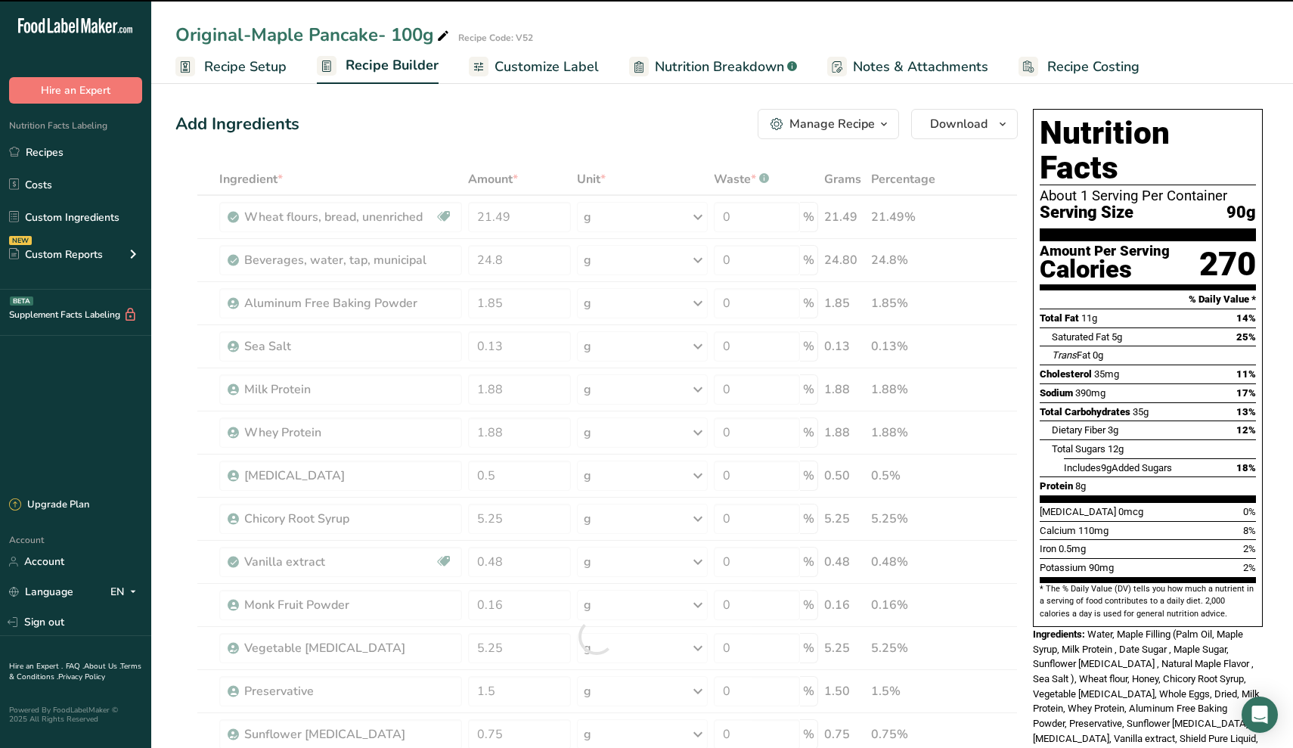
scroll to position [0, 0]
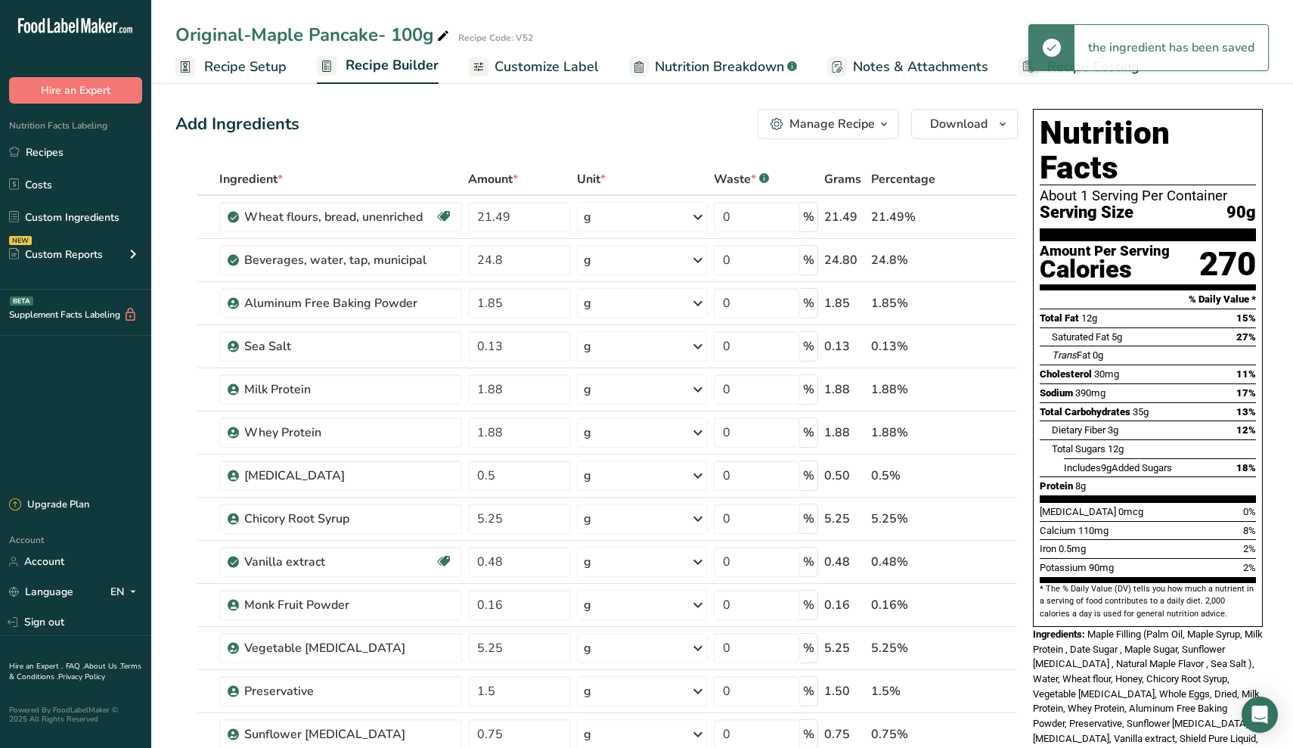
click at [231, 79] on link "Recipe Setup" at bounding box center [230, 67] width 111 height 34
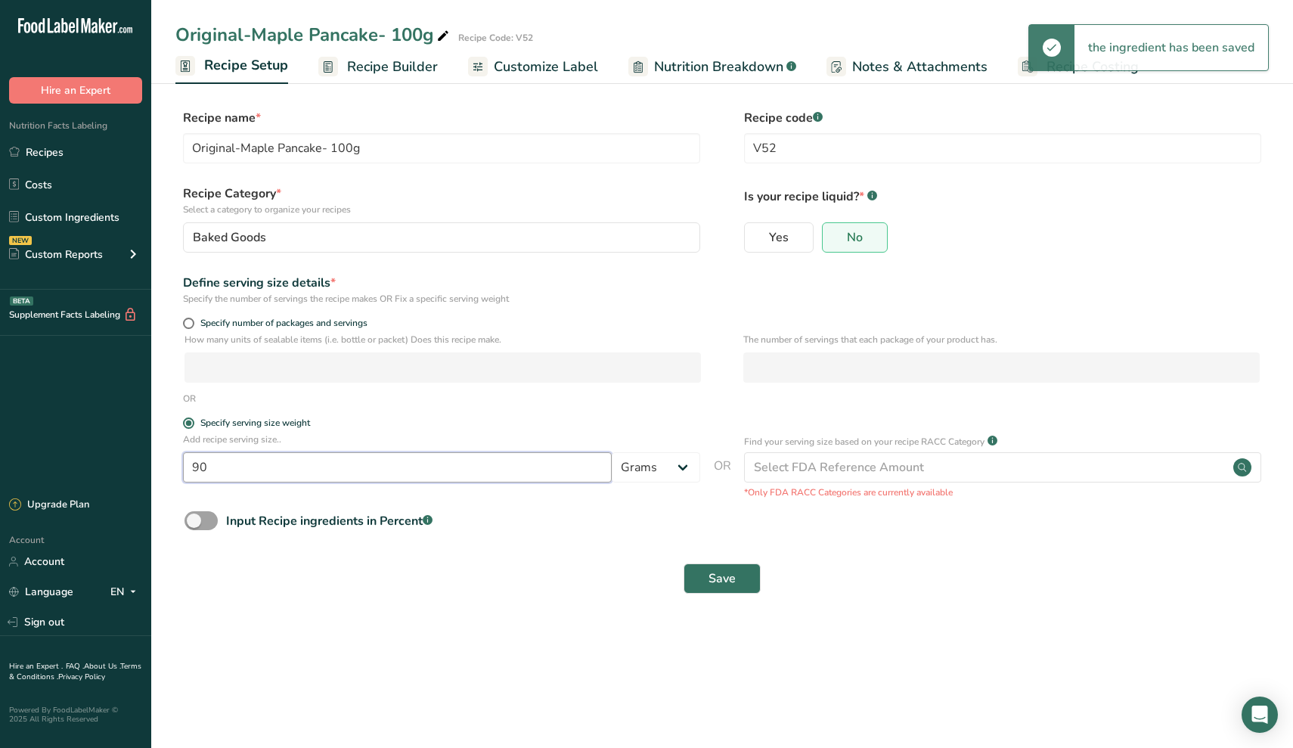
click at [256, 480] on input "90" at bounding box center [397, 467] width 429 height 30
type input "85"
click at [703, 577] on button "Save" at bounding box center [722, 579] width 77 height 30
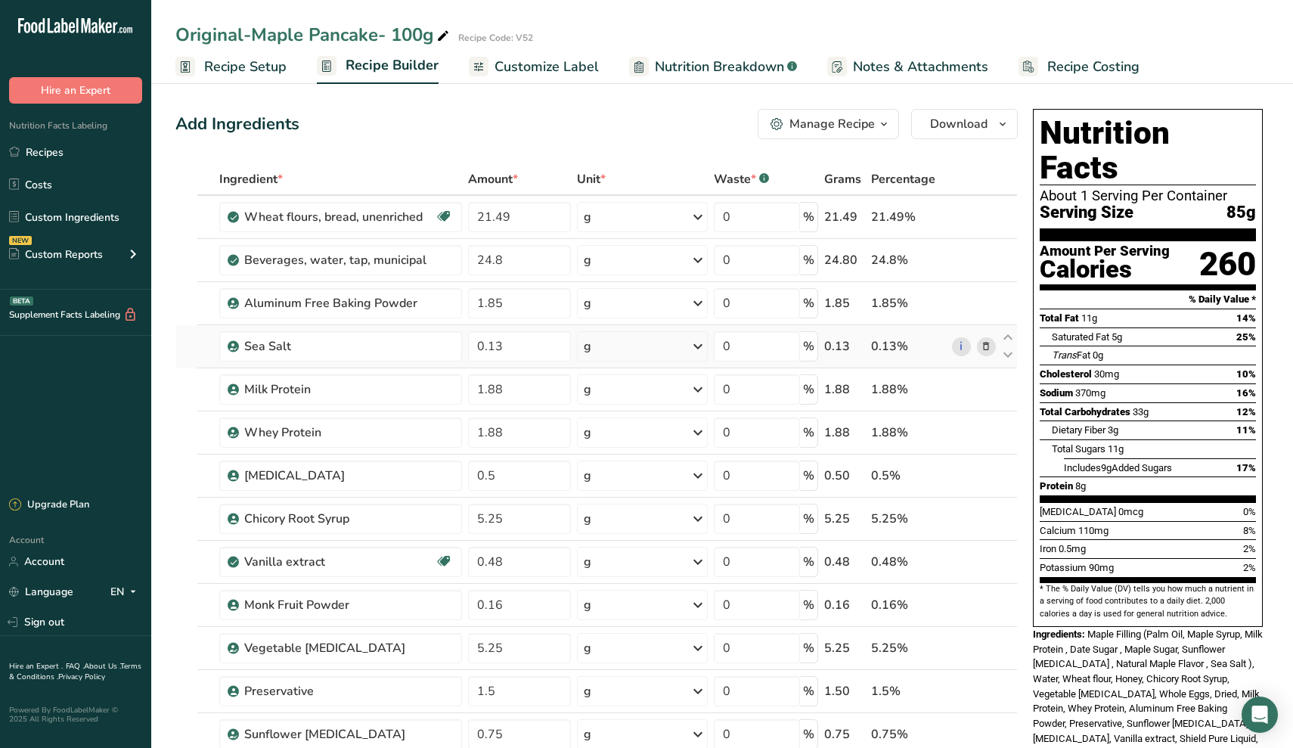
scroll to position [561, 0]
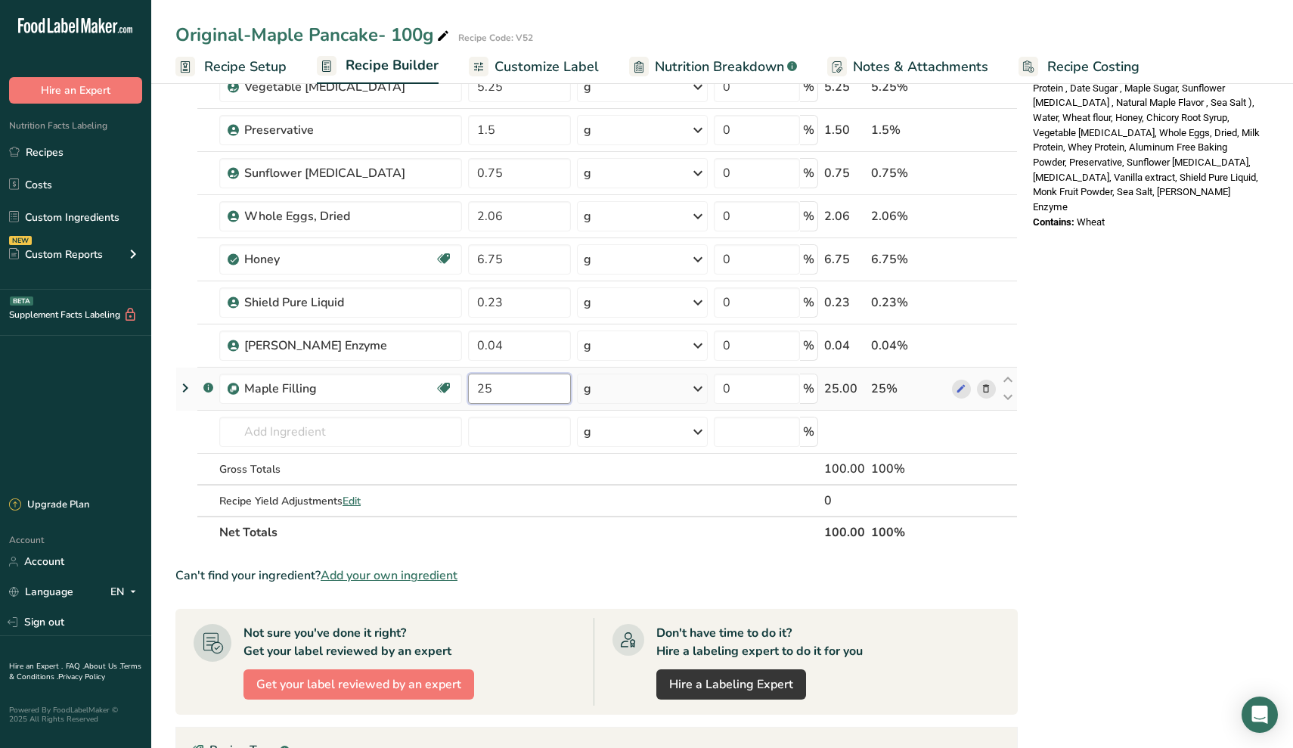
click at [536, 384] on input "25" at bounding box center [519, 389] width 103 height 30
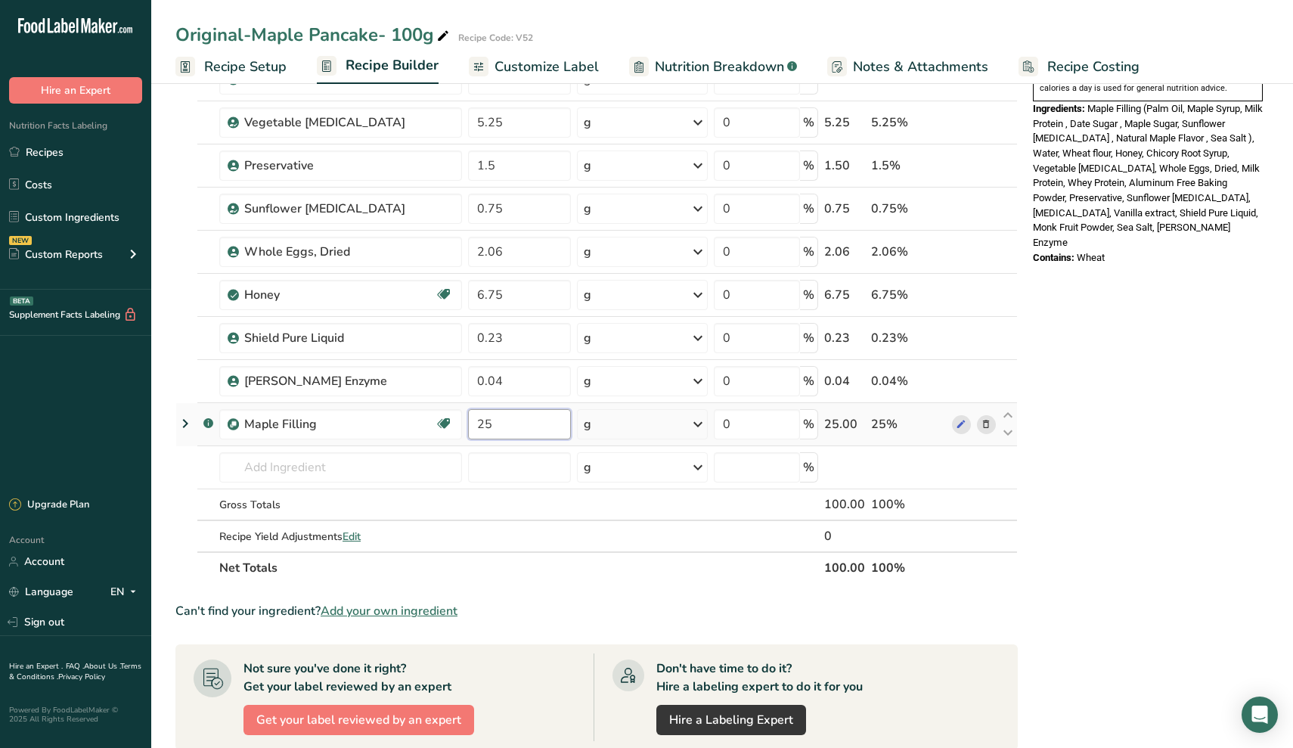
scroll to position [475, 0]
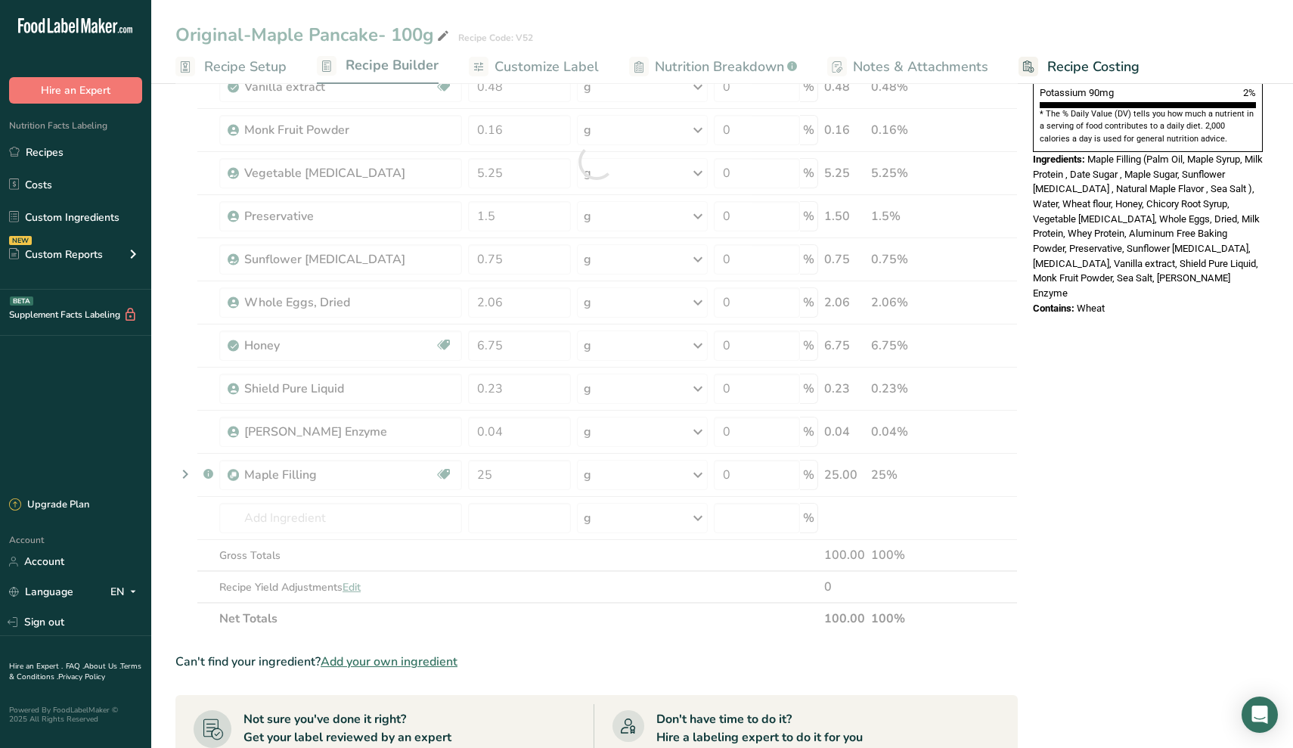
click at [1083, 511] on div "Nutrition Facts About 1 Serving Per Container Serving Size 85g Amount Per Servi…" at bounding box center [1148, 379] width 242 height 1502
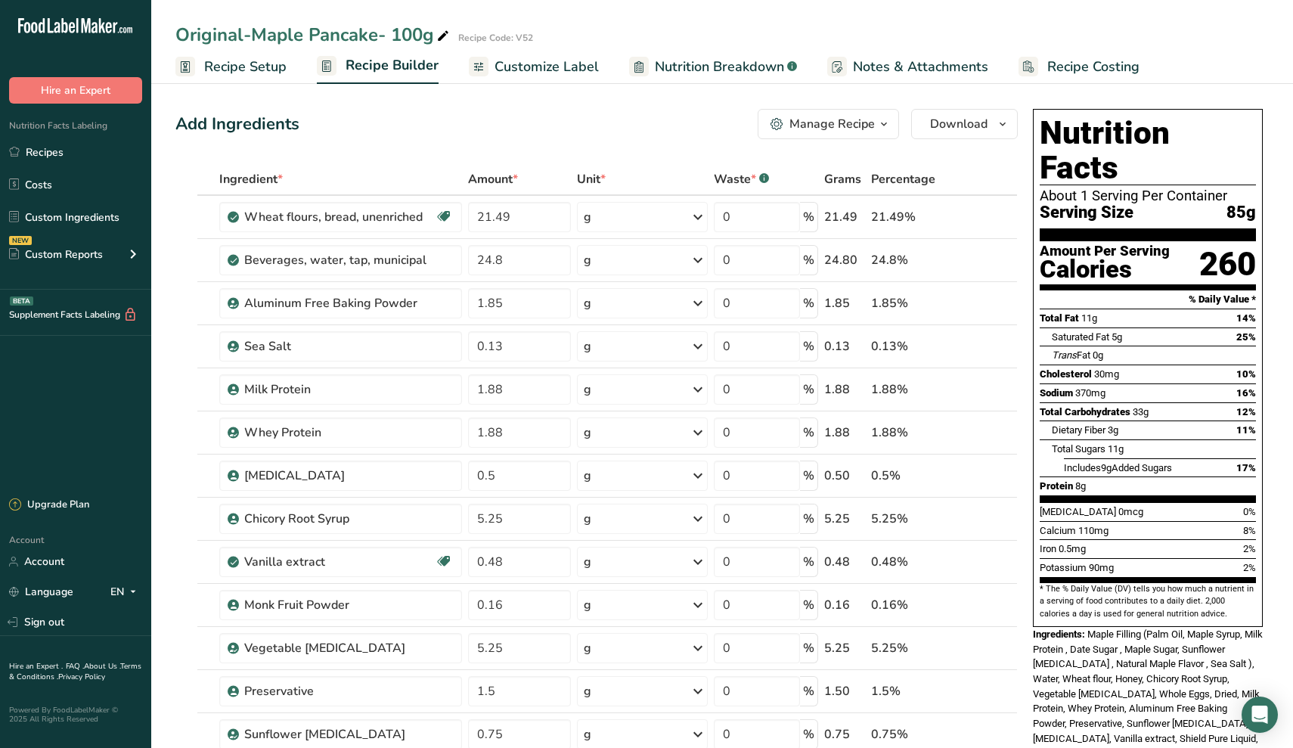
scroll to position [0, 0]
click at [284, 72] on span "Recipe Setup" at bounding box center [245, 67] width 82 height 20
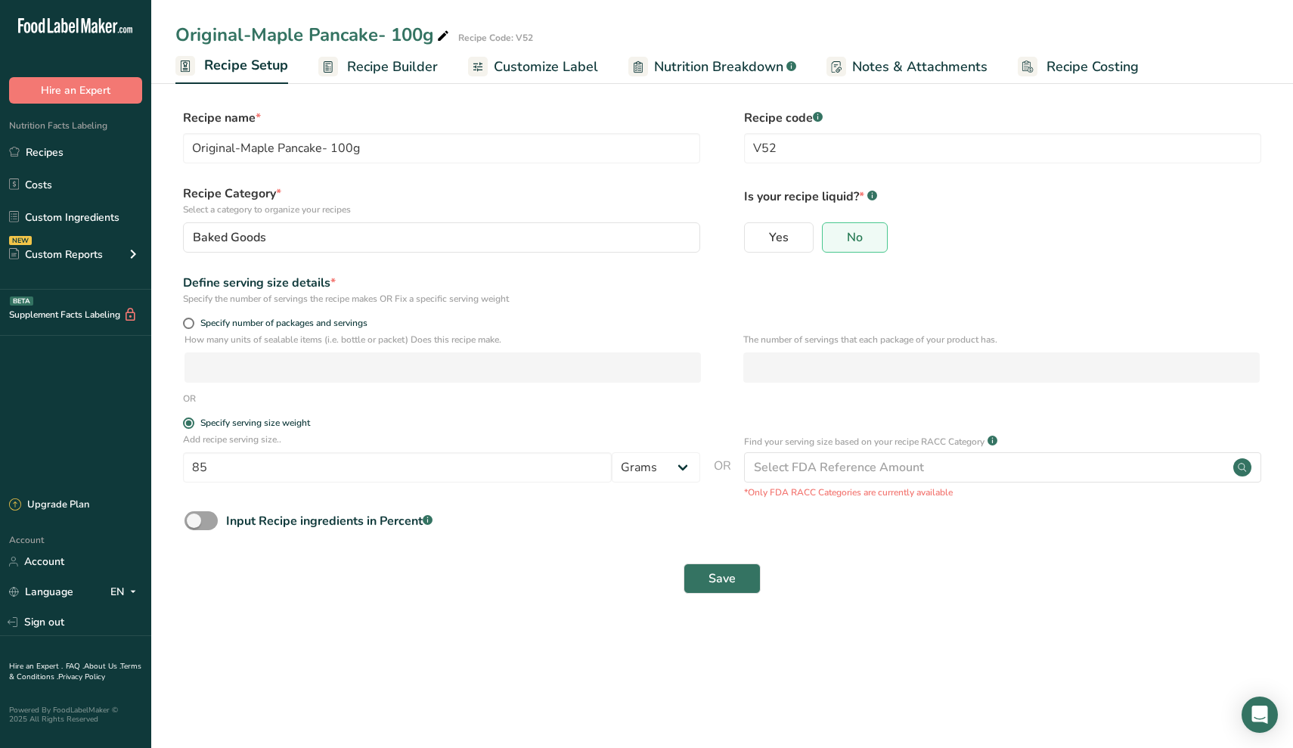
click at [256, 448] on div "Add recipe serving size.. 85 Grams kg mg mcg lb oz l mL fl oz tbsp tsp cup qt g…" at bounding box center [441, 461] width 517 height 57
click at [256, 452] on div "Add recipe serving size.. 85 Grams kg mg mcg lb oz l mL fl oz tbsp tsp cup qt g…" at bounding box center [441, 461] width 517 height 57
click at [249, 464] on input "85" at bounding box center [397, 467] width 429 height 30
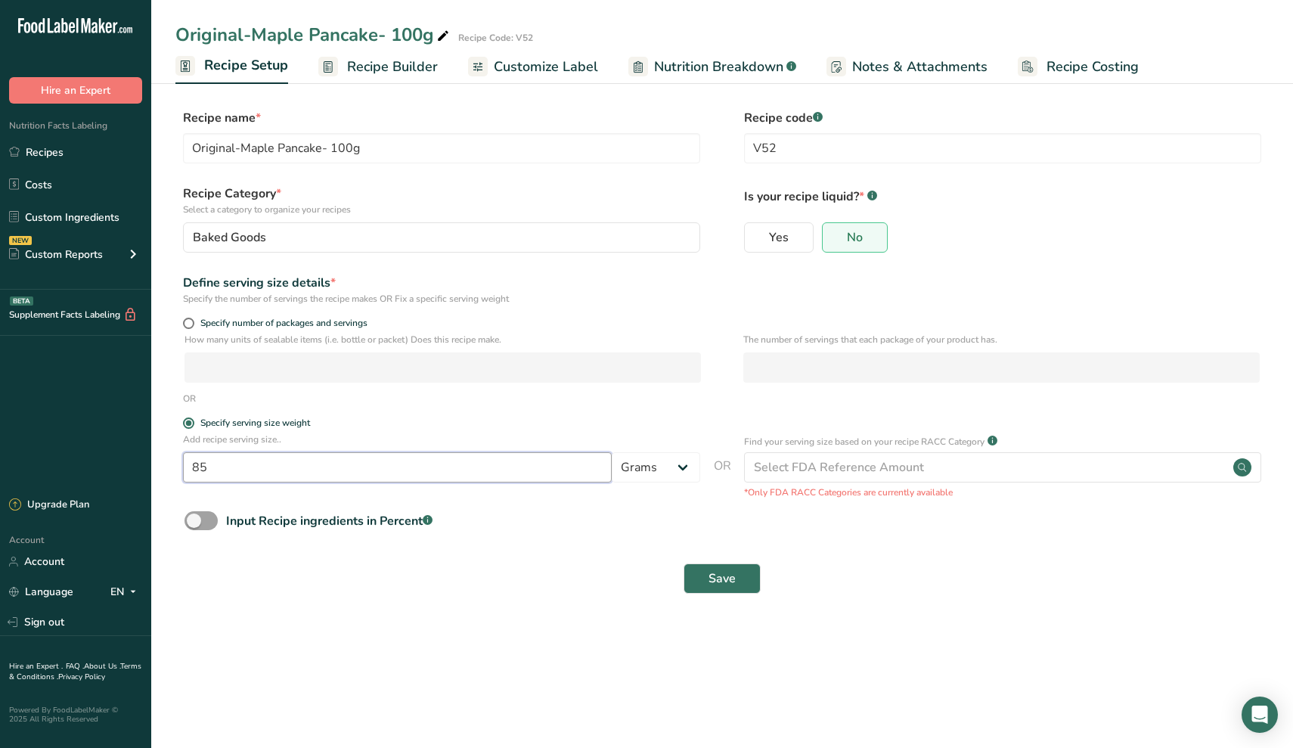
click at [249, 464] on input "85" at bounding box center [397, 467] width 429 height 30
click at [517, 561] on div "Save" at bounding box center [722, 578] width 1094 height 48
click at [365, 464] on input "100" at bounding box center [397, 467] width 429 height 30
type input "90"
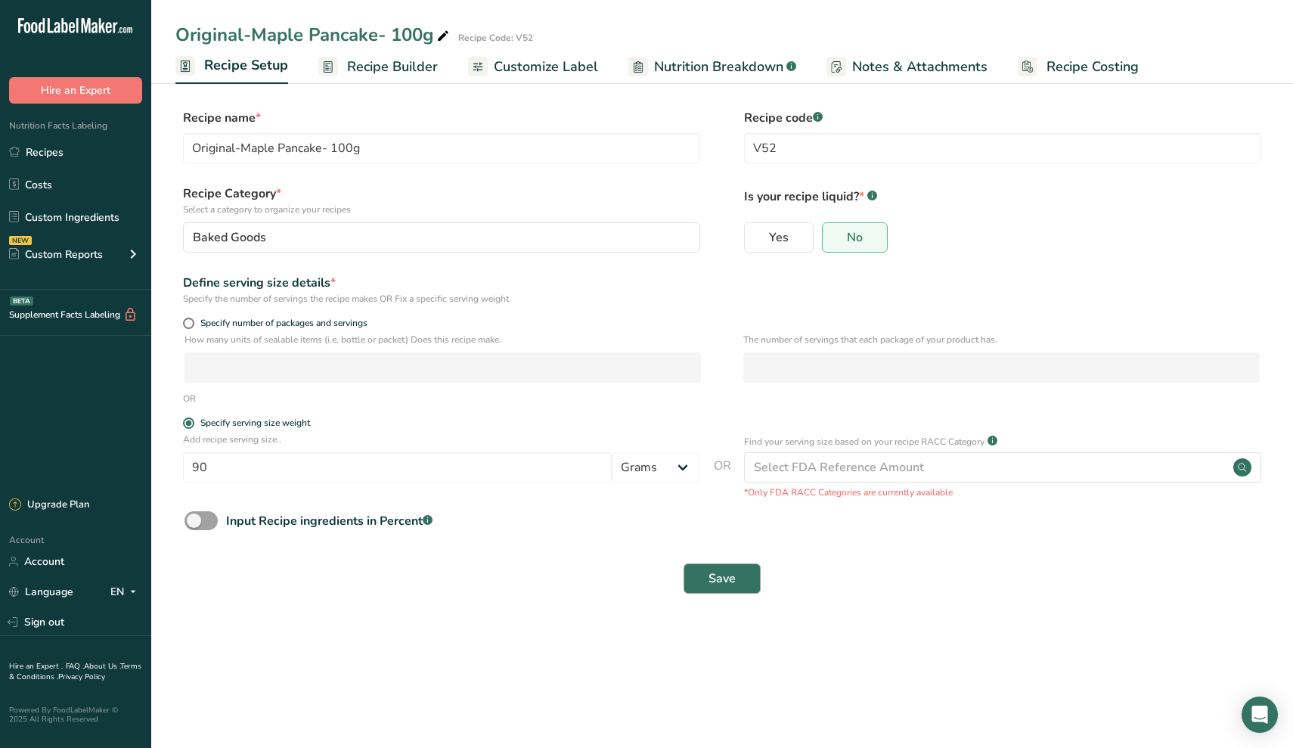
click at [738, 571] on button "Save" at bounding box center [722, 579] width 77 height 30
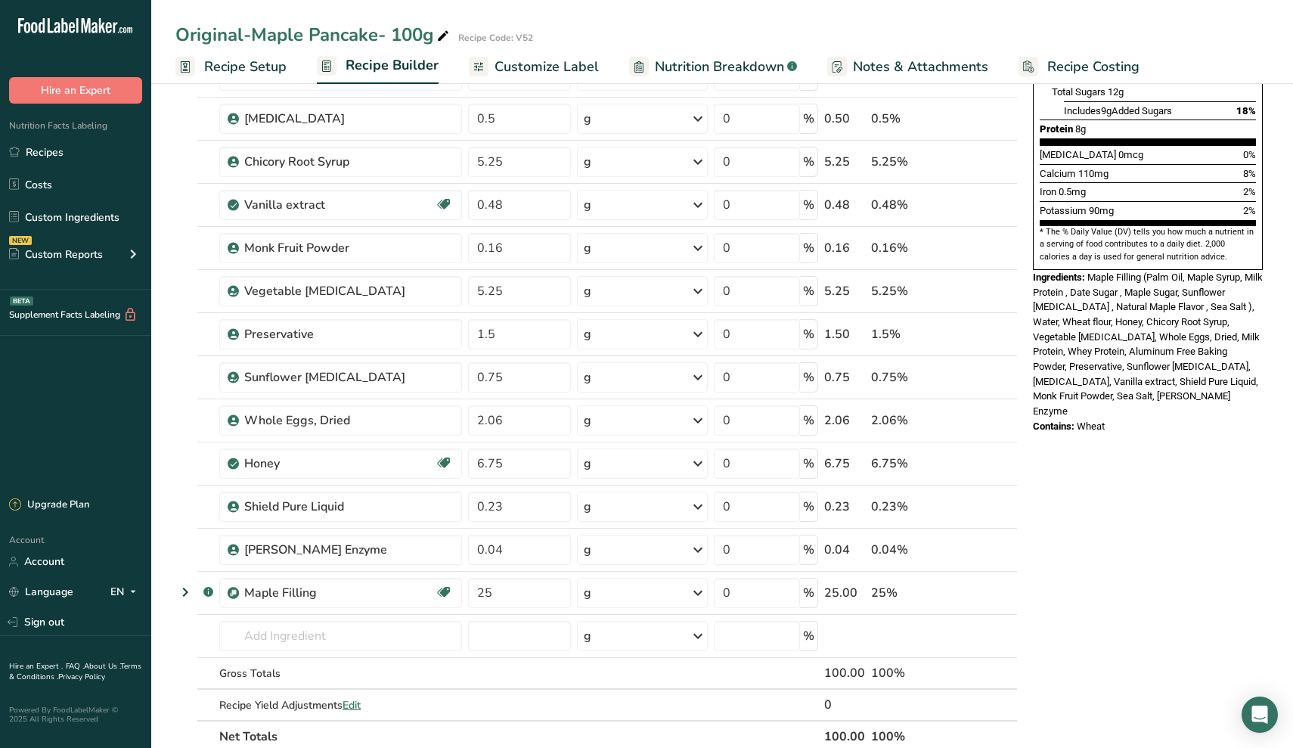
scroll to position [391, 0]
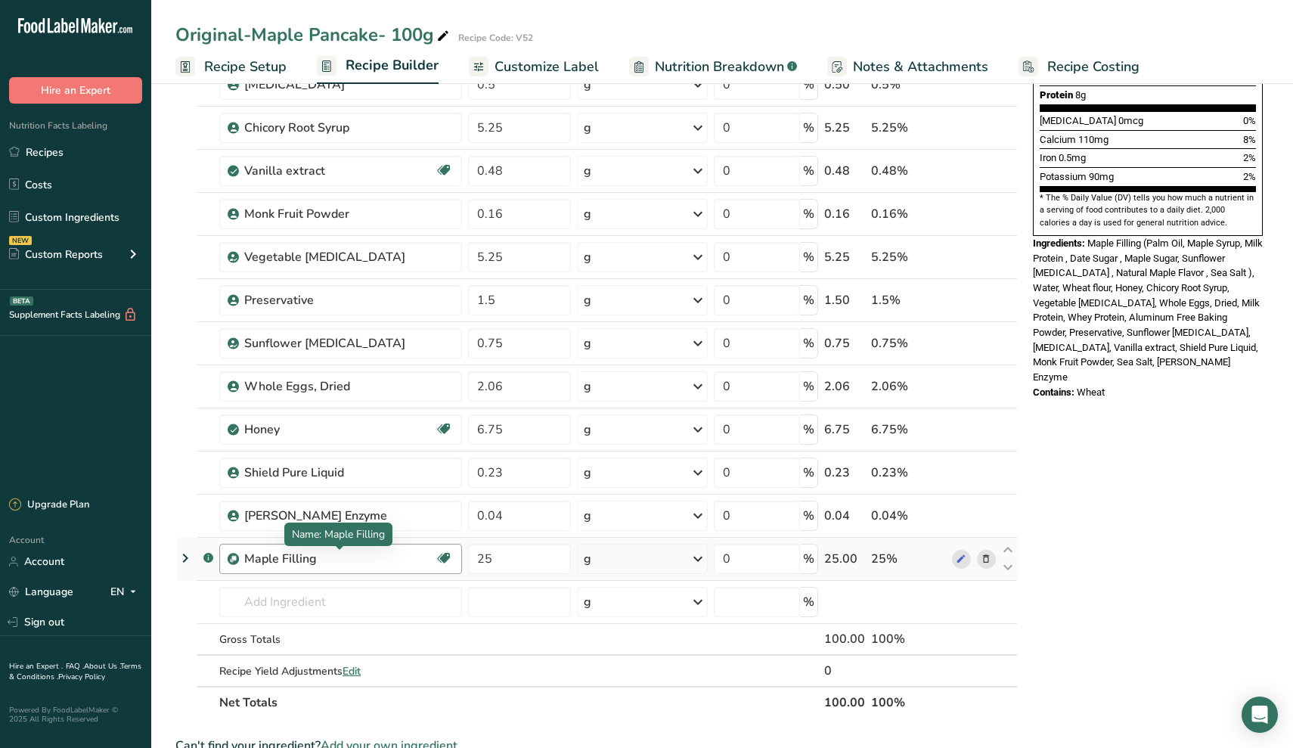
click at [294, 557] on div "Maple Filling" at bounding box center [338, 559] width 189 height 18
click at [208, 551] on div ".a-a{fill:#347362;}.b-a{fill:#fff;}" at bounding box center [208, 559] width 10 height 18
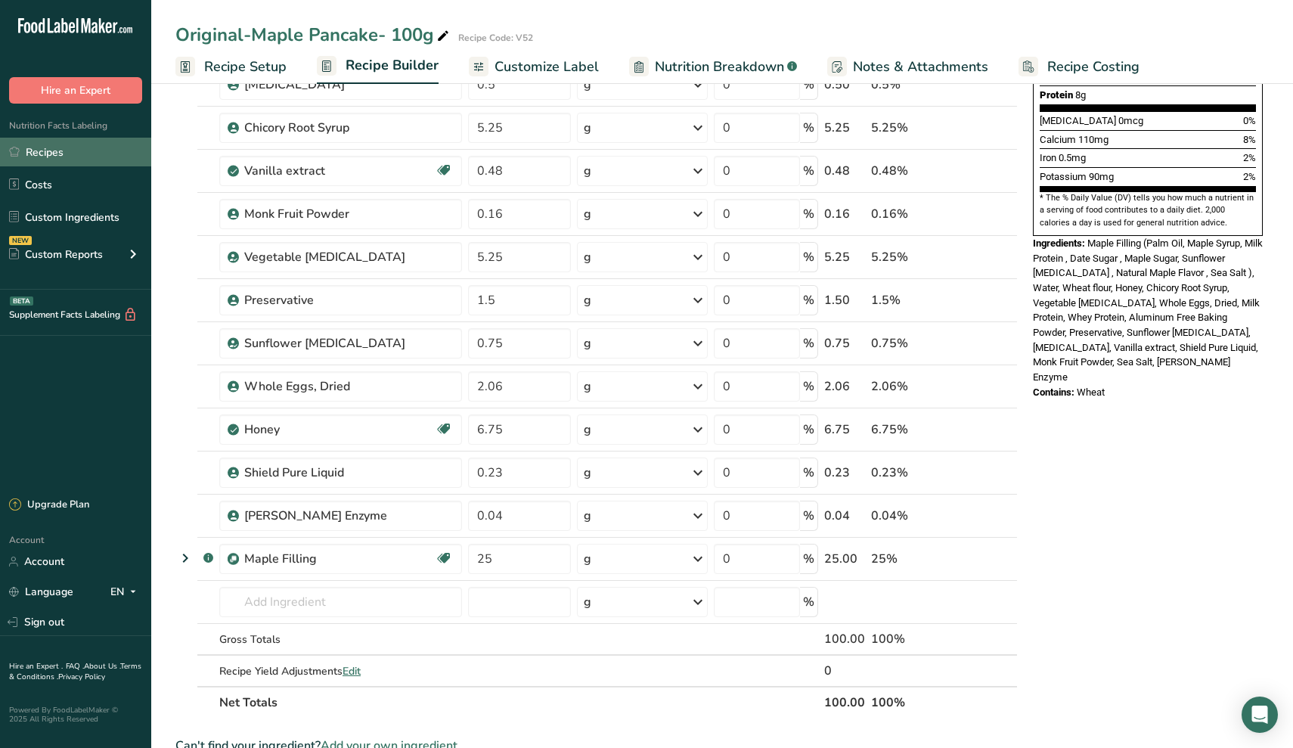
click at [46, 147] on link "Recipes" at bounding box center [75, 152] width 151 height 29
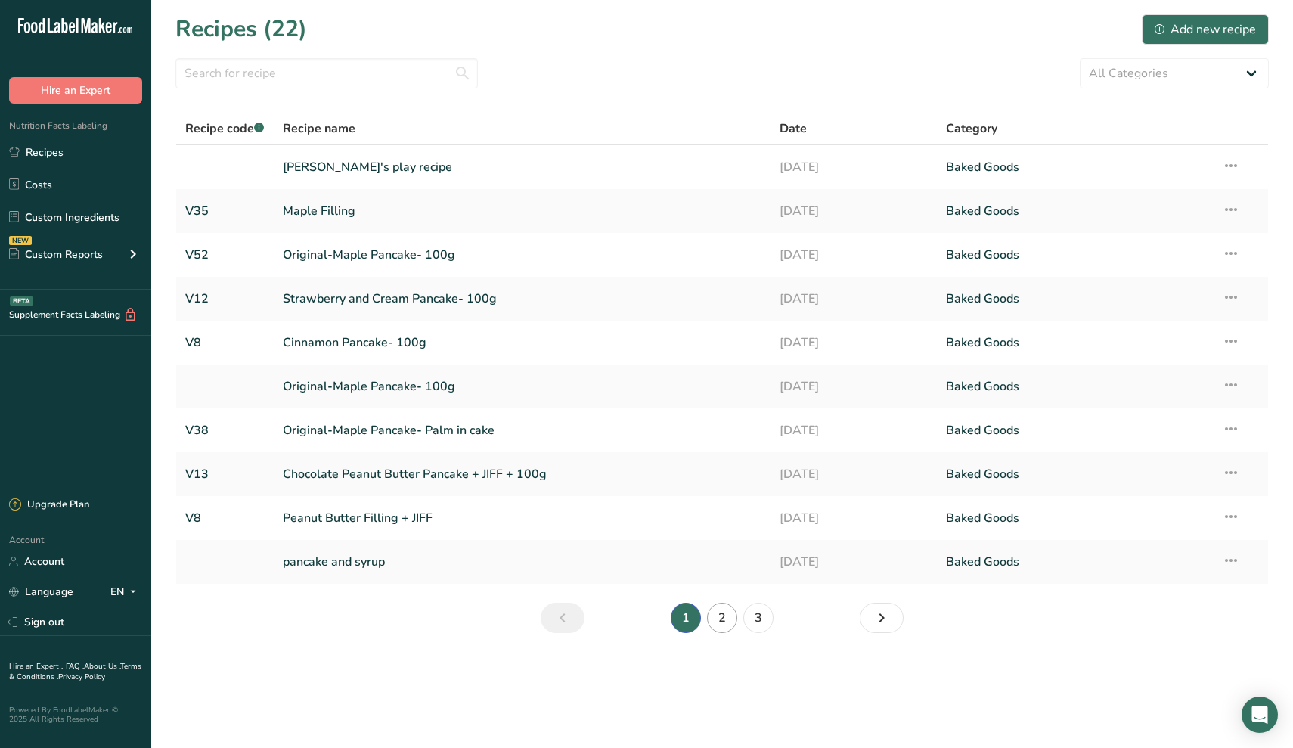
click at [730, 626] on link "2" at bounding box center [722, 618] width 30 height 30
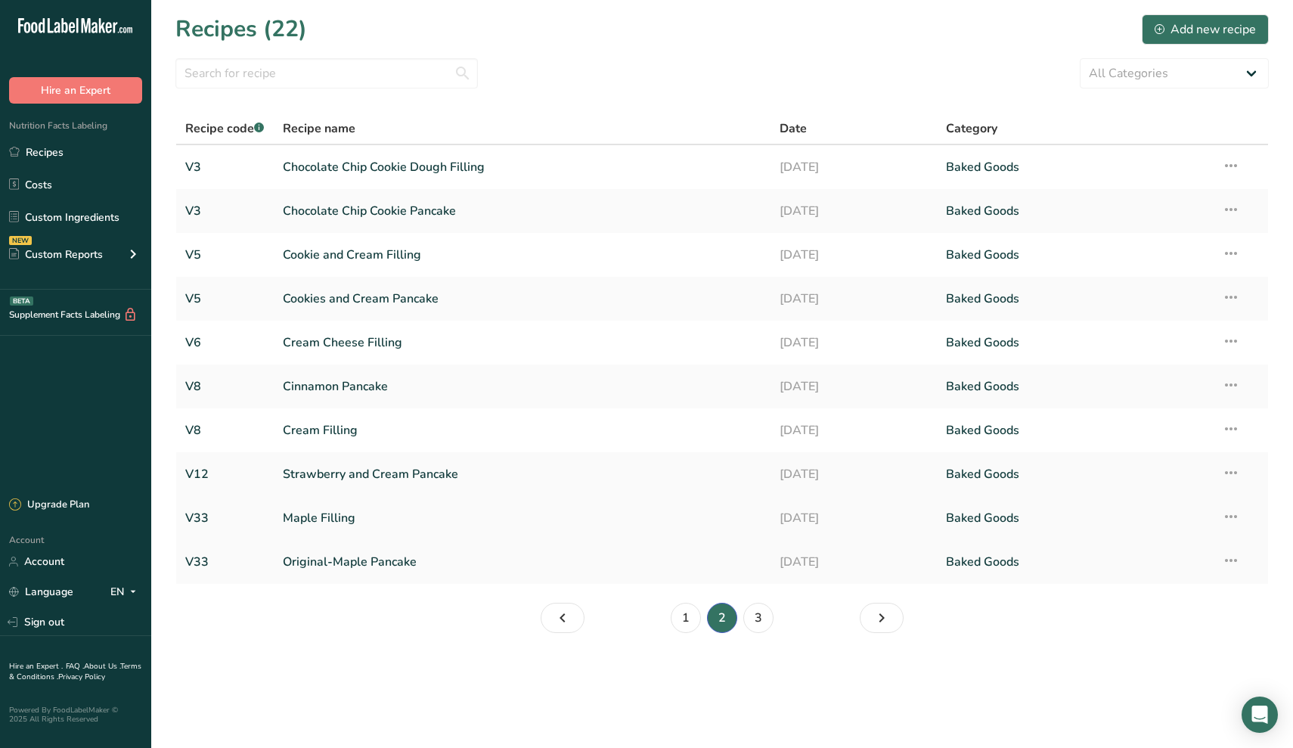
click at [320, 520] on link "Maple Filling" at bounding box center [523, 518] width 480 height 32
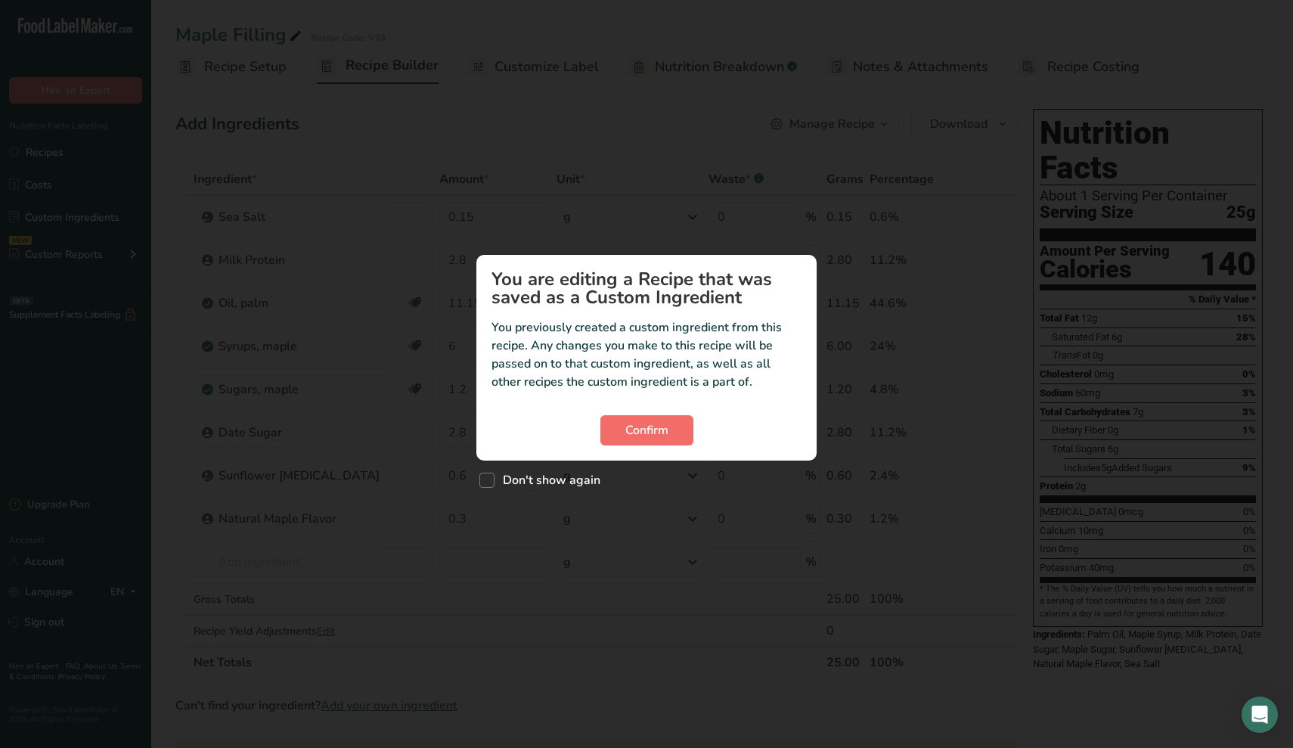
click at [652, 442] on button "Confirm" at bounding box center [647, 430] width 93 height 30
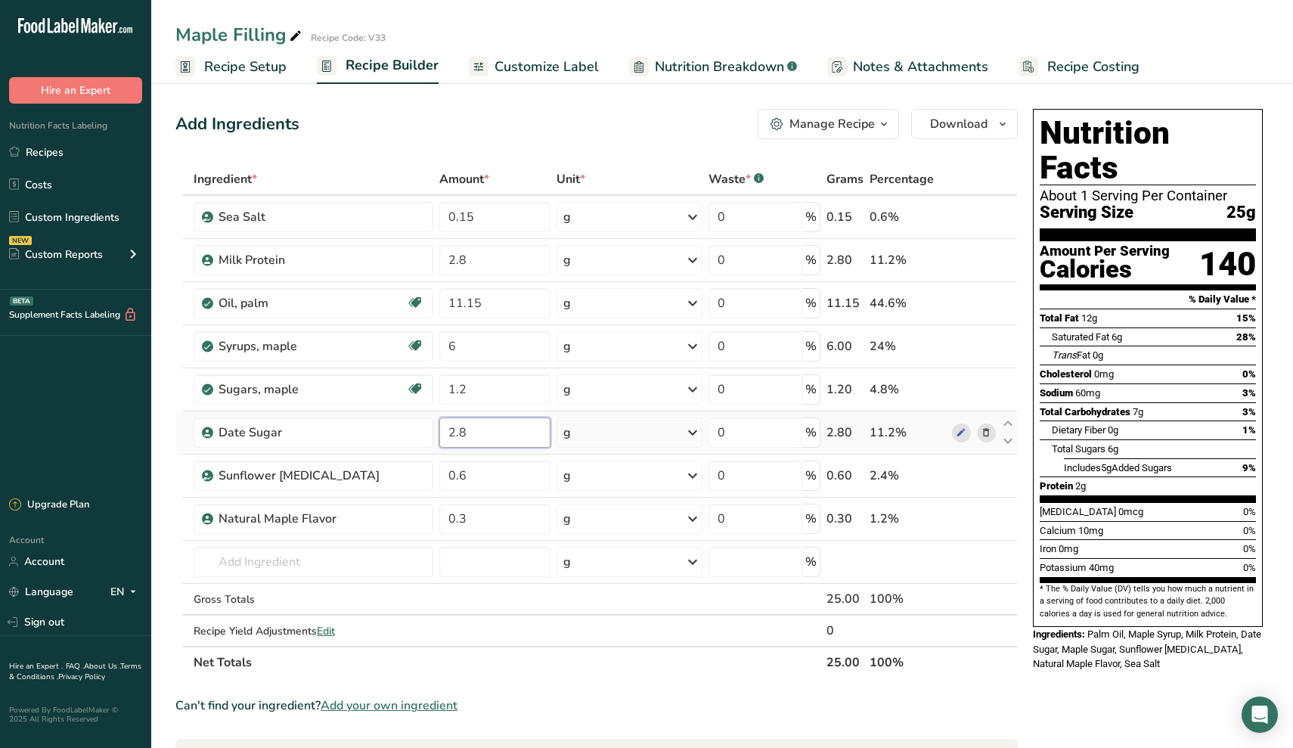
click at [484, 431] on input "2.8" at bounding box center [494, 433] width 111 height 30
type input "2"
type input "4"
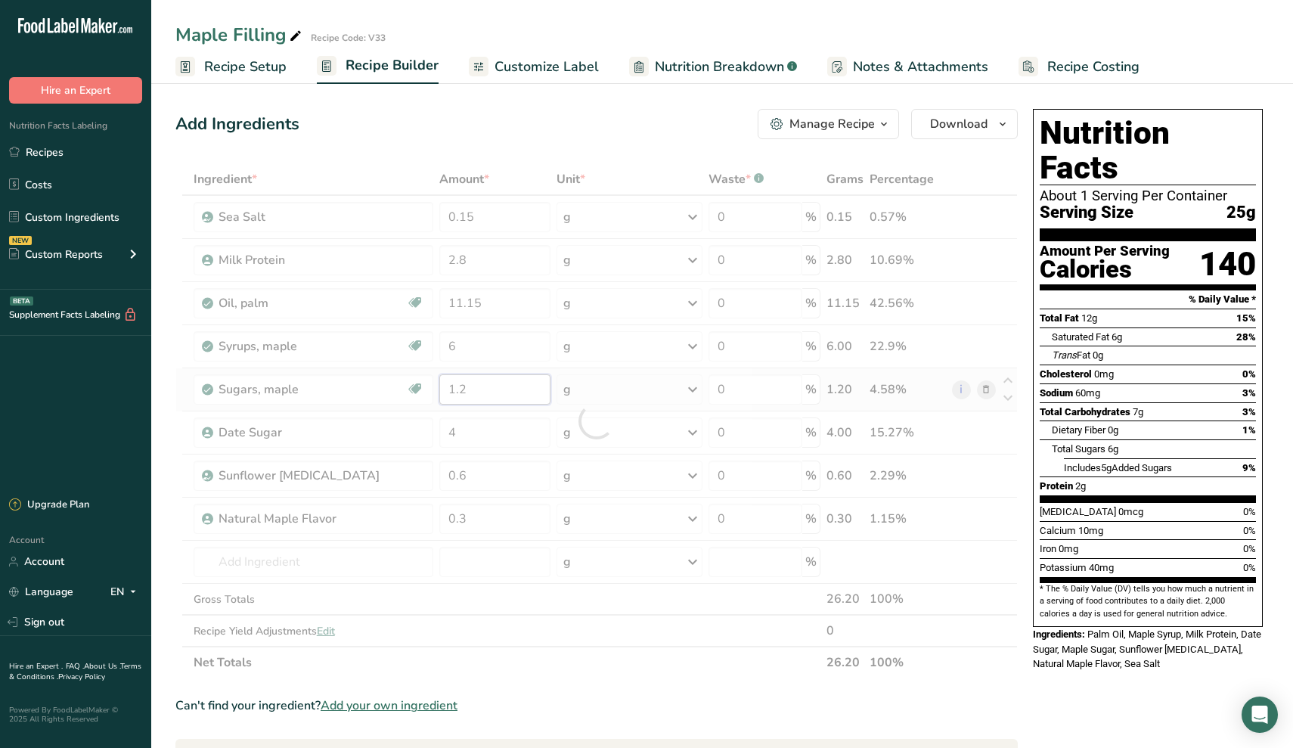
click at [485, 390] on div "Ingredient * Amount * Unit * Waste * .a-a{fill:#347362;}.b-a{fill:#fff;} Grams …" at bounding box center [596, 420] width 843 height 515
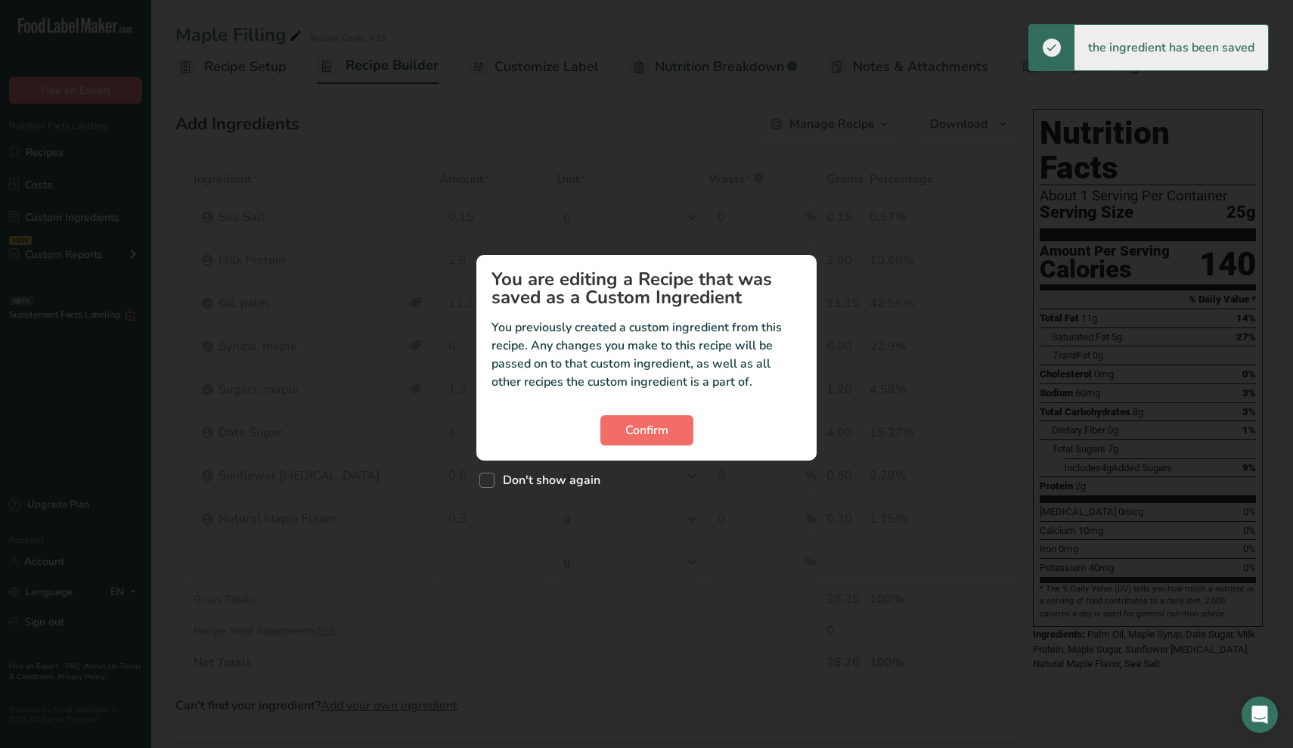
click at [629, 436] on span "Confirm" at bounding box center [647, 430] width 43 height 18
click at [644, 432] on span "Confirm" at bounding box center [647, 430] width 43 height 18
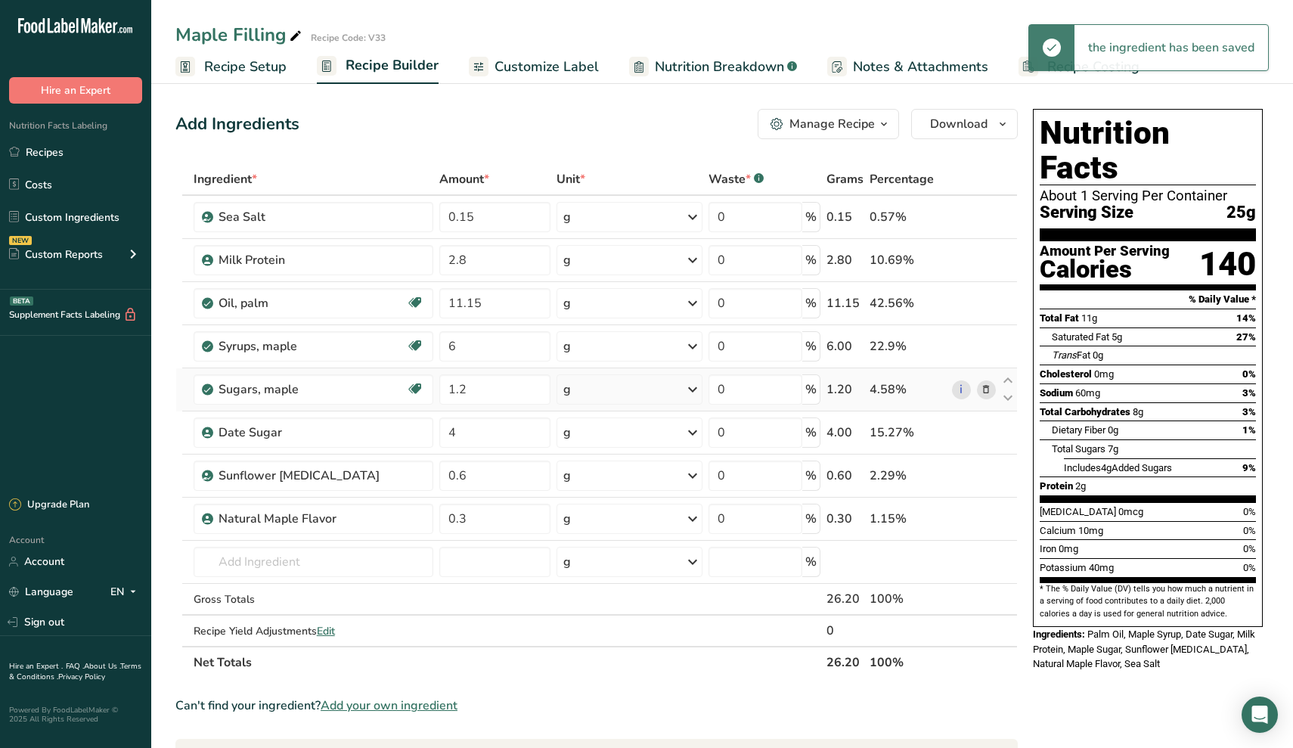
click at [988, 392] on icon at bounding box center [986, 390] width 11 height 16
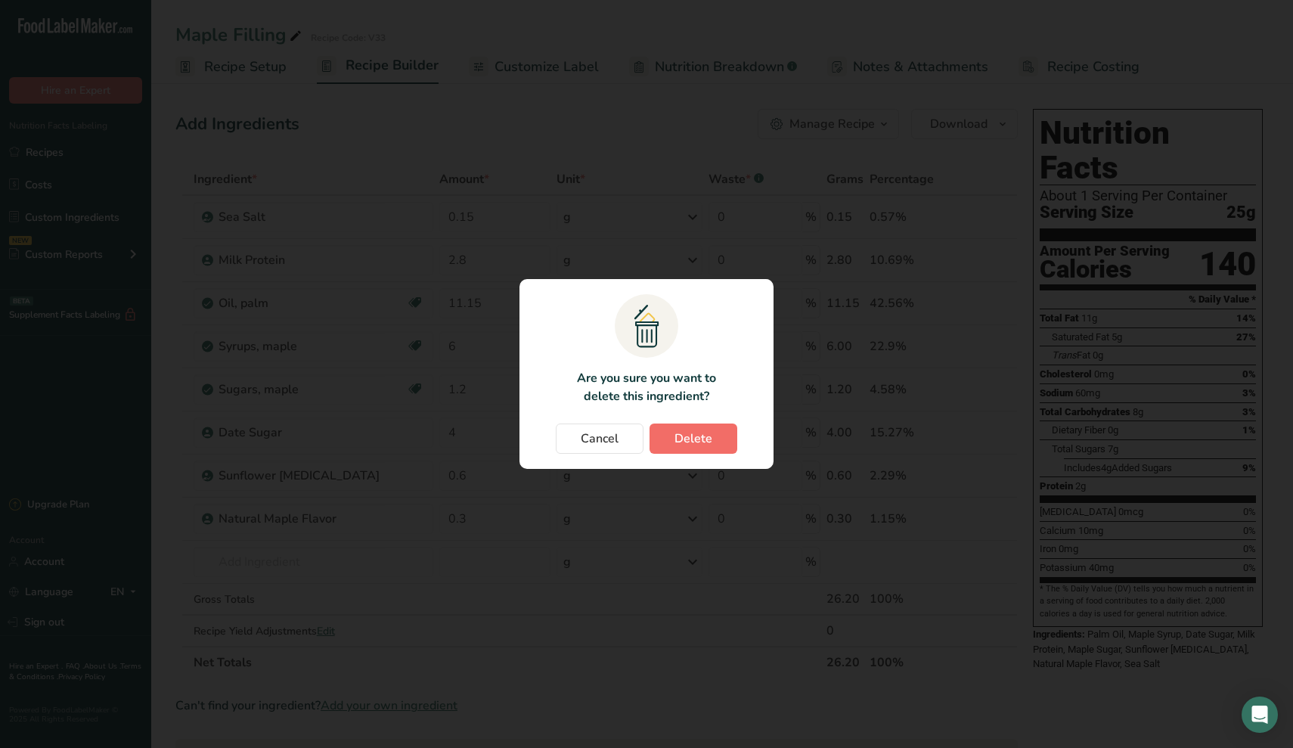
click at [710, 437] on span "Delete" at bounding box center [694, 439] width 38 height 18
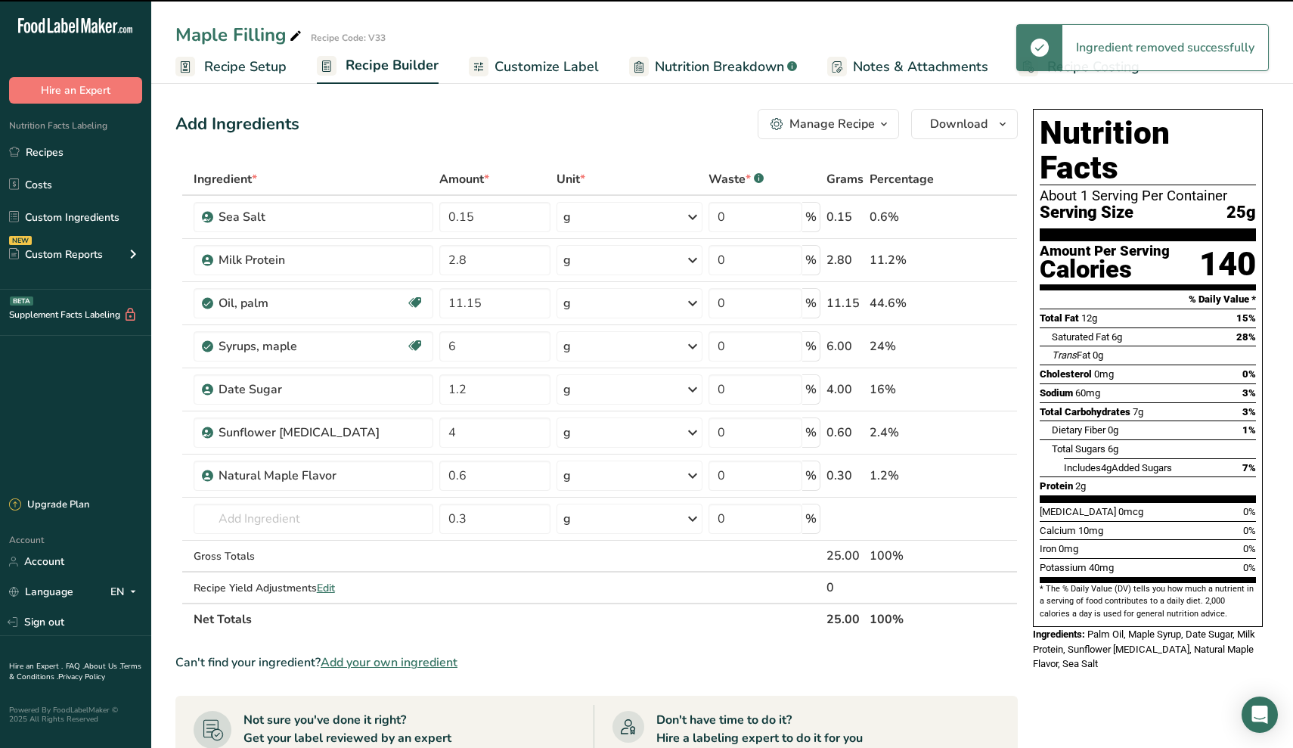
type input "4"
type input "0.6"
type input "0.3"
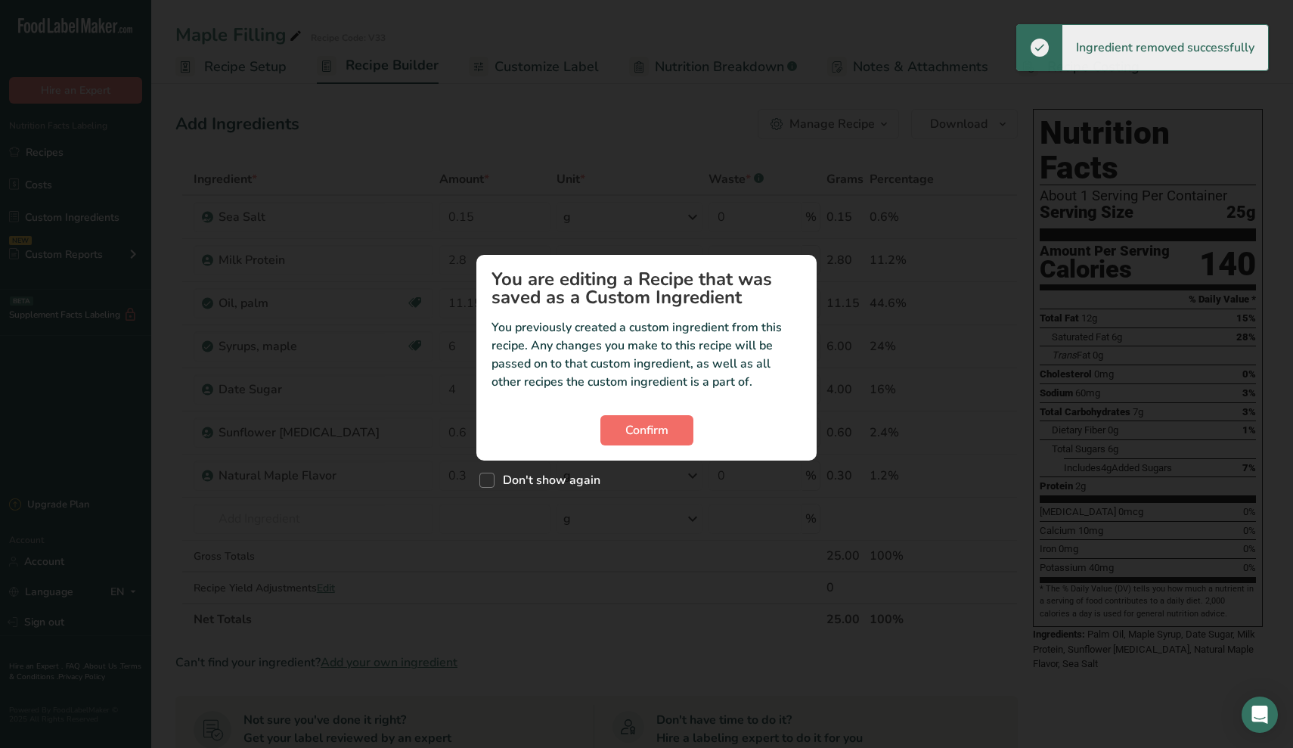
click at [626, 430] on span "Confirm" at bounding box center [647, 430] width 43 height 18
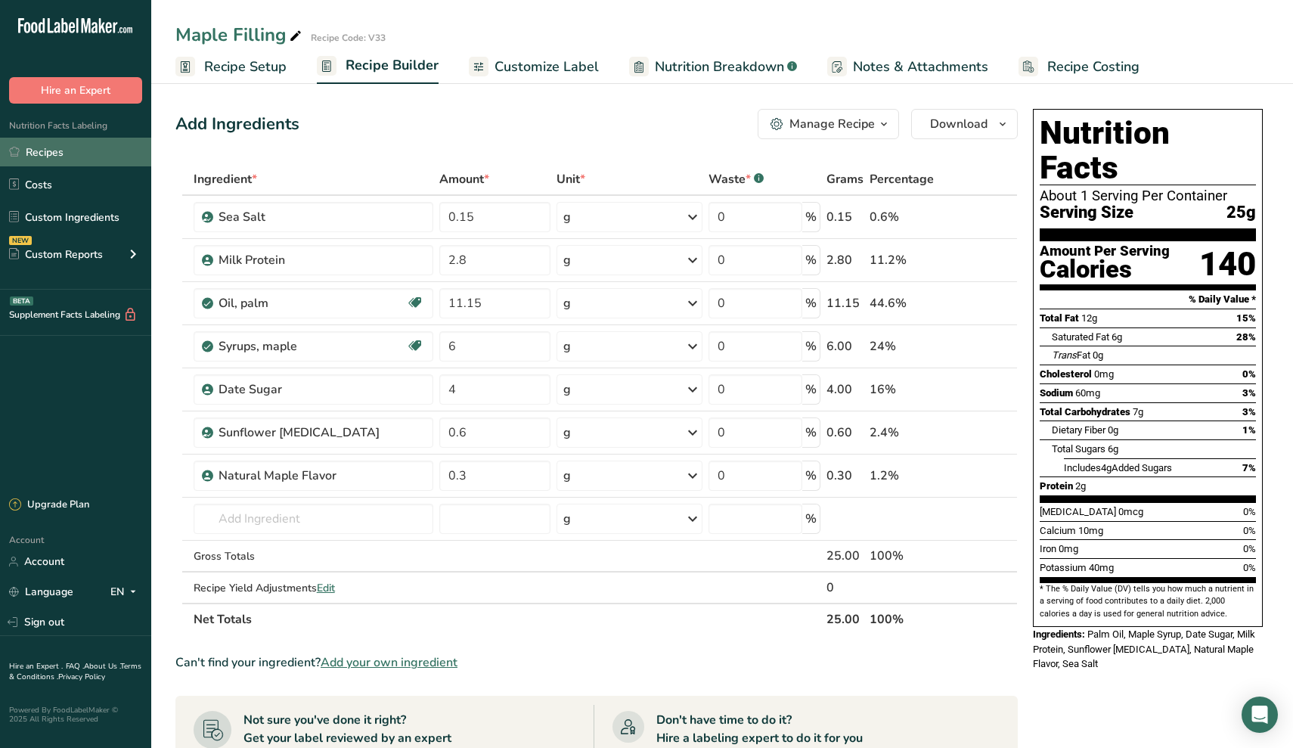
click at [47, 163] on link "Recipes" at bounding box center [75, 152] width 151 height 29
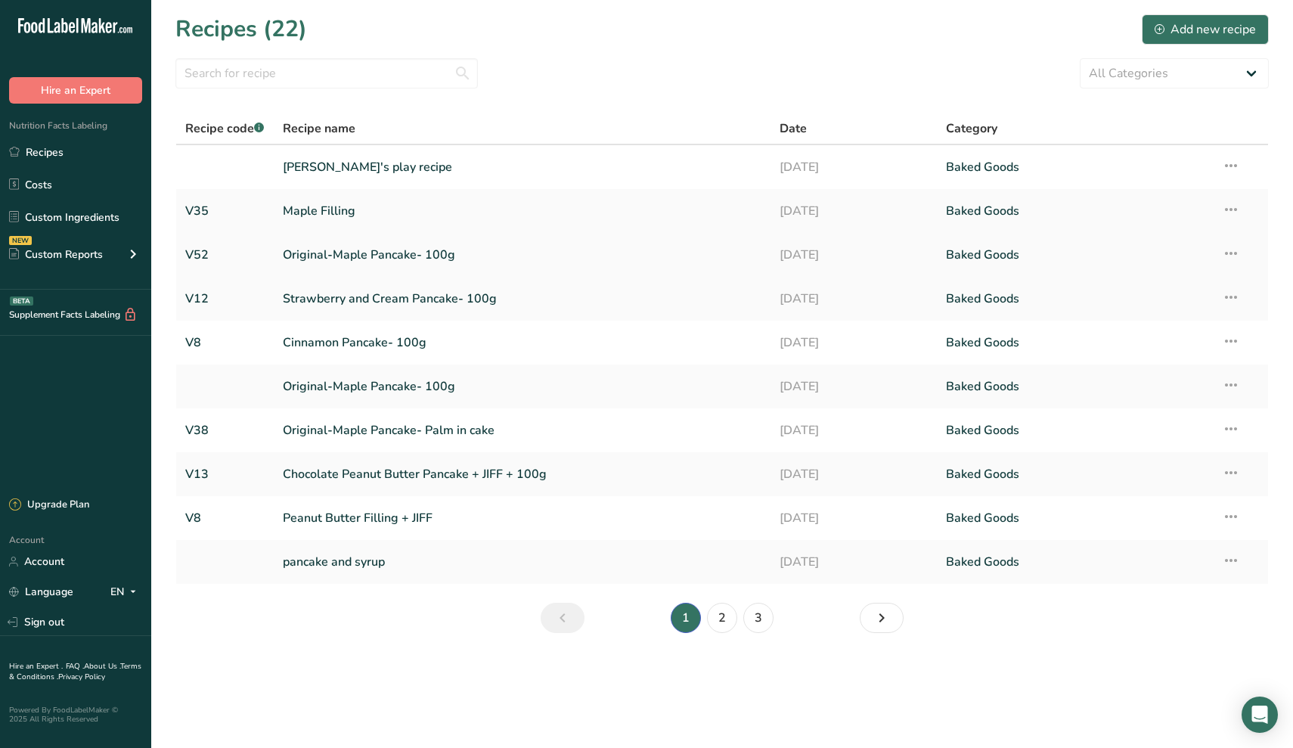
click at [326, 261] on link "Original-Maple Pancake- 100g" at bounding box center [523, 255] width 480 height 32
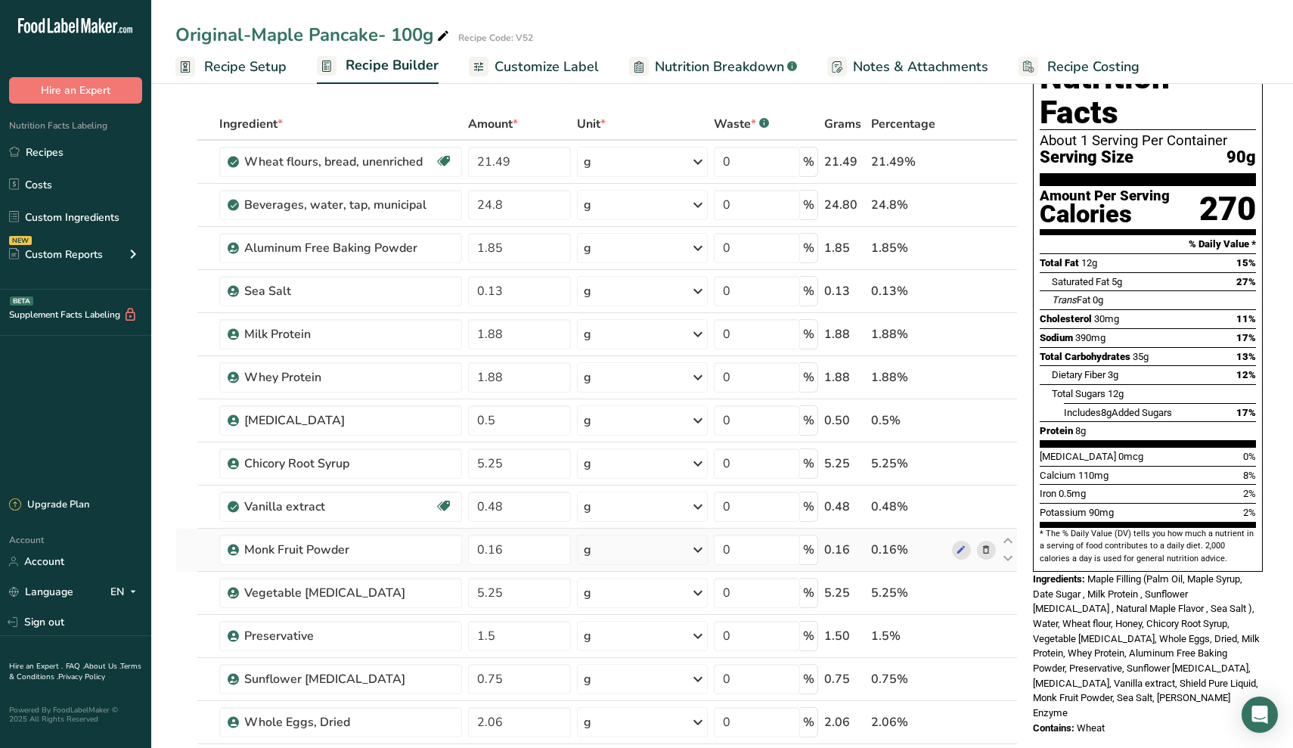
scroll to position [53, 0]
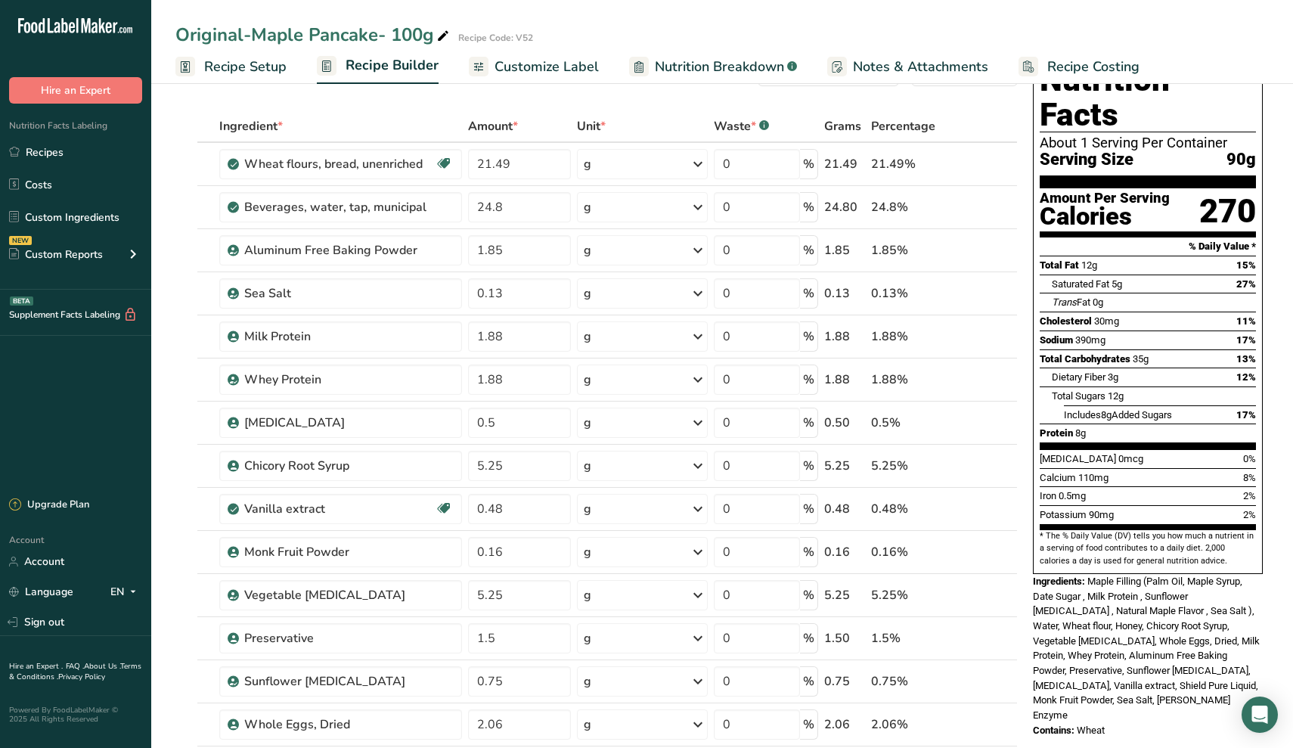
click at [247, 67] on span "Recipe Setup" at bounding box center [245, 67] width 82 height 20
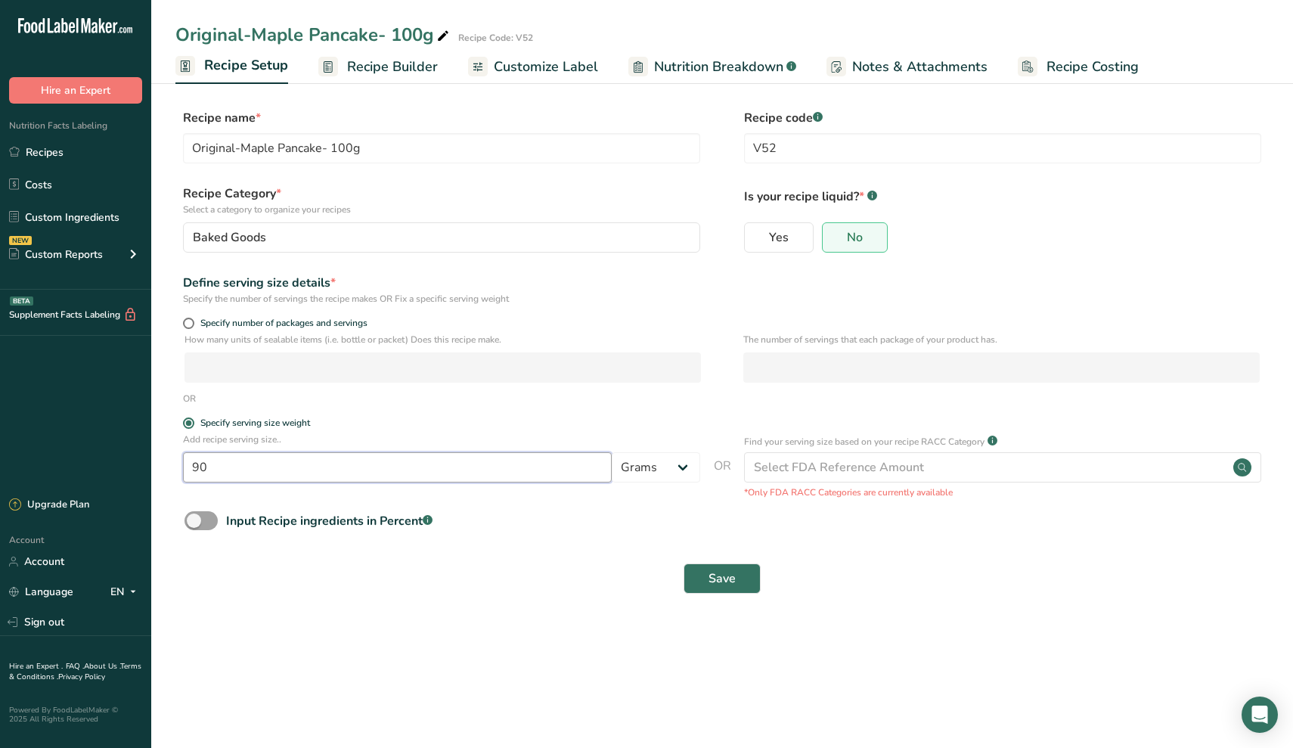
click at [248, 461] on input "90" at bounding box center [397, 467] width 429 height 30
type input "100"
click at [738, 582] on button "Save" at bounding box center [722, 579] width 77 height 30
